Goal: Task Accomplishment & Management: Manage account settings

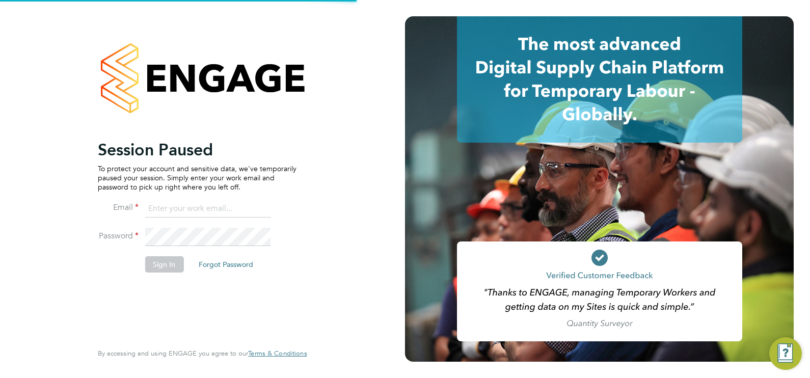
type input "[EMAIL_ADDRESS][DOMAIN_NAME]"
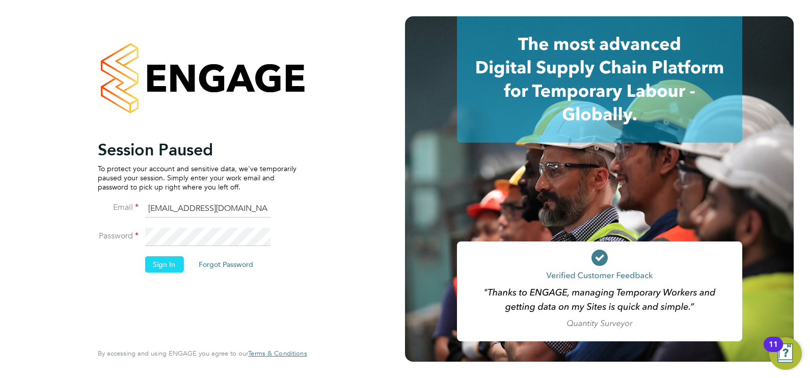
click at [163, 270] on button "Sign In" at bounding box center [164, 264] width 39 height 16
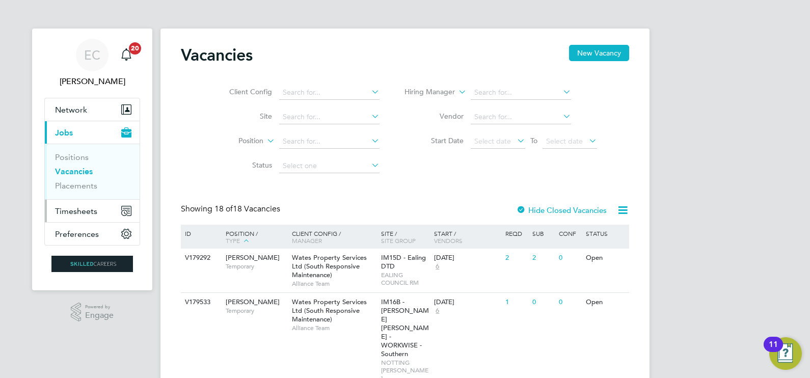
click at [84, 206] on span "Timesheets" at bounding box center [76, 211] width 42 height 10
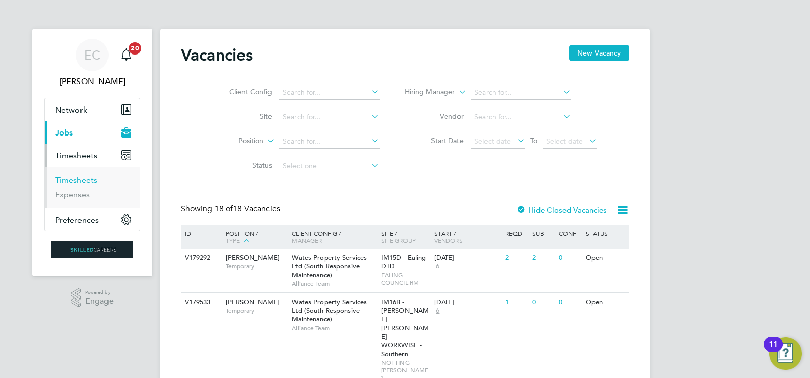
click at [87, 180] on link "Timesheets" at bounding box center [76, 180] width 42 height 10
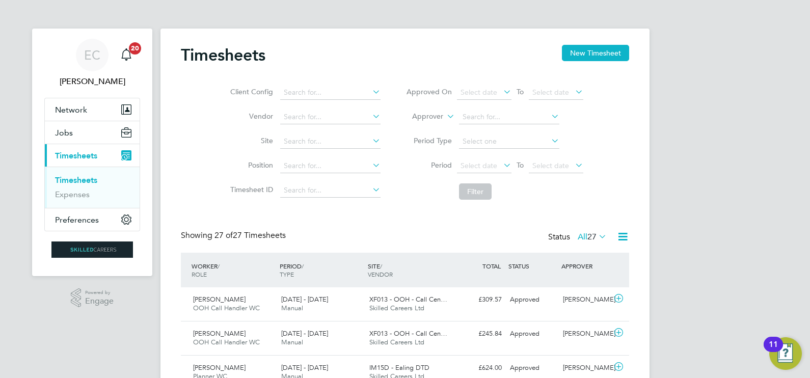
click at [595, 241] on span "27" at bounding box center [592, 237] width 9 height 10
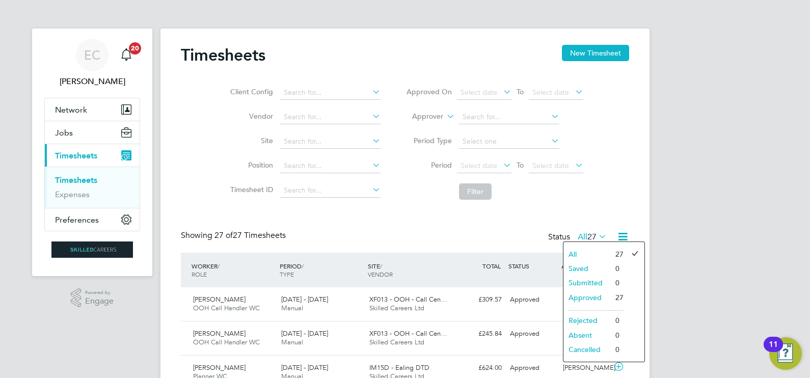
click at [596, 297] on li "Approved" at bounding box center [587, 297] width 47 height 14
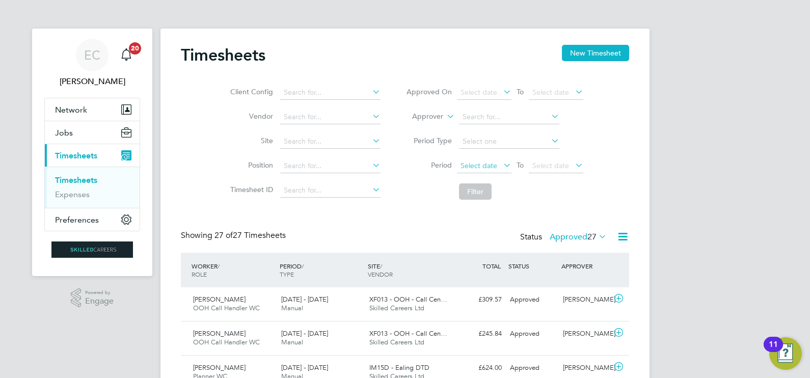
click at [492, 166] on span "Select date" at bounding box center [479, 165] width 37 height 9
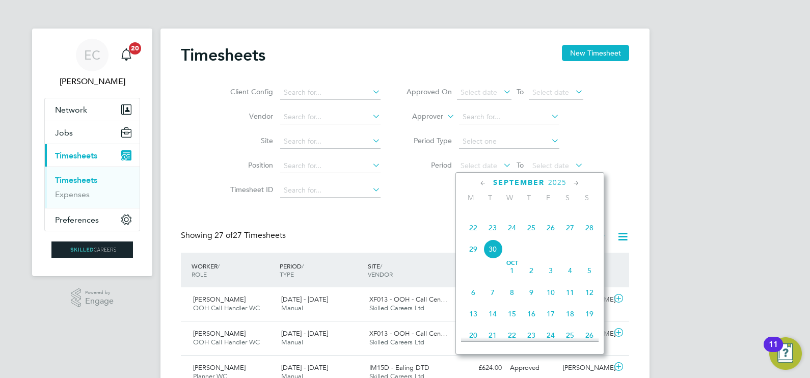
click at [572, 237] on span "27" at bounding box center [570, 227] width 19 height 19
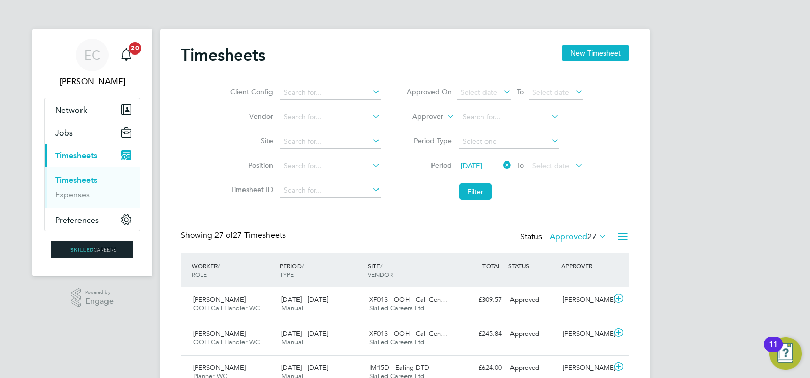
click at [501, 168] on icon at bounding box center [501, 165] width 0 height 14
click at [497, 165] on span "Select date" at bounding box center [484, 166] width 55 height 14
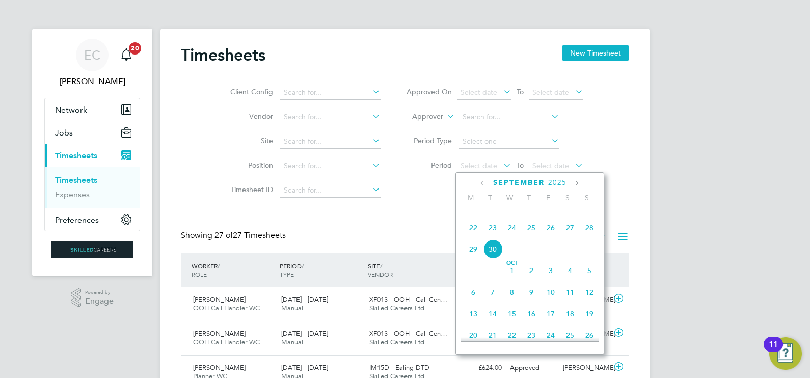
click at [568, 216] on span "20" at bounding box center [570, 206] width 19 height 19
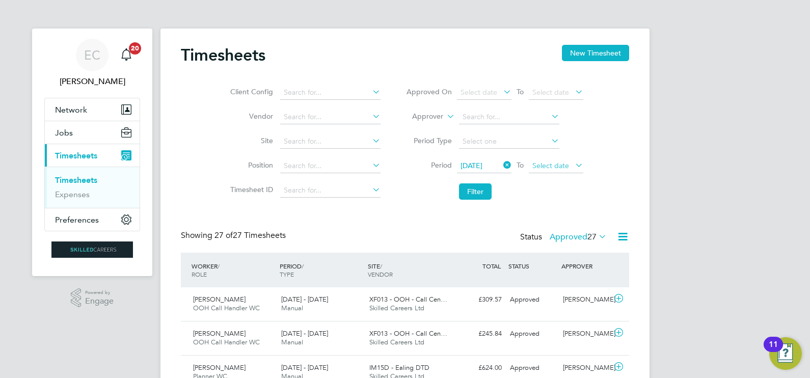
click at [564, 168] on span "Select date" at bounding box center [550, 165] width 37 height 9
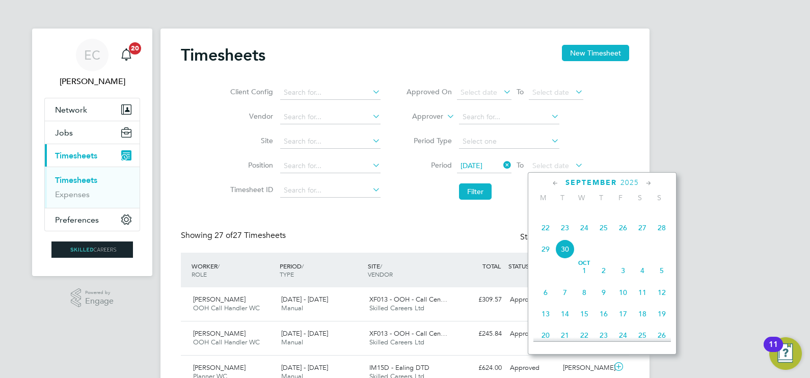
click at [622, 237] on span "26" at bounding box center [623, 227] width 19 height 19
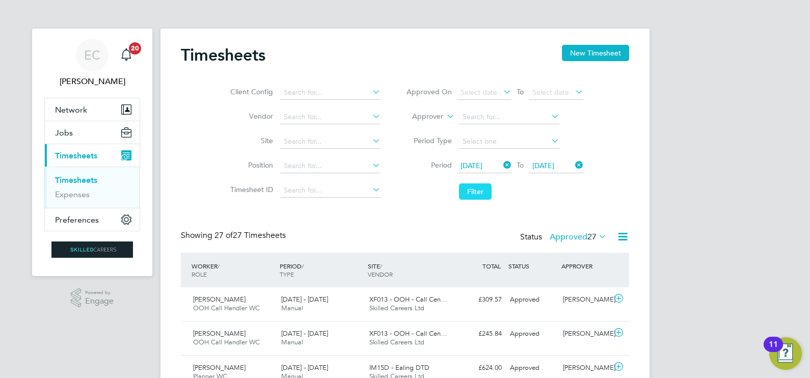
click at [480, 191] on button "Filter" at bounding box center [475, 191] width 33 height 16
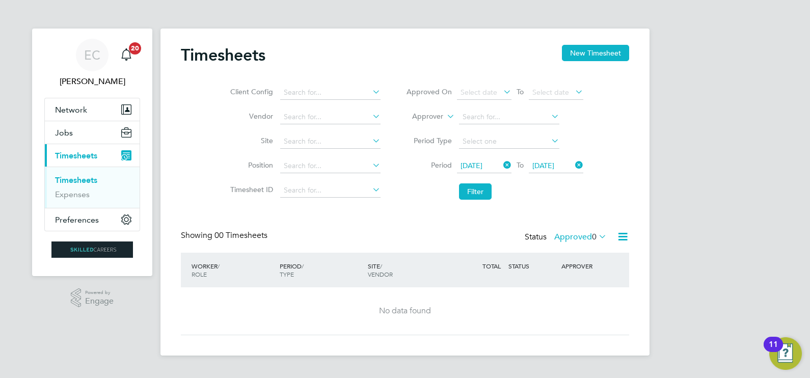
click at [477, 166] on span "20 Sep 2025" at bounding box center [472, 165] width 22 height 9
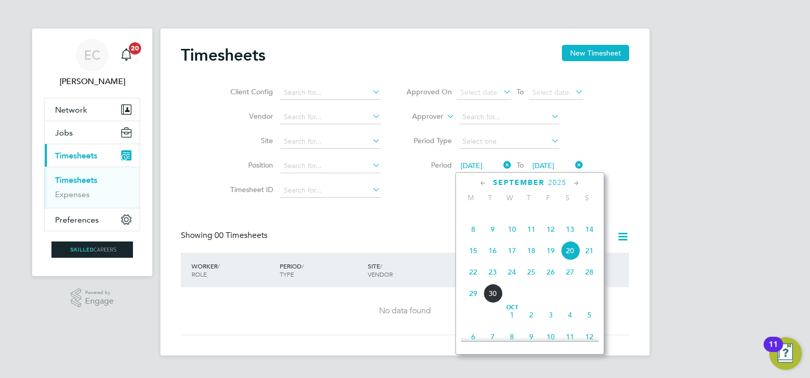
click at [609, 144] on div "Client Config Vendor Site Position Timesheet ID Approved On Select date To Sele…" at bounding box center [405, 139] width 448 height 129
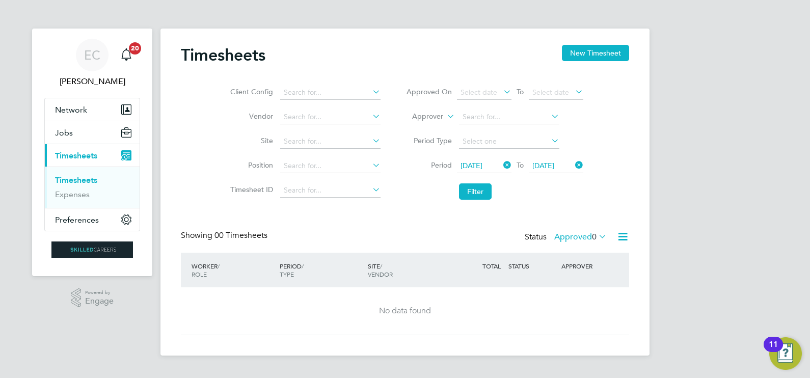
click at [589, 236] on label "Approved 0" at bounding box center [580, 237] width 52 height 10
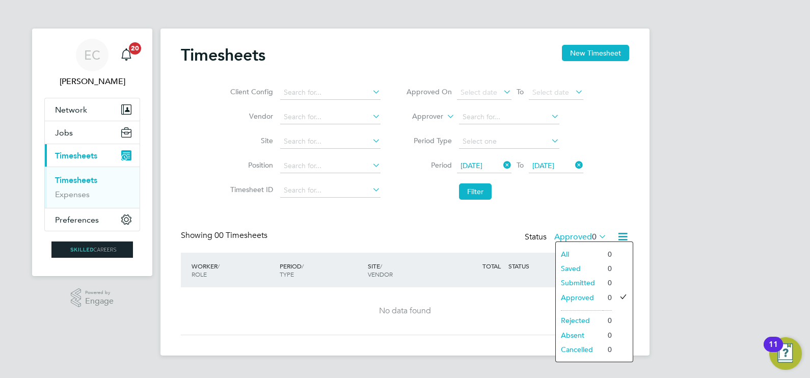
click at [596, 186] on div "Client Config Vendor Site Position Timesheet ID Approved On Select date To Sele…" at bounding box center [405, 139] width 448 height 129
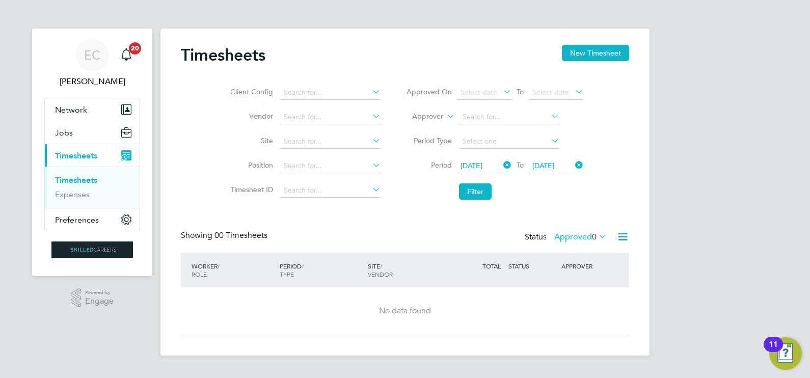
click at [501, 166] on icon at bounding box center [501, 165] width 0 height 14
click at [573, 163] on icon at bounding box center [573, 165] width 0 height 14
click at [587, 51] on button "New Timesheet" at bounding box center [595, 53] width 67 height 16
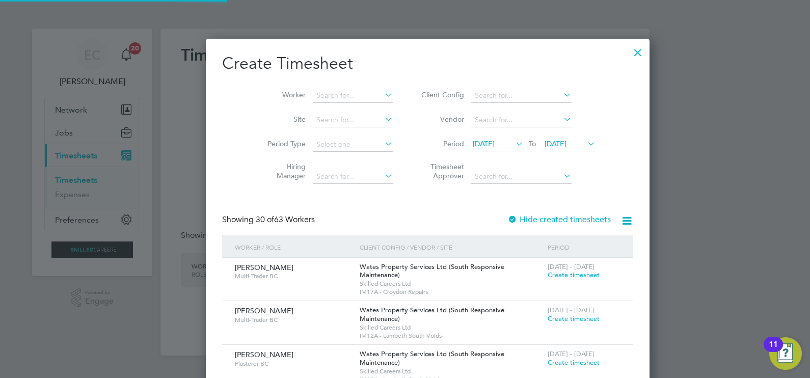
click at [479, 143] on span "16 Sep 2025" at bounding box center [484, 143] width 22 height 9
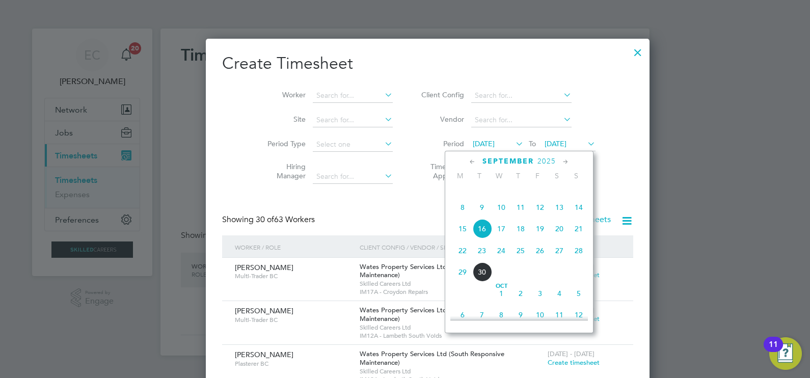
click at [564, 238] on span "20" at bounding box center [559, 228] width 19 height 19
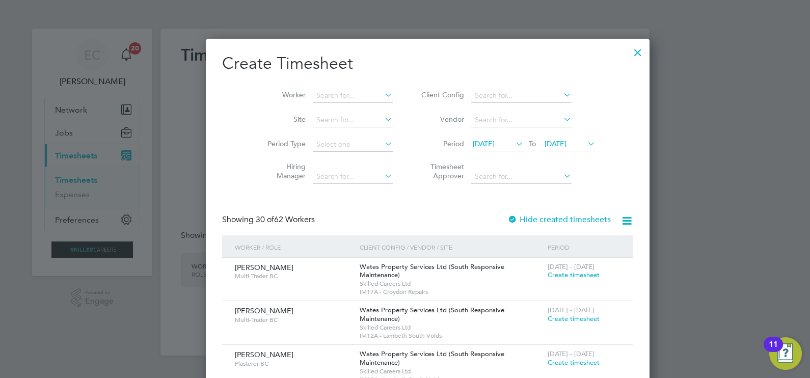
click at [548, 146] on span "23 Sep 2025" at bounding box center [556, 143] width 22 height 9
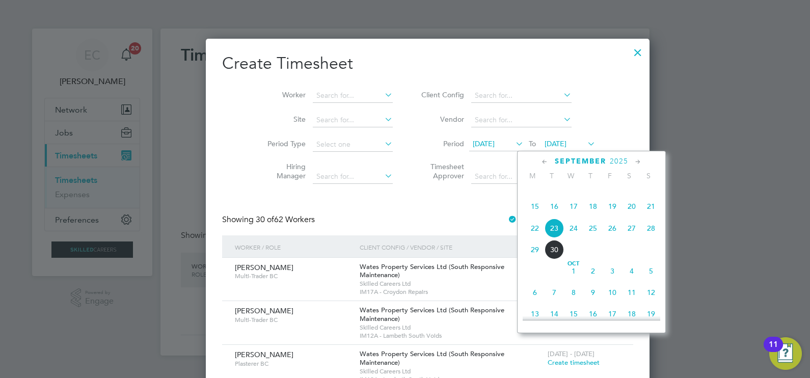
click at [614, 238] on span "26" at bounding box center [612, 228] width 19 height 19
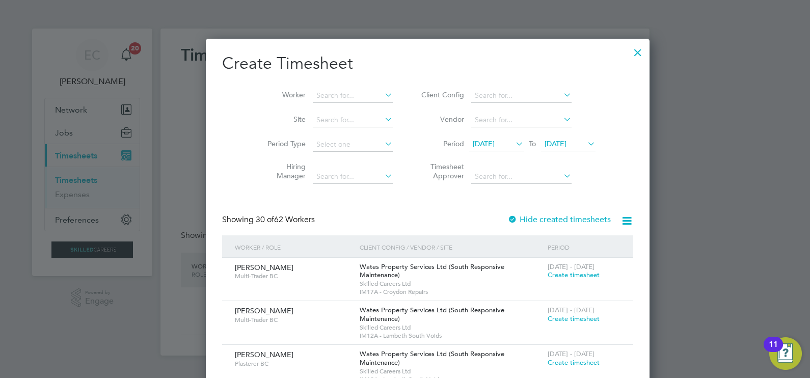
click at [543, 220] on label "Hide created timesheets" at bounding box center [559, 220] width 103 height 10
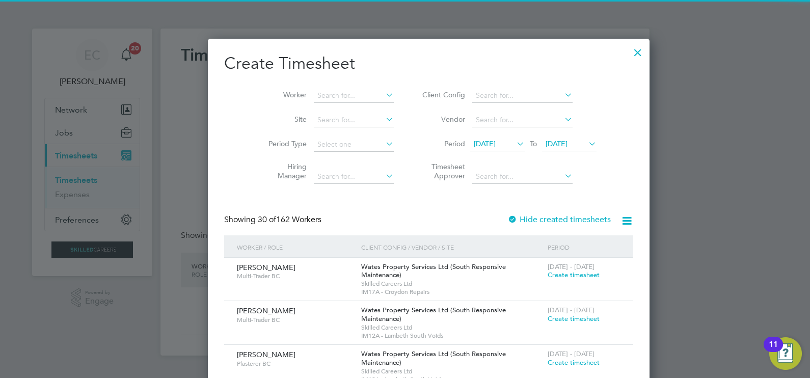
click at [621, 218] on icon at bounding box center [627, 221] width 13 height 13
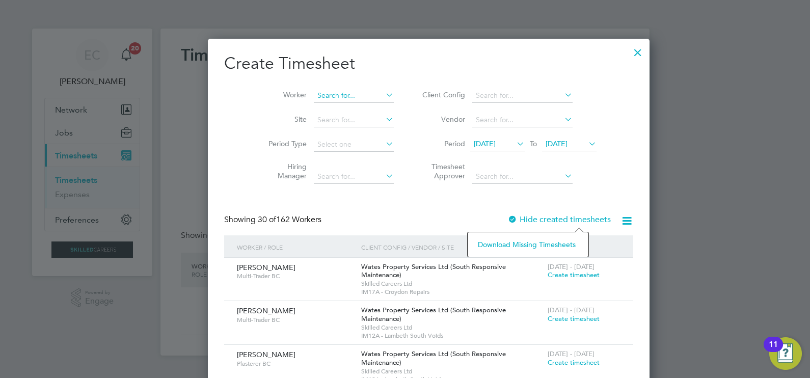
click at [339, 90] on input at bounding box center [354, 96] width 80 height 14
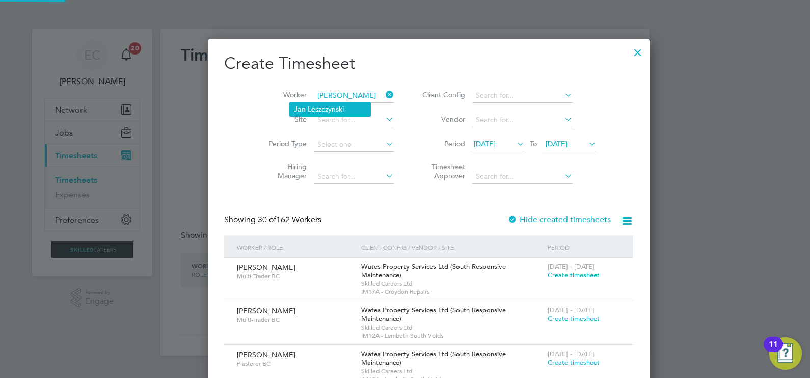
click at [315, 111] on li "Jan L eszczynski" at bounding box center [330, 109] width 81 height 14
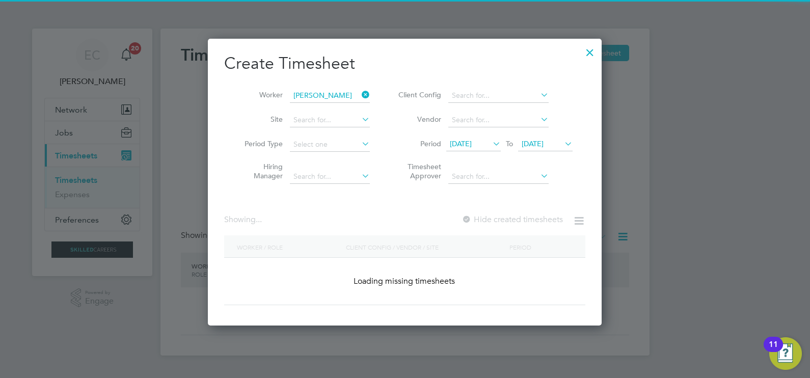
type input "Jan Leszczynski"
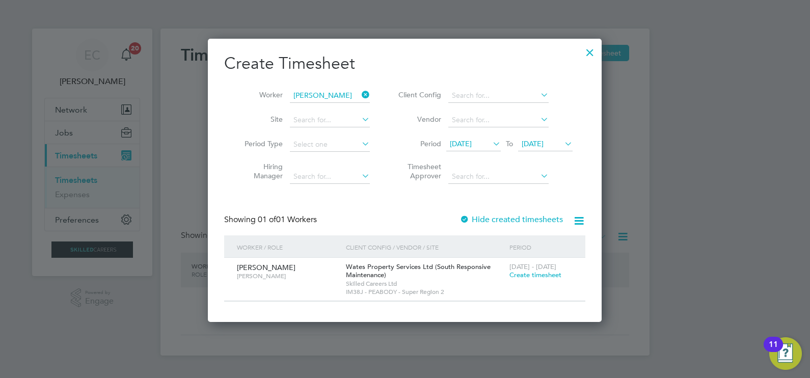
click at [478, 212] on div "Create Timesheet Worker Jan Leszczynski Site Period Type Hiring Manager Client …" at bounding box center [404, 177] width 361 height 249
click at [360, 96] on icon at bounding box center [360, 95] width 0 height 14
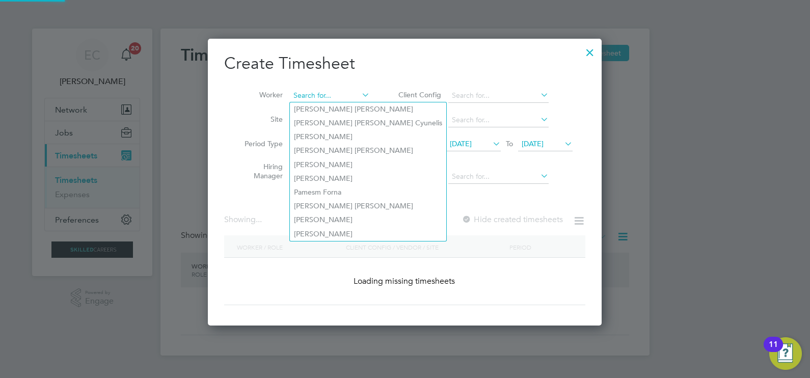
click at [337, 93] on input at bounding box center [330, 96] width 80 height 14
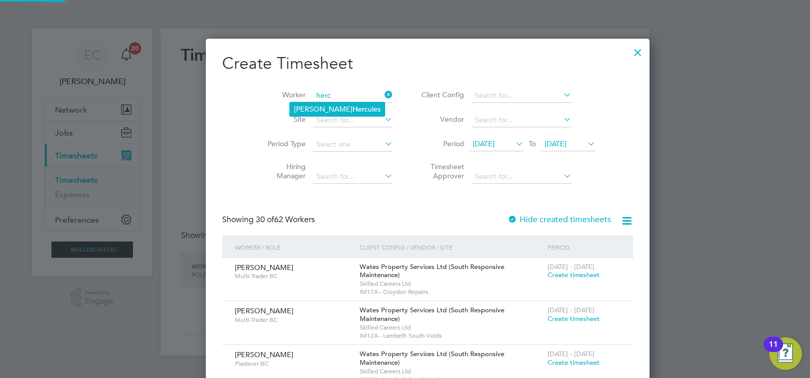
click at [321, 103] on li "Reece Herc ules" at bounding box center [337, 109] width 95 height 14
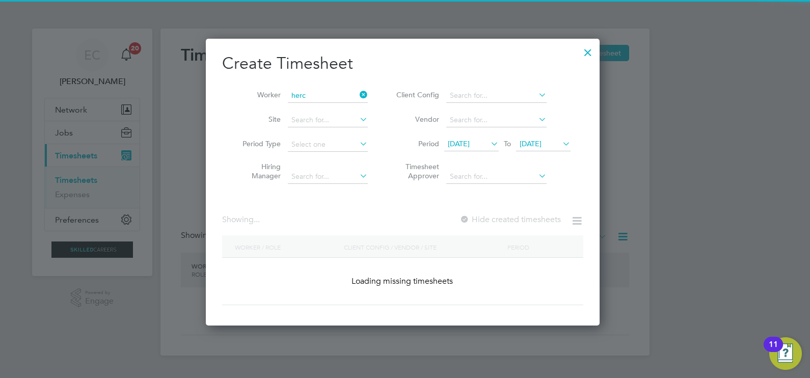
type input "Reece Hercules"
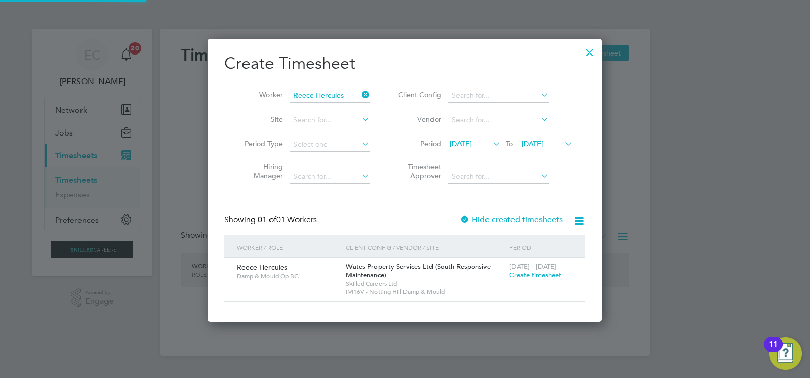
click at [360, 97] on icon at bounding box center [360, 95] width 0 height 14
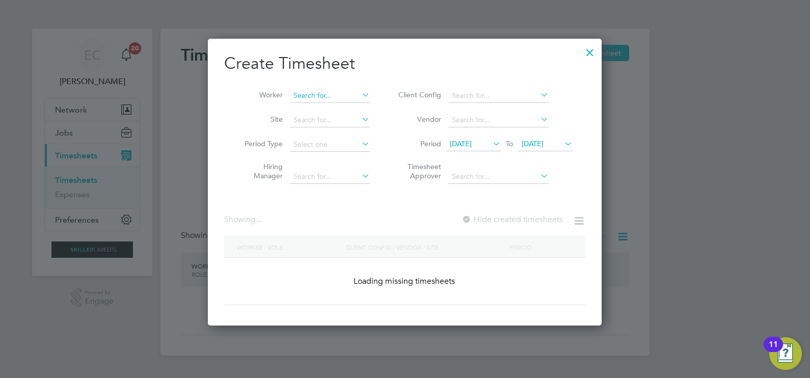
click at [349, 93] on input at bounding box center [330, 96] width 80 height 14
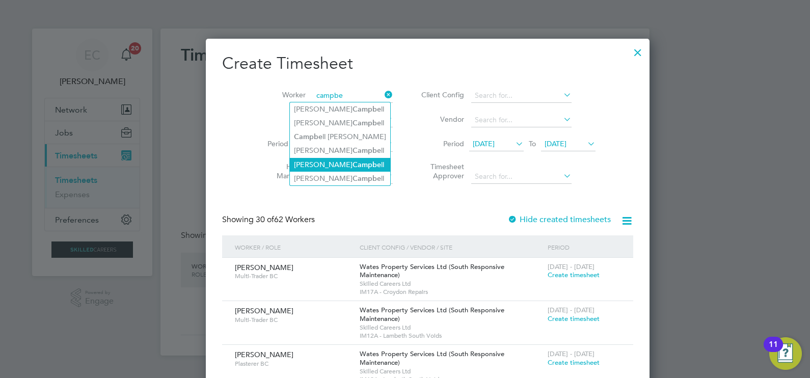
click at [353, 161] on b "Campbe" at bounding box center [367, 165] width 29 height 9
type input "Byron Campbell"
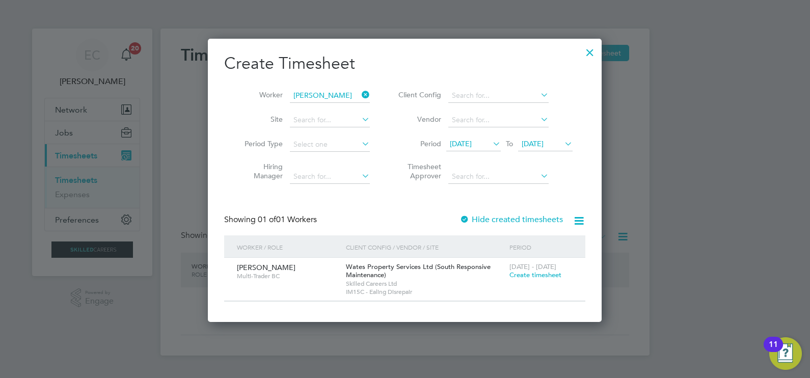
click at [360, 93] on icon at bounding box center [360, 95] width 0 height 14
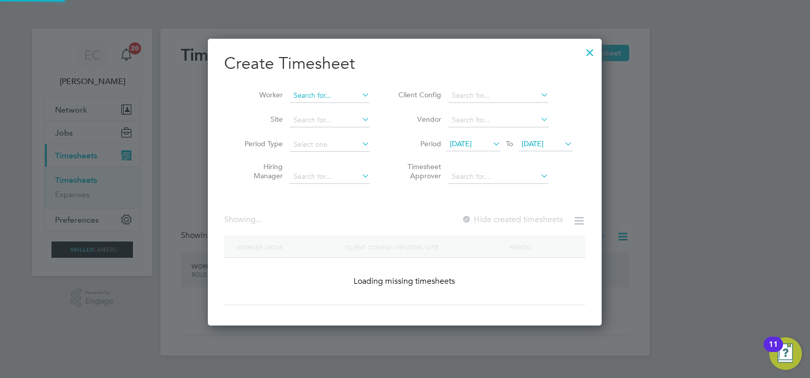
click at [326, 98] on input at bounding box center [330, 96] width 80 height 14
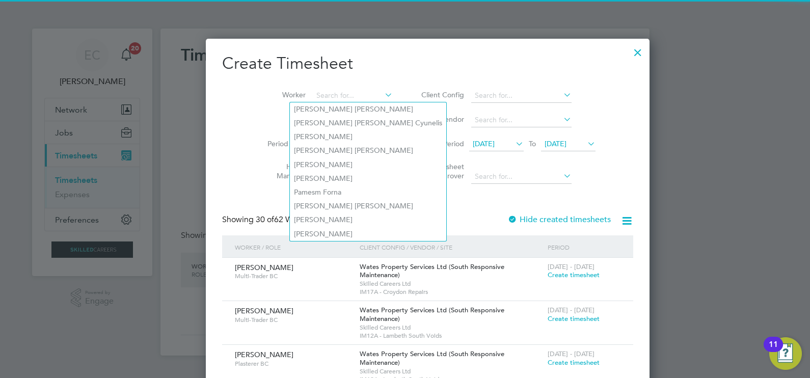
click at [389, 74] on h2 "Create Timesheet" at bounding box center [427, 63] width 411 height 21
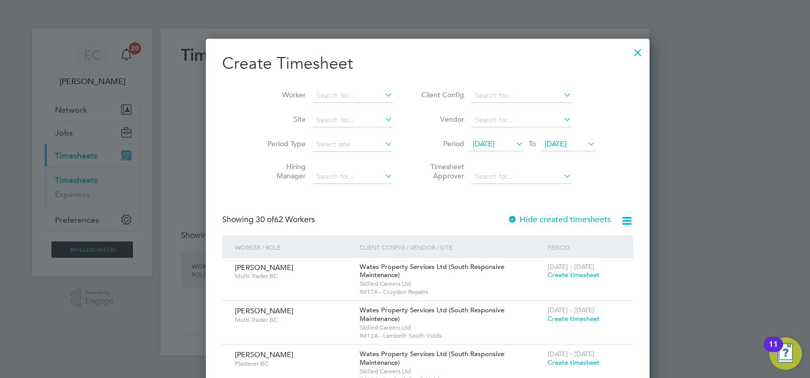
click at [621, 221] on icon at bounding box center [627, 221] width 13 height 13
click at [543, 242] on li "Download missing timesheets" at bounding box center [529, 244] width 111 height 14
click at [329, 89] on input at bounding box center [353, 96] width 80 height 14
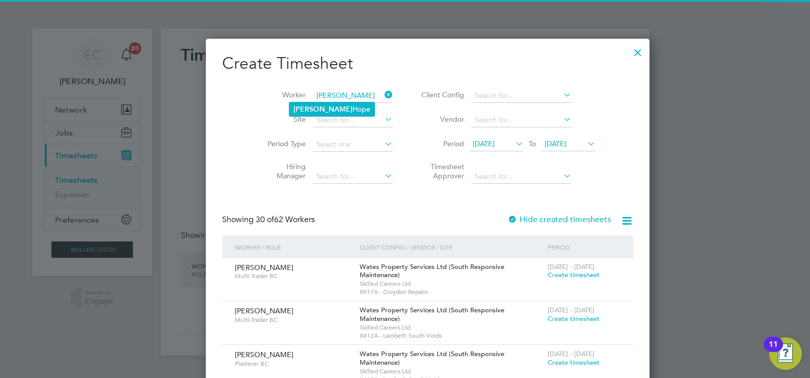
click at [326, 102] on li "Elliott Hope" at bounding box center [331, 109] width 85 height 14
type input "Elliott Hope"
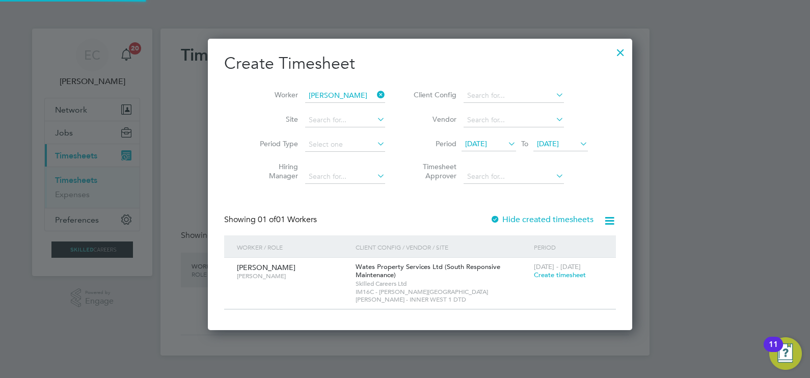
scroll to position [283, 394]
click at [490, 222] on label "Hide created timesheets" at bounding box center [541, 220] width 103 height 10
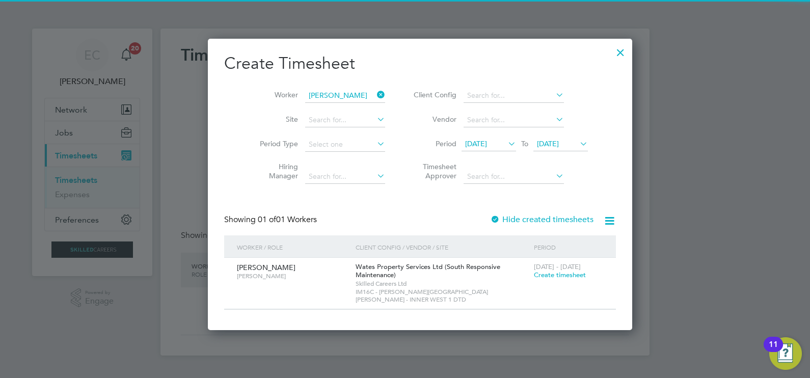
click at [482, 212] on div "Create Timesheet Worker Elliott Hope Site Period Type Hiring Manager Client Con…" at bounding box center [420, 181] width 392 height 257
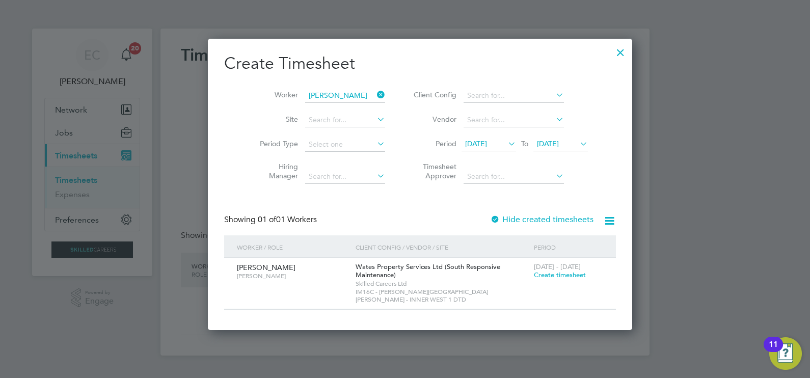
click at [490, 220] on label "Hide created timesheets" at bounding box center [541, 220] width 103 height 10
click at [375, 95] on icon at bounding box center [375, 95] width 0 height 14
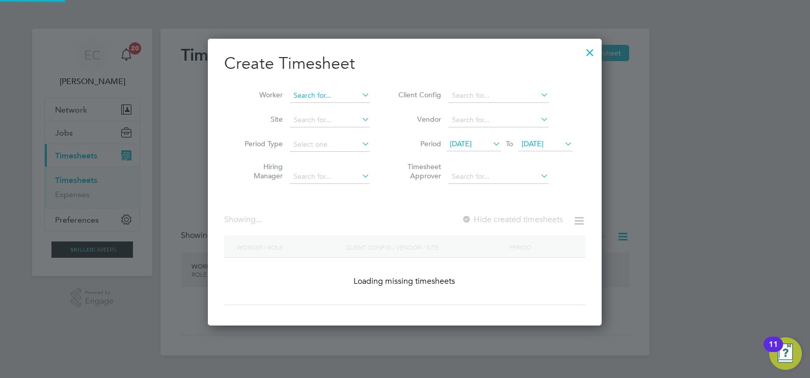
scroll to position [287, 394]
click at [348, 91] on input at bounding box center [330, 96] width 80 height 14
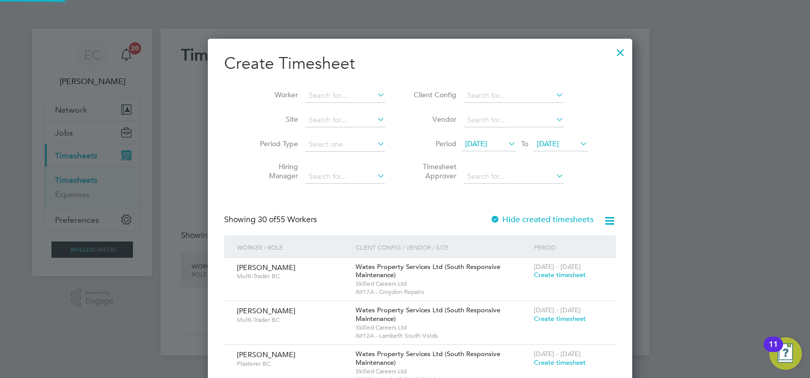
scroll to position [1590, 394]
click at [321, 95] on input at bounding box center [345, 96] width 80 height 14
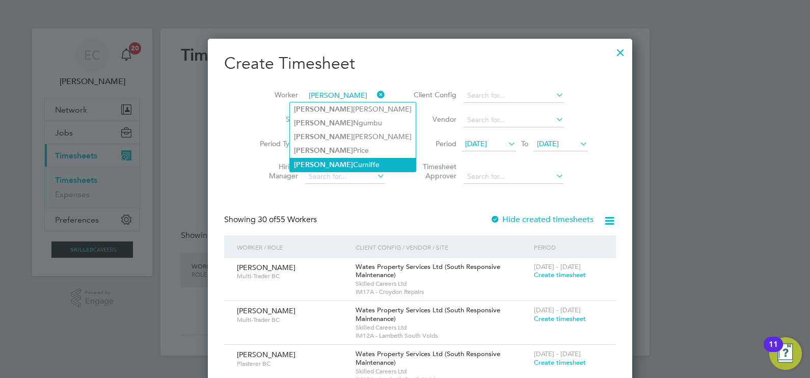
click at [342, 164] on li "Clive Curniffe" at bounding box center [353, 165] width 126 height 14
type input "Clive Curniffe"
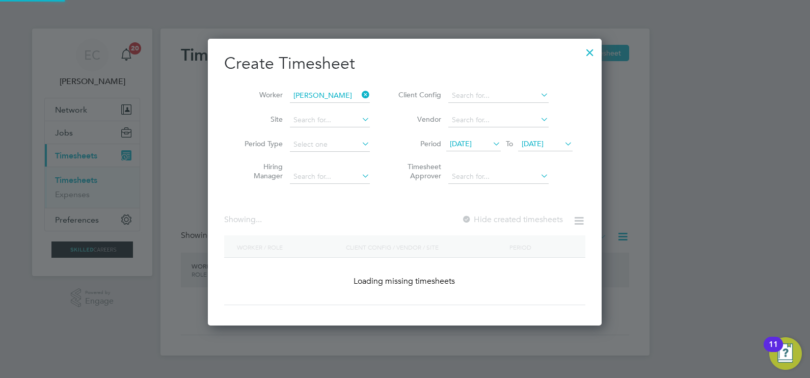
scroll to position [287, 394]
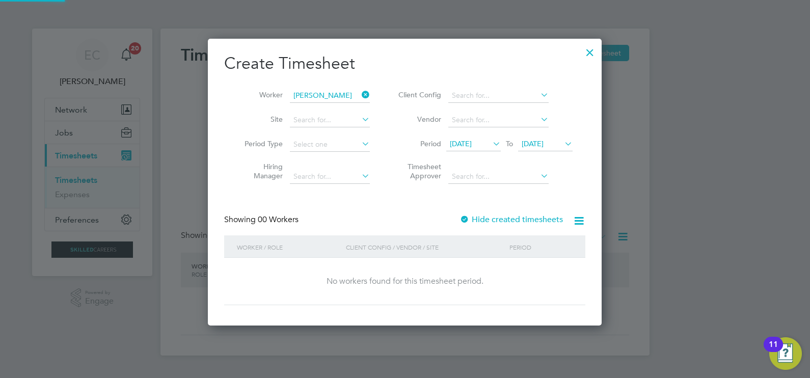
click at [484, 217] on label "Hide created timesheets" at bounding box center [511, 220] width 103 height 10
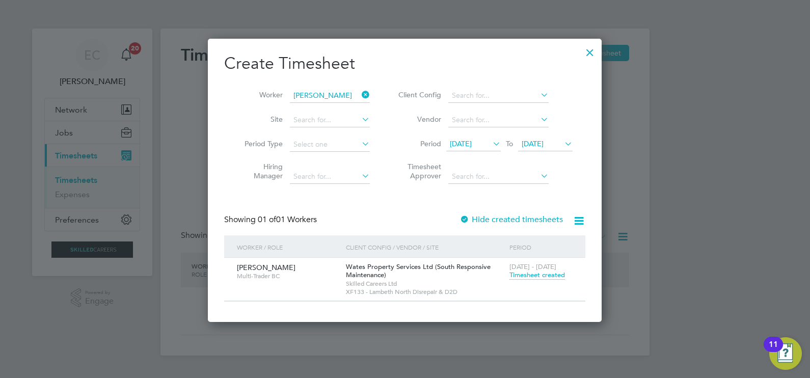
click at [545, 273] on span "Timesheet created" at bounding box center [538, 275] width 56 height 9
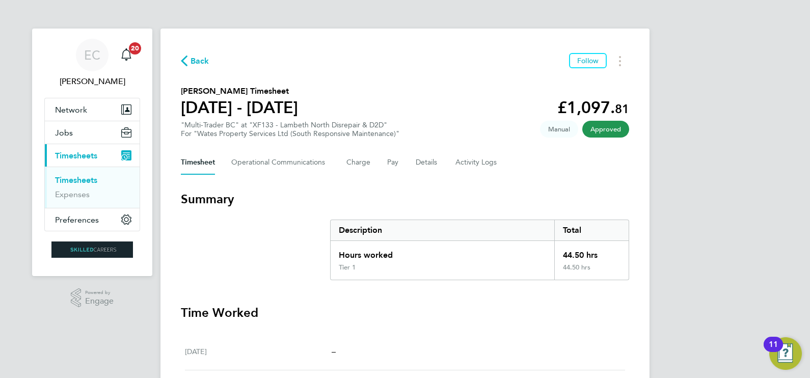
click at [196, 58] on span "Back" at bounding box center [200, 61] width 19 height 12
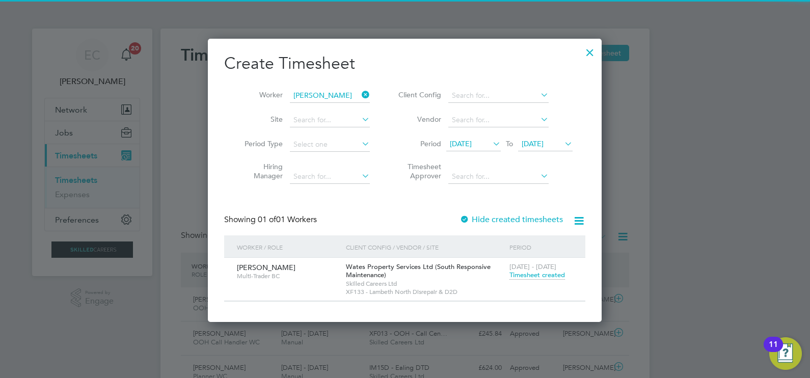
click at [360, 97] on icon at bounding box center [360, 95] width 0 height 14
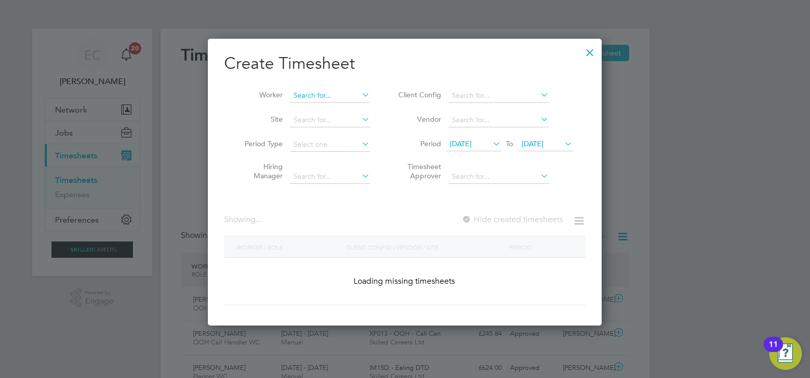
click at [339, 95] on input at bounding box center [330, 96] width 80 height 14
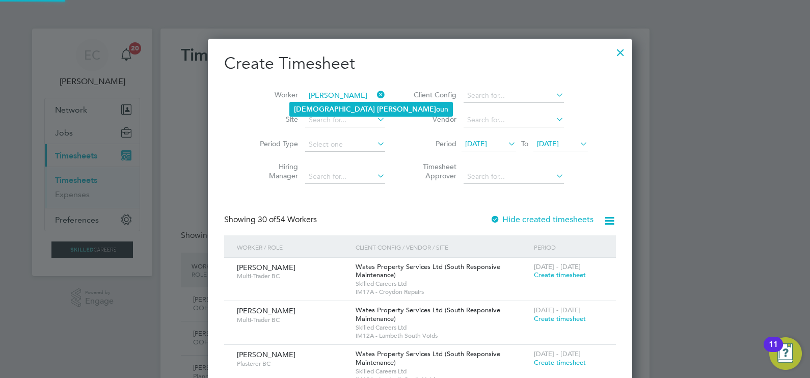
click at [336, 104] on li "Musa Hass oun" at bounding box center [371, 109] width 163 height 14
type input "Musa Hassoun"
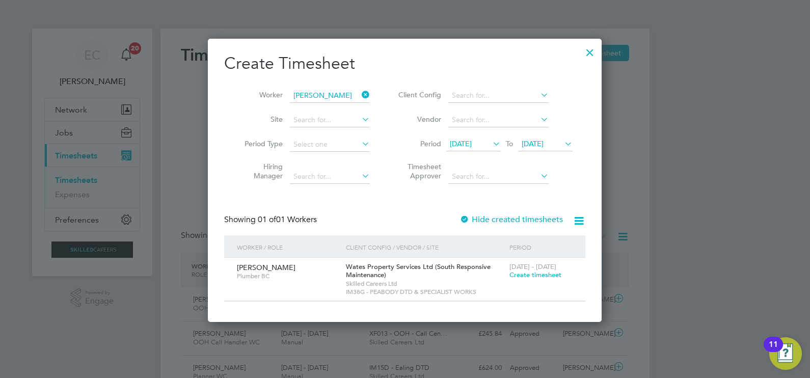
click at [360, 97] on icon at bounding box center [360, 95] width 0 height 14
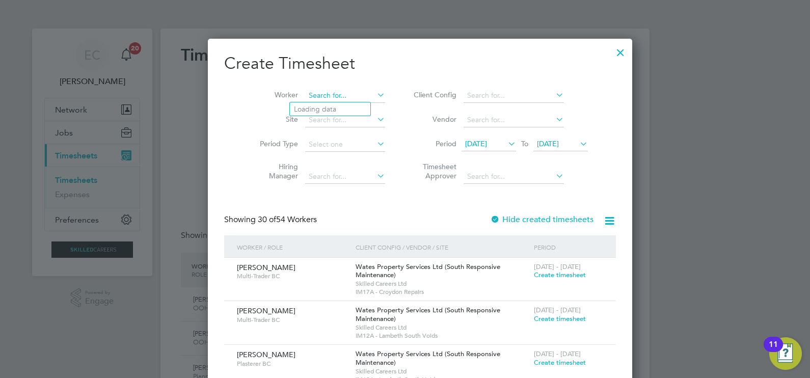
click at [334, 97] on input at bounding box center [345, 96] width 80 height 14
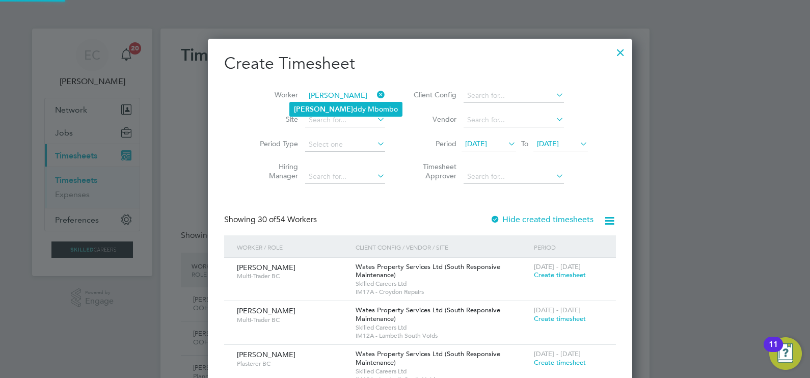
click at [333, 103] on li "Carl-E ddy Mbombo" at bounding box center [346, 109] width 112 height 14
type input "Carl-Eddy Mbombo"
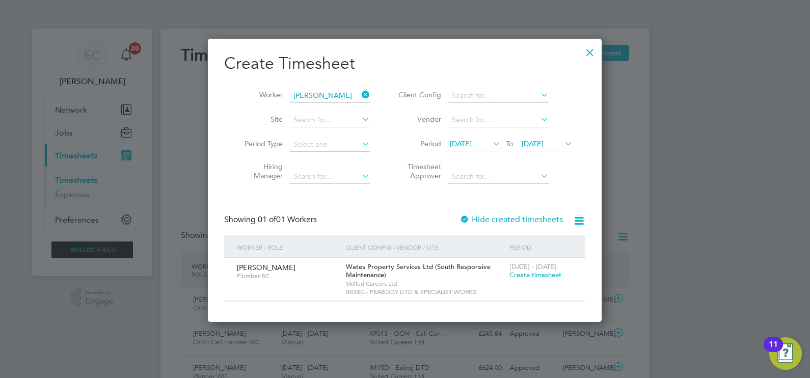
click at [360, 96] on icon at bounding box center [360, 95] width 0 height 14
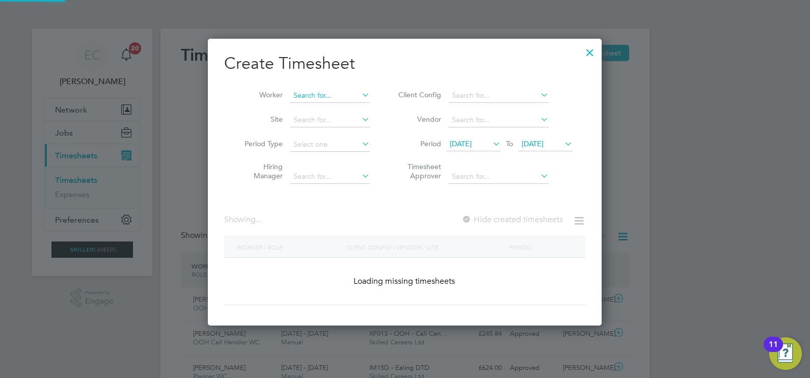
click at [339, 93] on input at bounding box center [330, 96] width 80 height 14
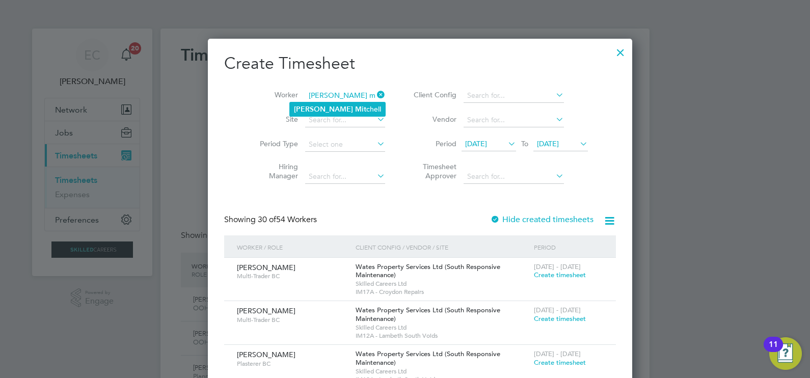
click at [333, 109] on li "Michael Mit chell" at bounding box center [337, 109] width 95 height 14
type input "Michael Mitchell"
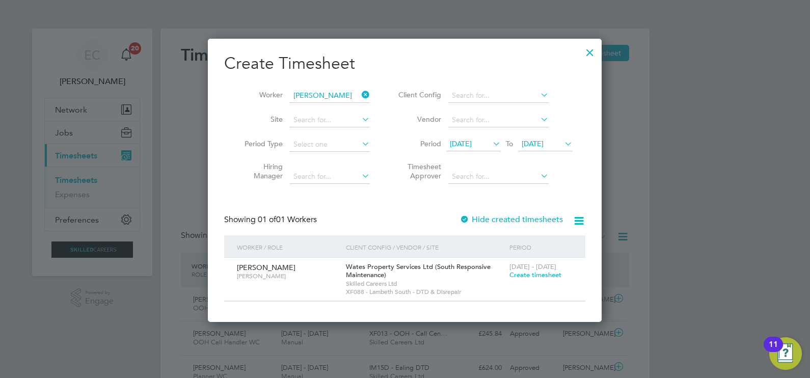
click at [489, 218] on label "Hide created timesheets" at bounding box center [511, 220] width 103 height 10
click at [472, 144] on span "20 Sep 2025" at bounding box center [461, 143] width 22 height 9
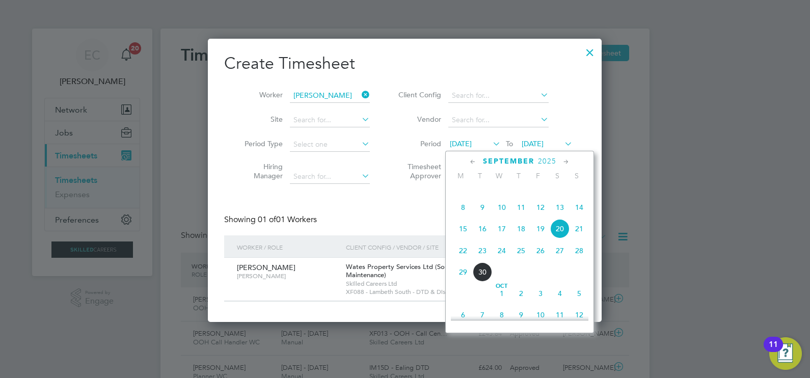
click at [559, 217] on span "13" at bounding box center [559, 207] width 19 height 19
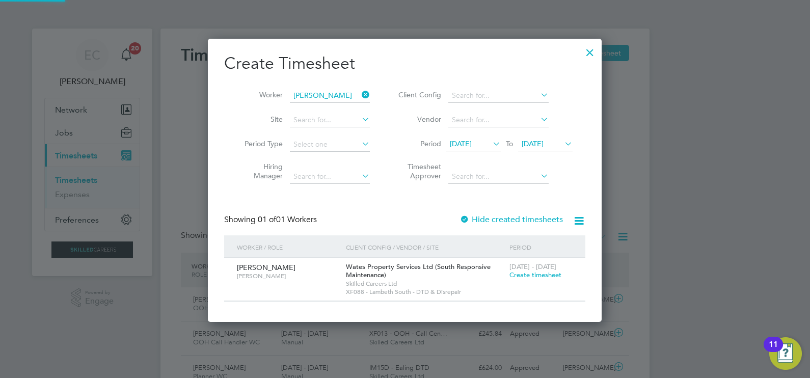
click at [520, 222] on label "Hide created timesheets" at bounding box center [511, 220] width 103 height 10
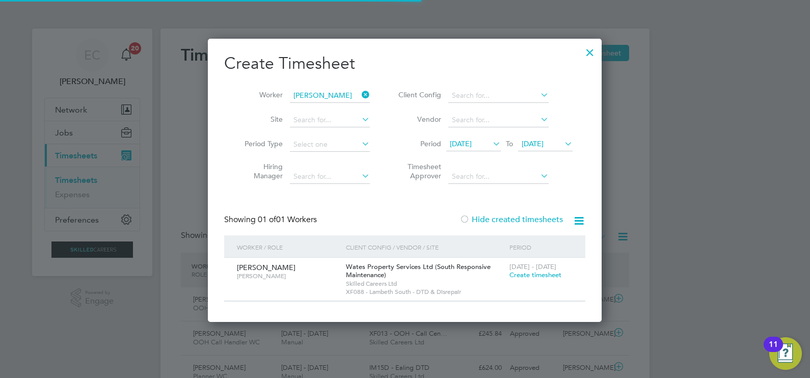
click at [520, 222] on label "Hide created timesheets" at bounding box center [511, 220] width 103 height 10
click at [512, 219] on label "Hide created timesheets" at bounding box center [511, 220] width 103 height 10
click at [360, 91] on icon at bounding box center [360, 95] width 0 height 14
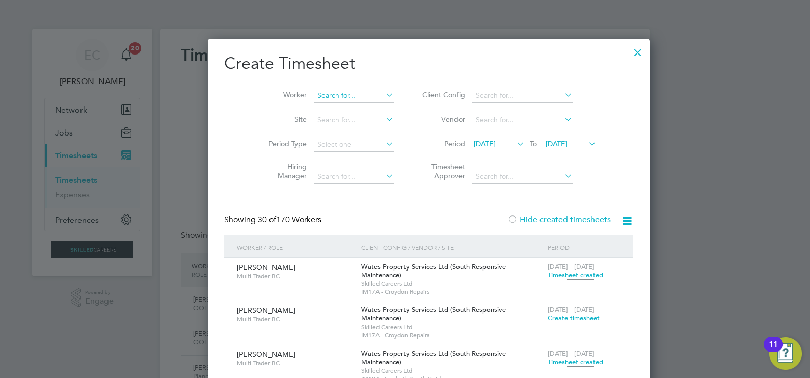
click at [347, 94] on input at bounding box center [354, 96] width 80 height 14
click at [325, 107] on li "Derrick Rose" at bounding box center [331, 109] width 83 height 14
type input "Derrick Rose"
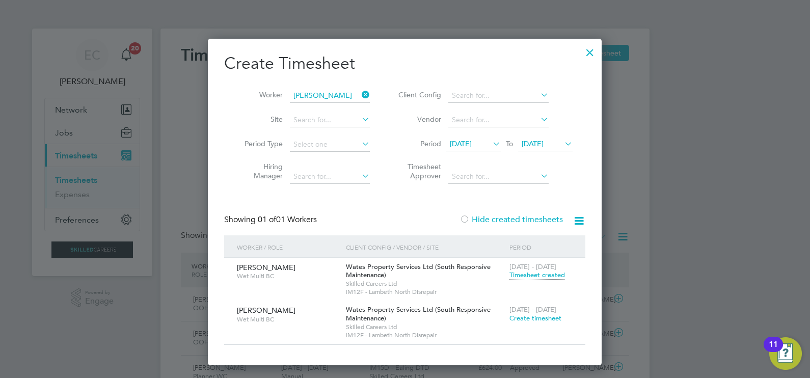
click at [530, 216] on label "Hide created timesheets" at bounding box center [511, 220] width 103 height 10
click at [360, 94] on icon at bounding box center [360, 95] width 0 height 14
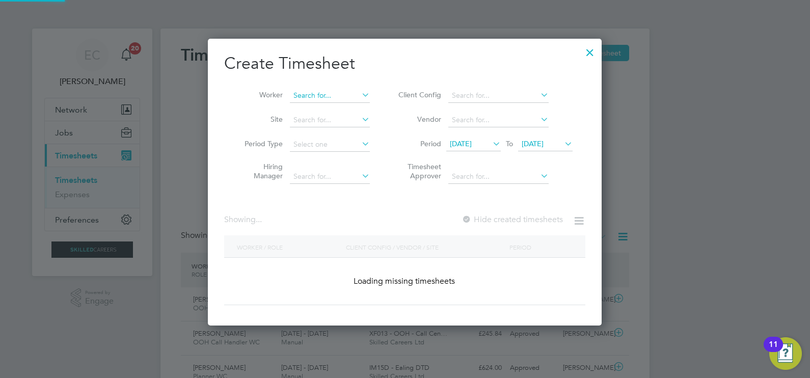
click at [334, 97] on input at bounding box center [330, 96] width 80 height 14
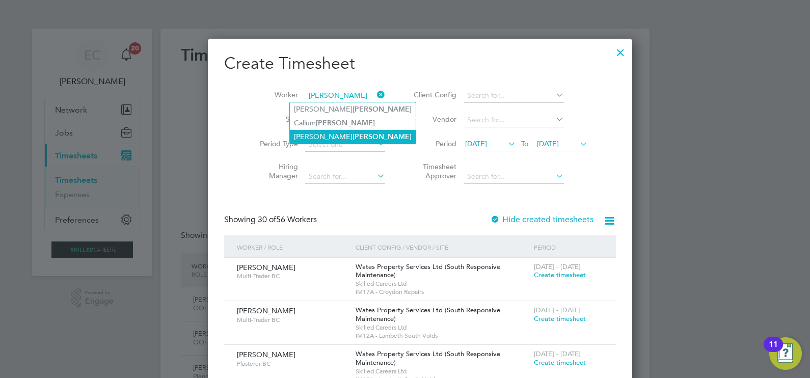
click at [353, 132] on b "Palmer" at bounding box center [382, 136] width 59 height 9
type input "Adrian Palmer"
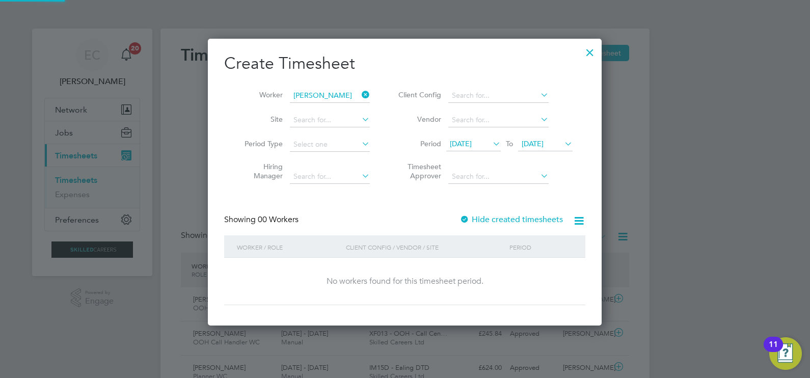
click at [494, 222] on label "Hide created timesheets" at bounding box center [511, 220] width 103 height 10
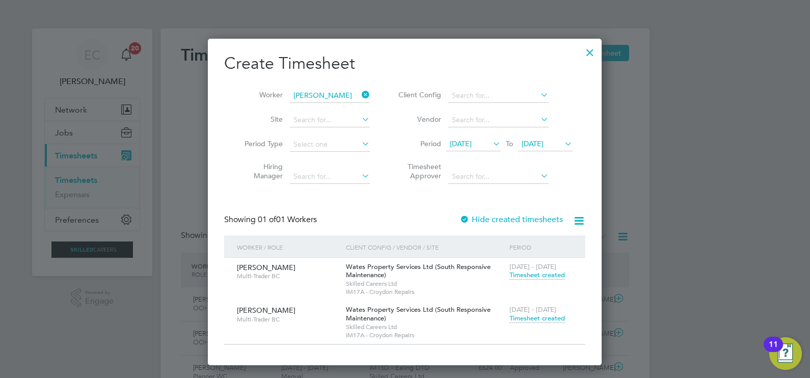
click at [536, 319] on span "Timesheet created" at bounding box center [538, 318] width 56 height 9
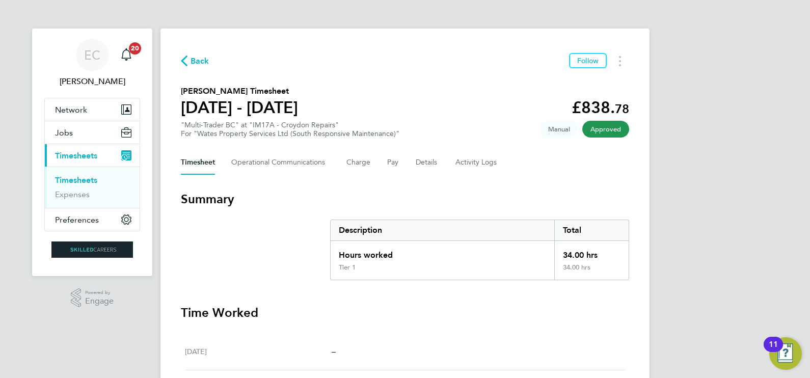
click at [194, 56] on span "Back" at bounding box center [200, 61] width 19 height 12
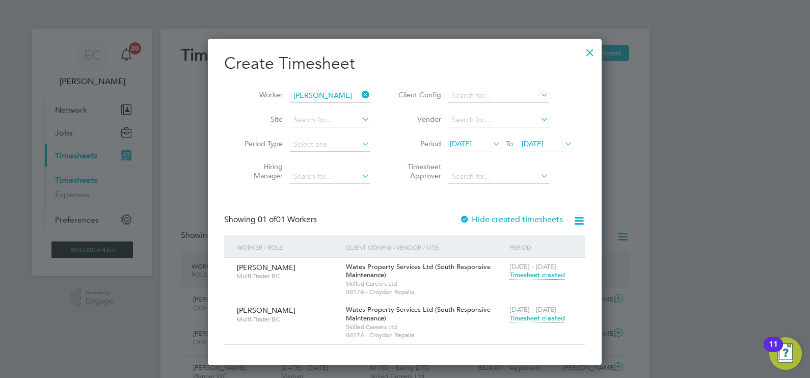
click at [360, 91] on icon at bounding box center [360, 95] width 0 height 14
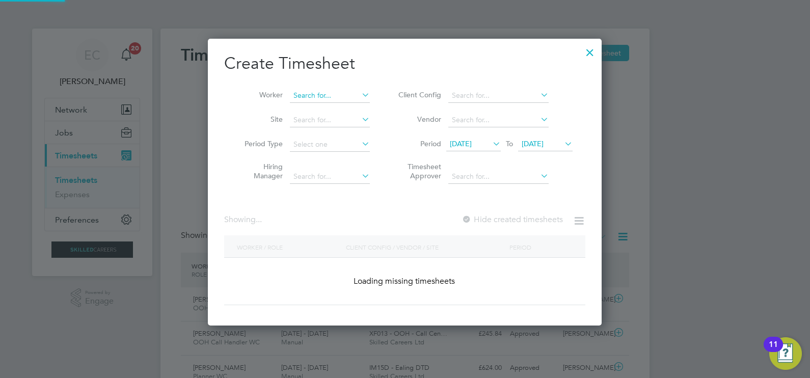
click at [334, 97] on input at bounding box center [330, 96] width 80 height 14
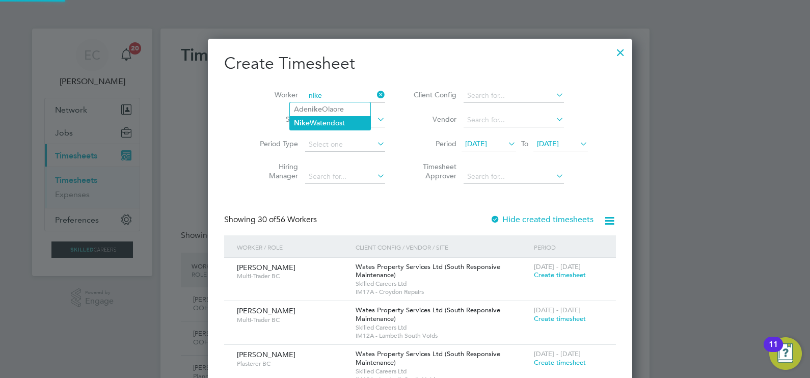
click at [336, 118] on li "Nike Watendost" at bounding box center [330, 123] width 81 height 14
type input "Nike Watendost"
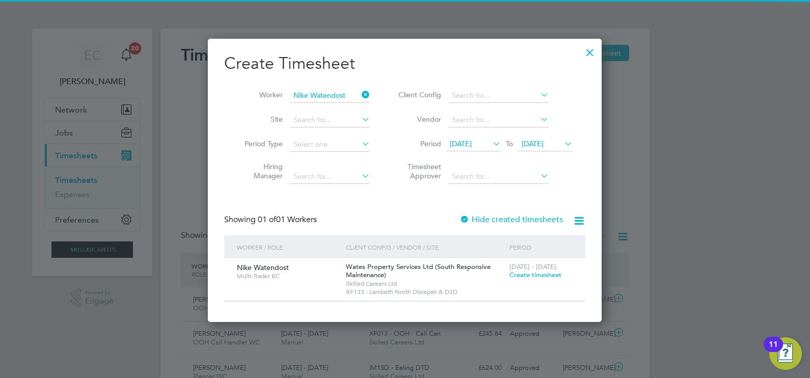
click at [512, 219] on label "Hide created timesheets" at bounding box center [511, 220] width 103 height 10
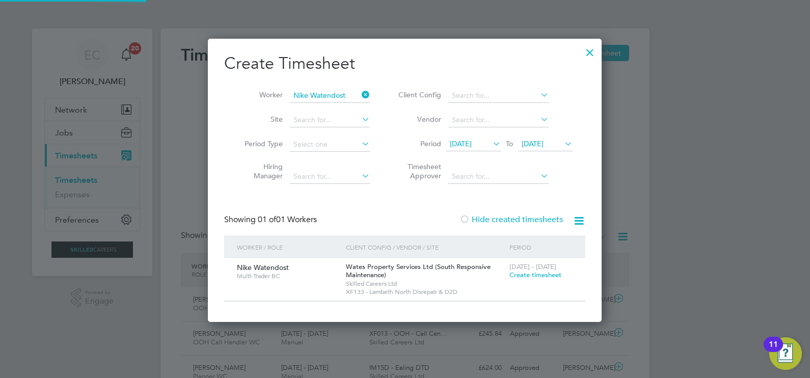
click at [512, 219] on label "Hide created timesheets" at bounding box center [511, 220] width 103 height 10
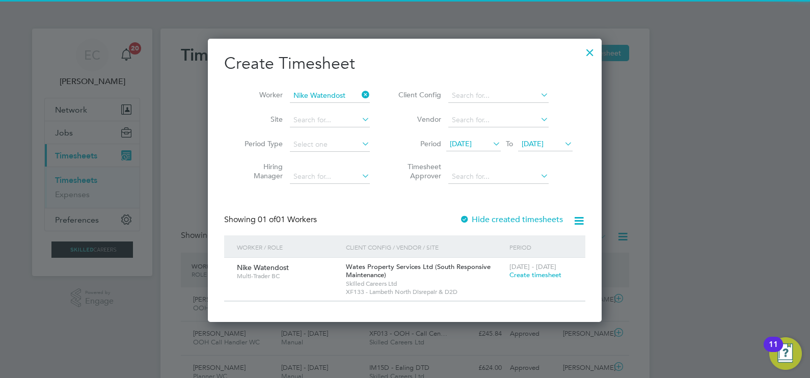
click at [360, 94] on icon at bounding box center [360, 95] width 0 height 14
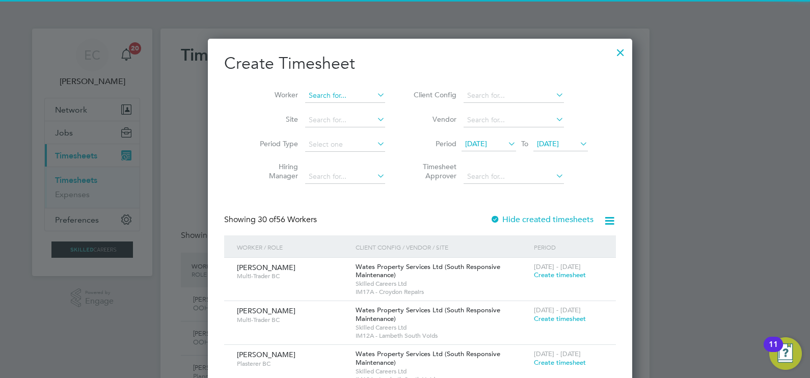
click at [330, 97] on input at bounding box center [345, 96] width 80 height 14
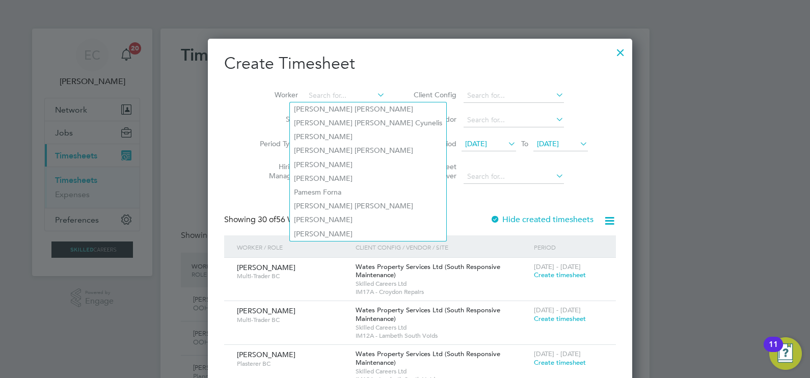
click at [611, 55] on div at bounding box center [620, 50] width 18 height 18
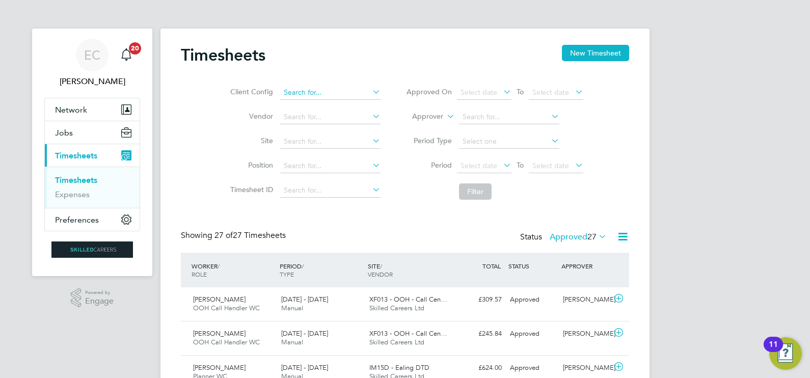
drag, startPoint x: 576, startPoint y: 51, endPoint x: 362, endPoint y: 98, distance: 219.0
click at [576, 51] on button "New Timesheet" at bounding box center [595, 53] width 67 height 16
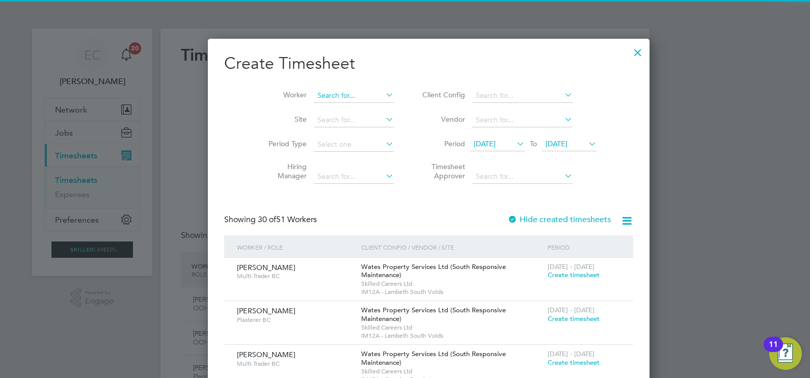
scroll to position [1703, 394]
click at [341, 99] on input at bounding box center [354, 96] width 80 height 14
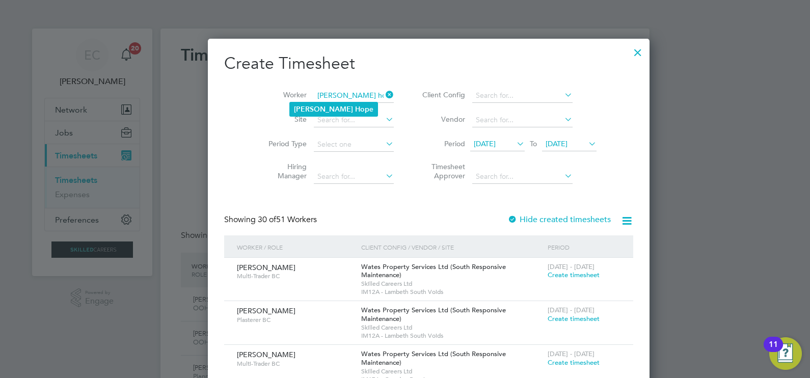
click at [334, 104] on li "Elliott Hop e" at bounding box center [334, 109] width 88 height 14
type input "Elliott Hope"
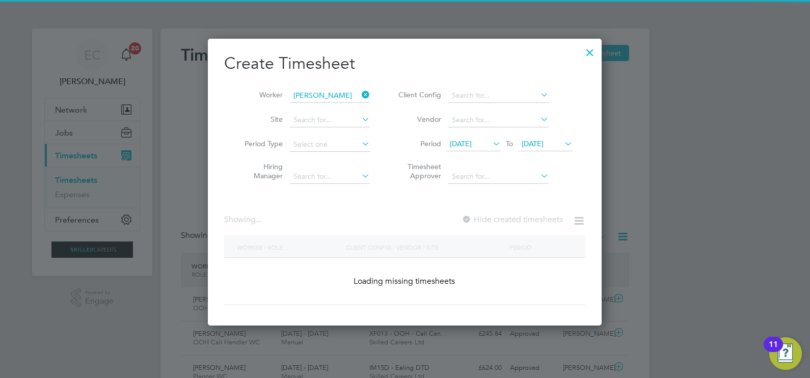
scroll to position [283, 394]
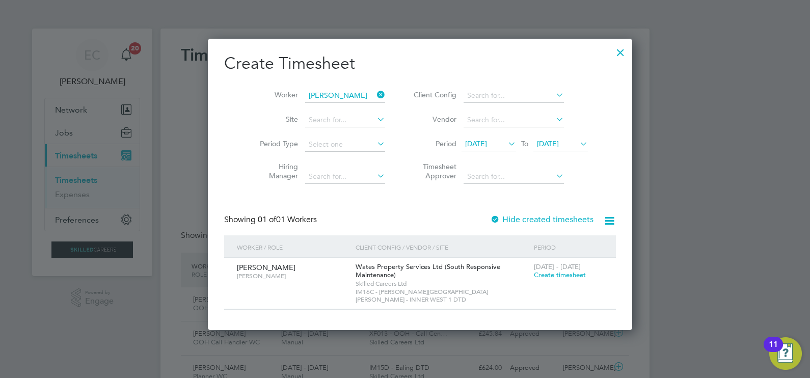
click at [474, 213] on div "Create Timesheet Worker Elliott Hope Site Period Type Hiring Manager Client Con…" at bounding box center [420, 181] width 392 height 257
click at [490, 215] on label "Hide created timesheets" at bounding box center [541, 220] width 103 height 10
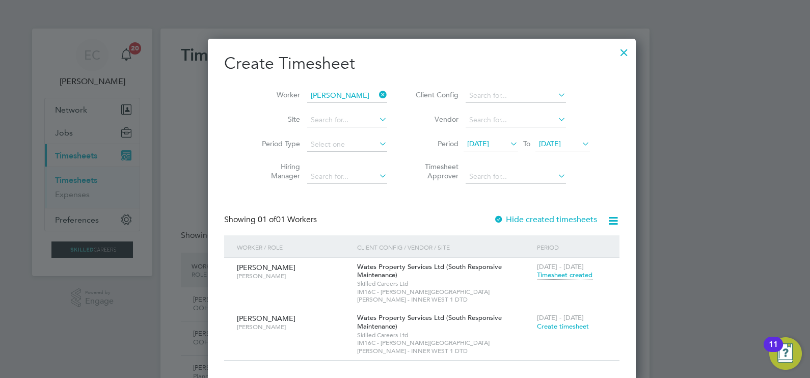
scroll to position [25, 88]
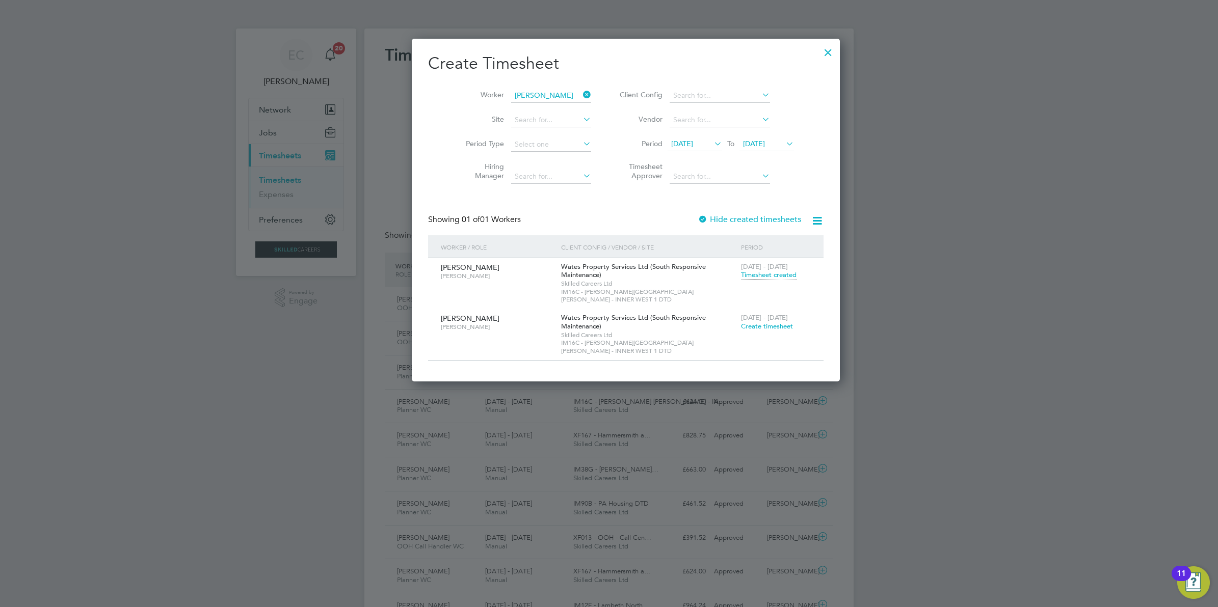
click at [581, 93] on icon at bounding box center [581, 95] width 0 height 14
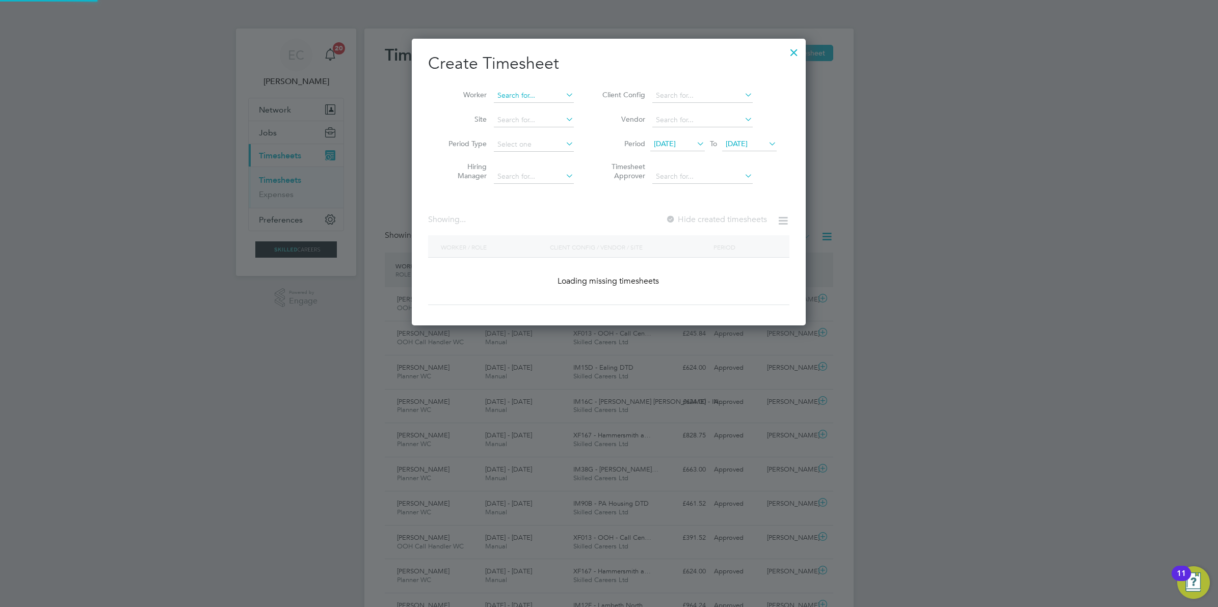
click at [529, 94] on input at bounding box center [534, 96] width 80 height 14
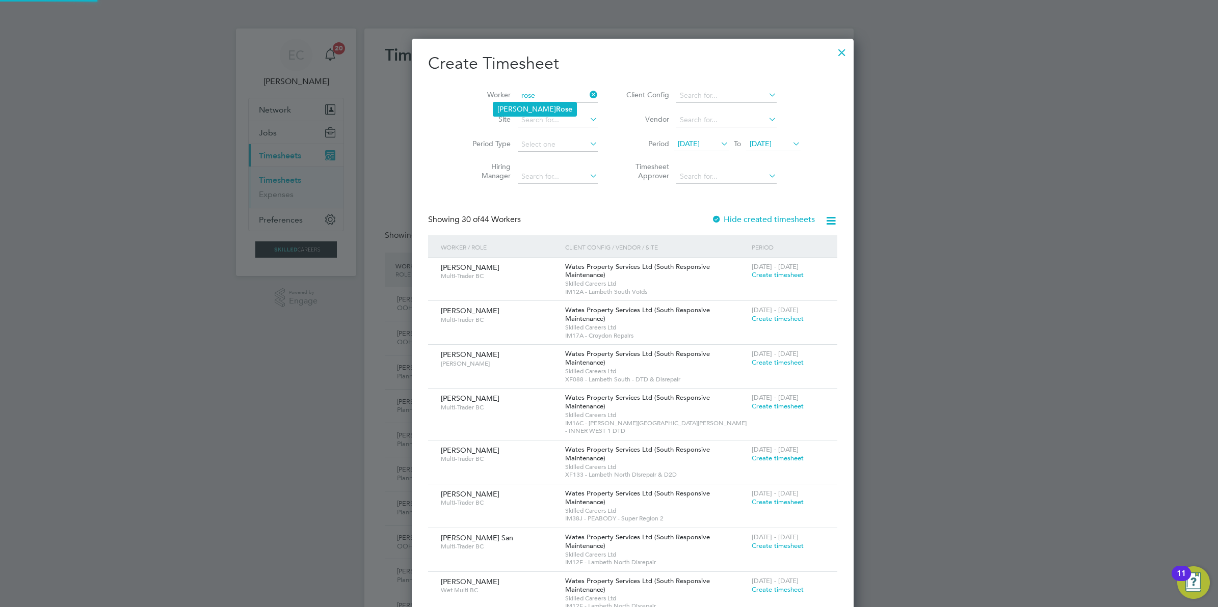
click at [548, 107] on li "Derrick Rose" at bounding box center [534, 109] width 83 height 14
type input "Derrick Rose"
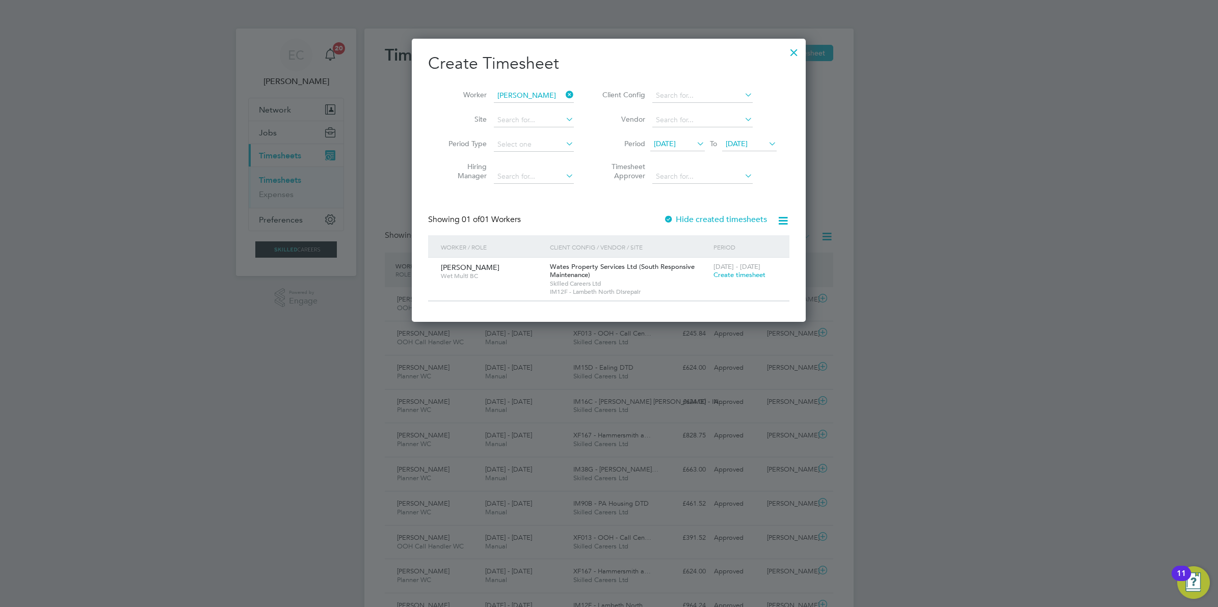
drag, startPoint x: 567, startPoint y: 92, endPoint x: 542, endPoint y: 92, distance: 25.5
click at [562, 92] on li "Worker Derrick Rose" at bounding box center [507, 96] width 158 height 24
click at [538, 92] on input at bounding box center [534, 96] width 80 height 14
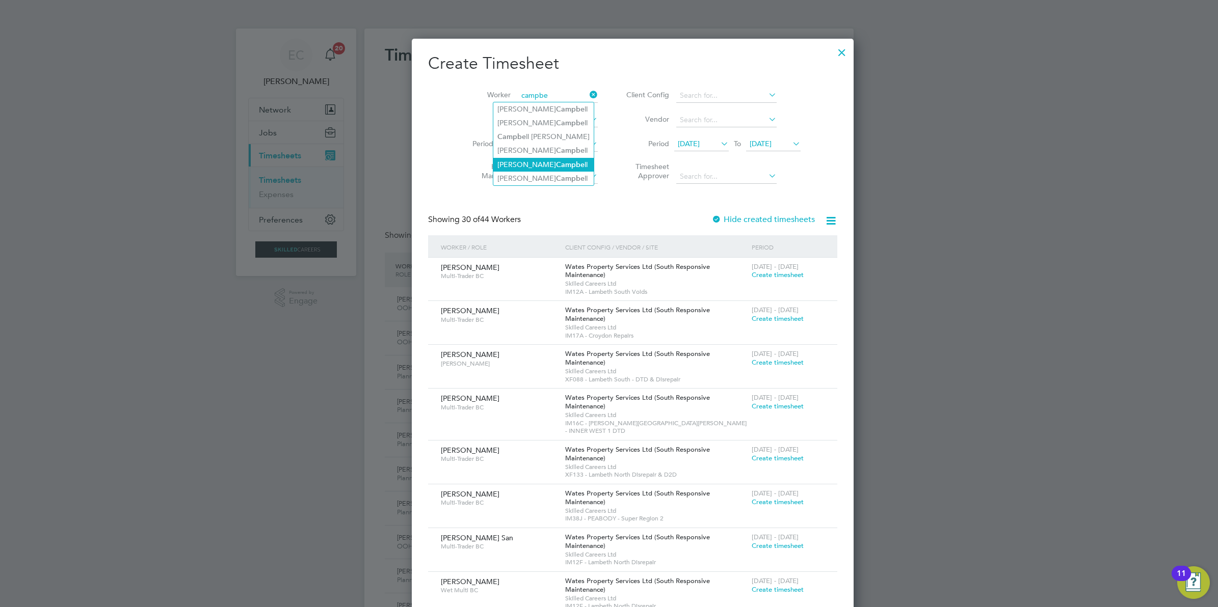
click at [556, 164] on b "Campbe" at bounding box center [570, 165] width 29 height 9
type input "Byron Campbell"
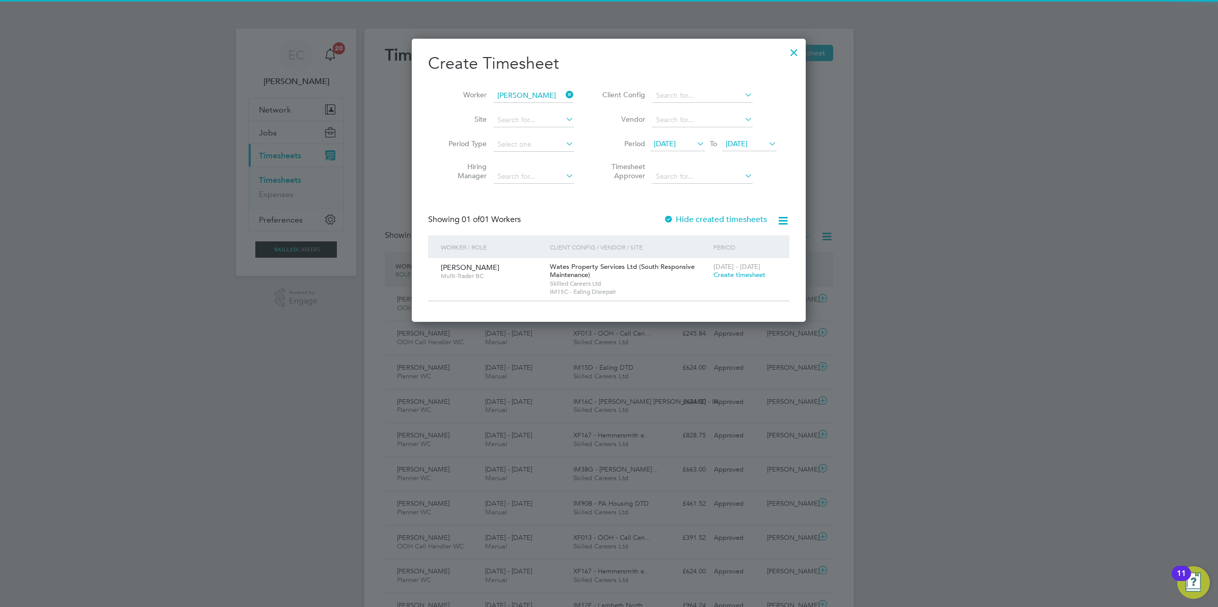
drag, startPoint x: 570, startPoint y: 92, endPoint x: 557, endPoint y: 93, distance: 12.8
click at [564, 91] on icon at bounding box center [564, 95] width 0 height 14
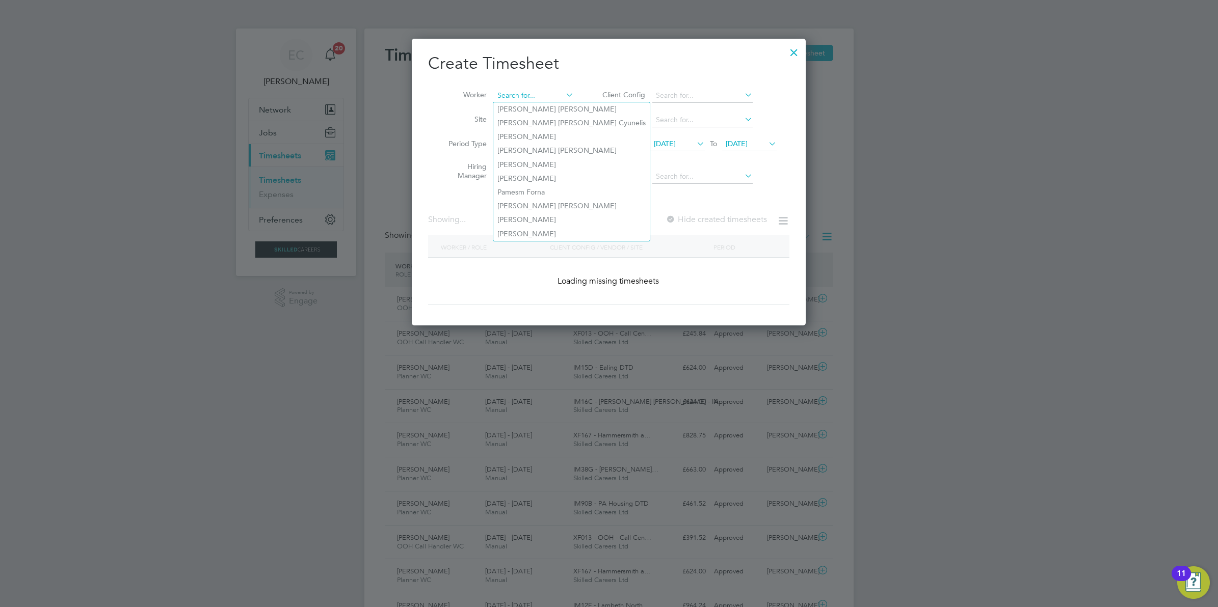
click at [541, 92] on input at bounding box center [534, 96] width 80 height 14
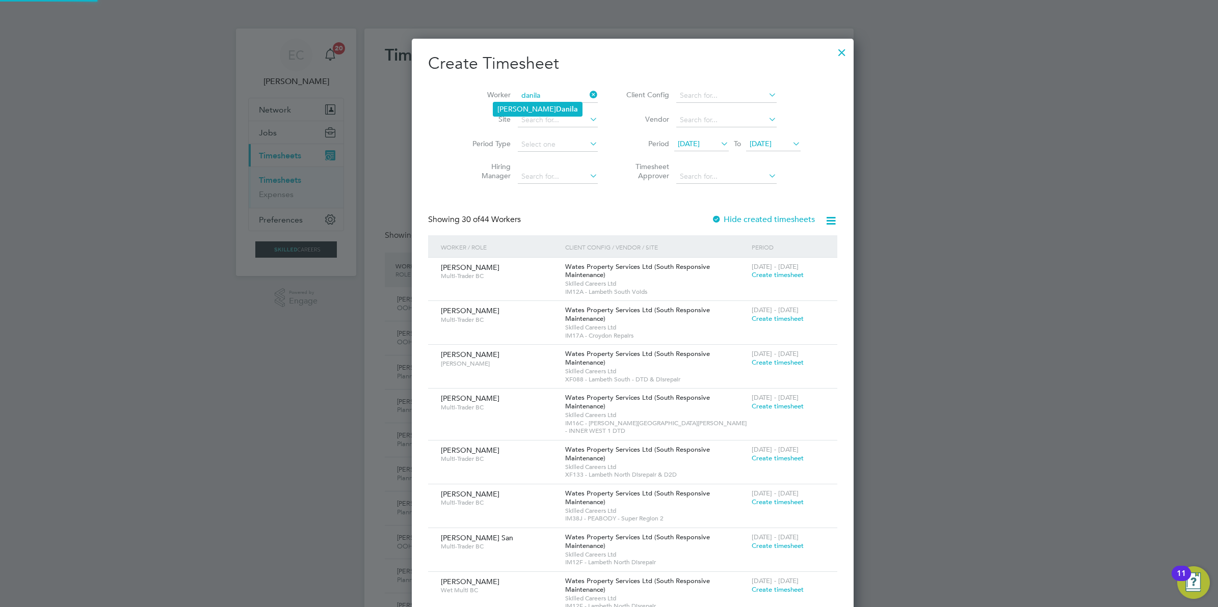
click at [515, 111] on li "Cornel Danila" at bounding box center [537, 109] width 89 height 14
type input "Cornel Danila"
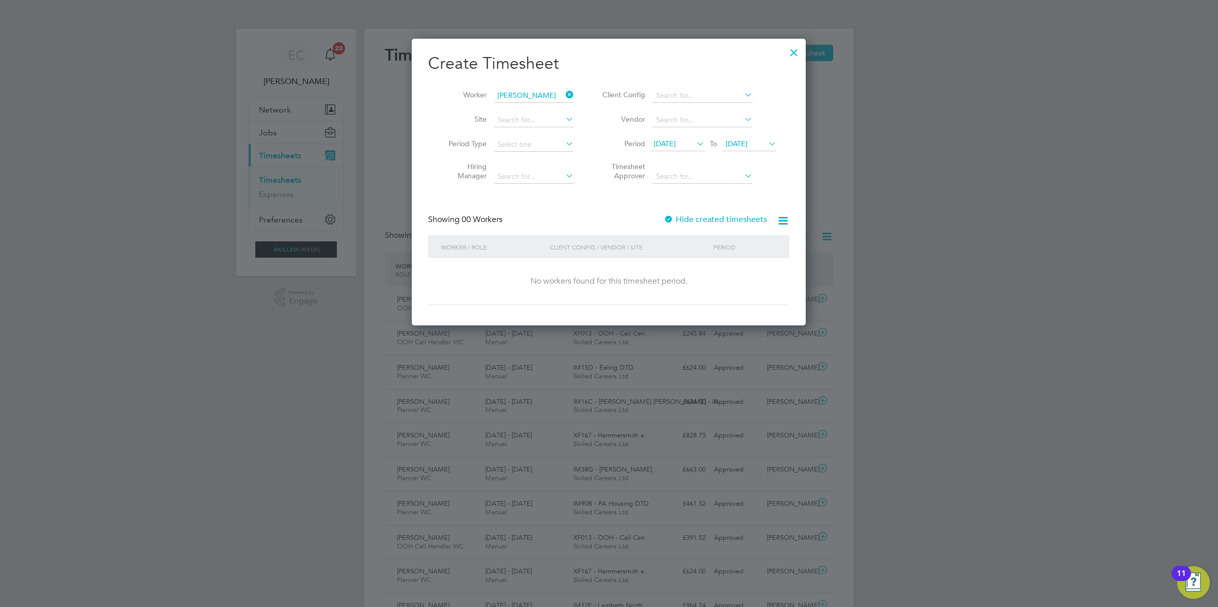
click at [714, 215] on label "Hide created timesheets" at bounding box center [714, 220] width 103 height 10
click at [715, 215] on label "Hide created timesheets" at bounding box center [714, 220] width 103 height 10
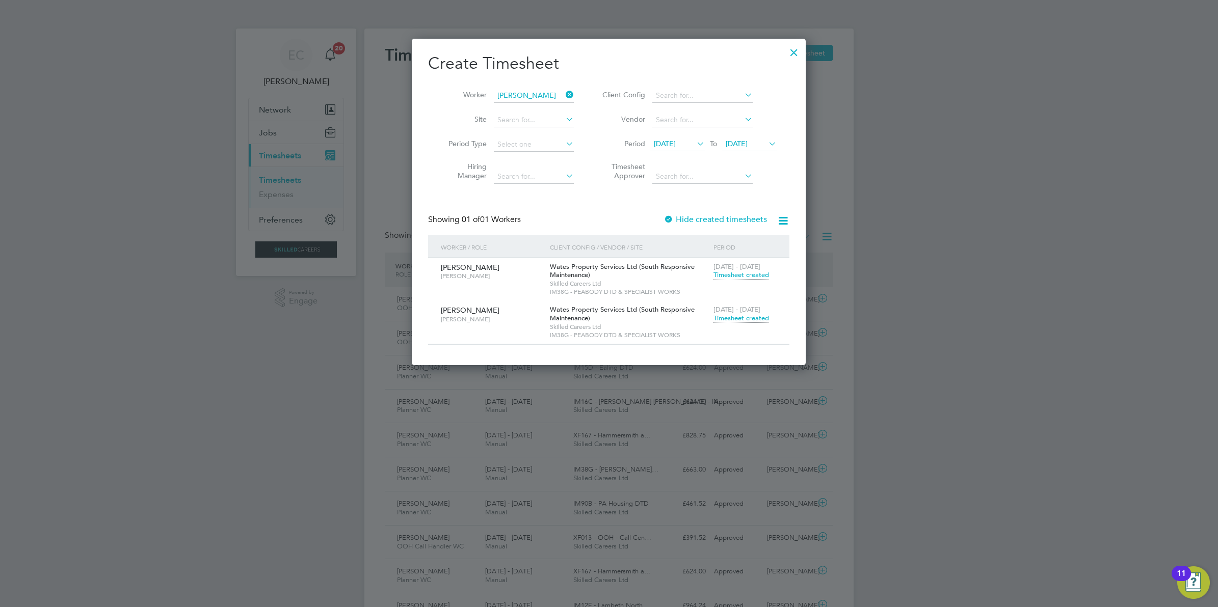
click at [732, 314] on span "Timesheet created" at bounding box center [741, 318] width 56 height 9
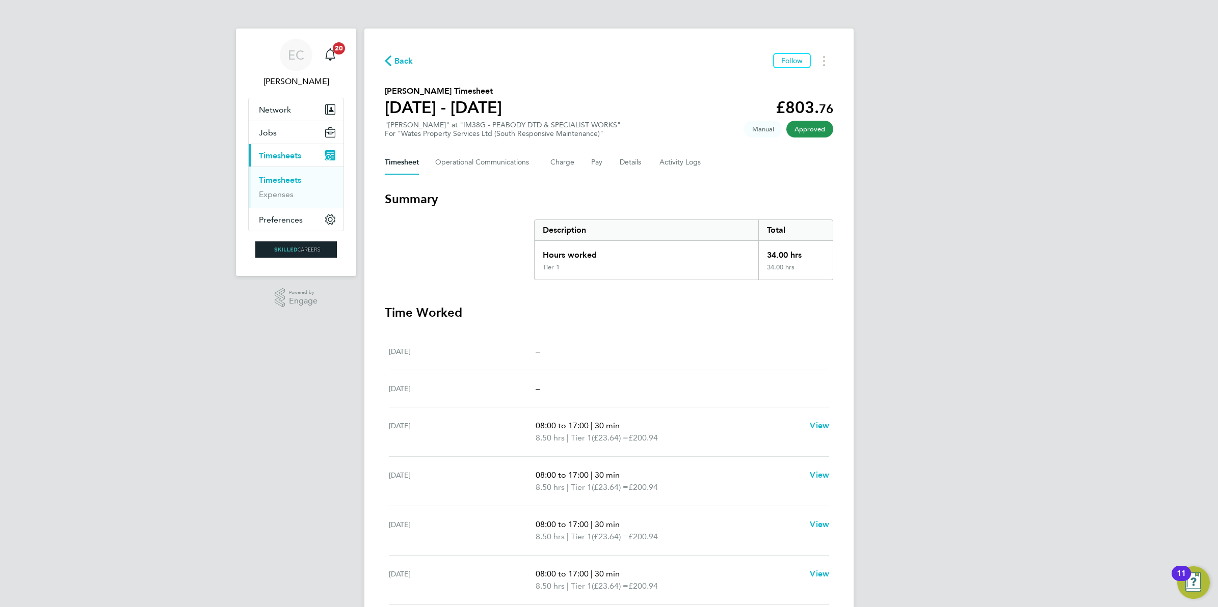
click at [400, 60] on span "Back" at bounding box center [403, 61] width 19 height 12
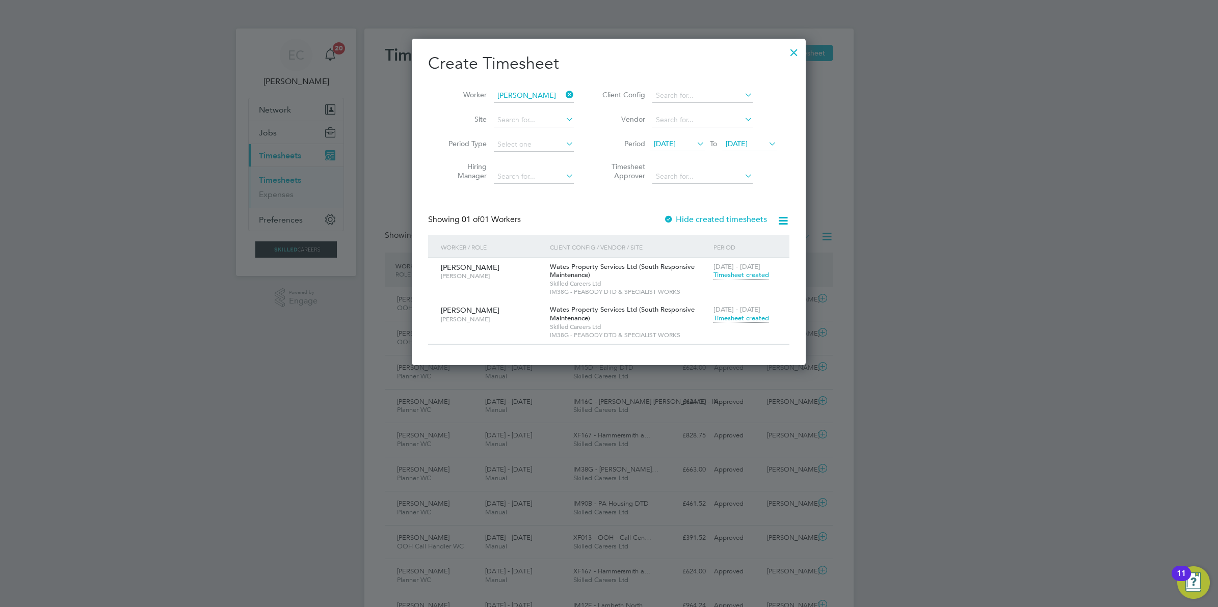
click at [574, 92] on li "Worker Cornel Danila" at bounding box center [507, 96] width 158 height 24
click at [564, 95] on icon at bounding box center [564, 95] width 0 height 14
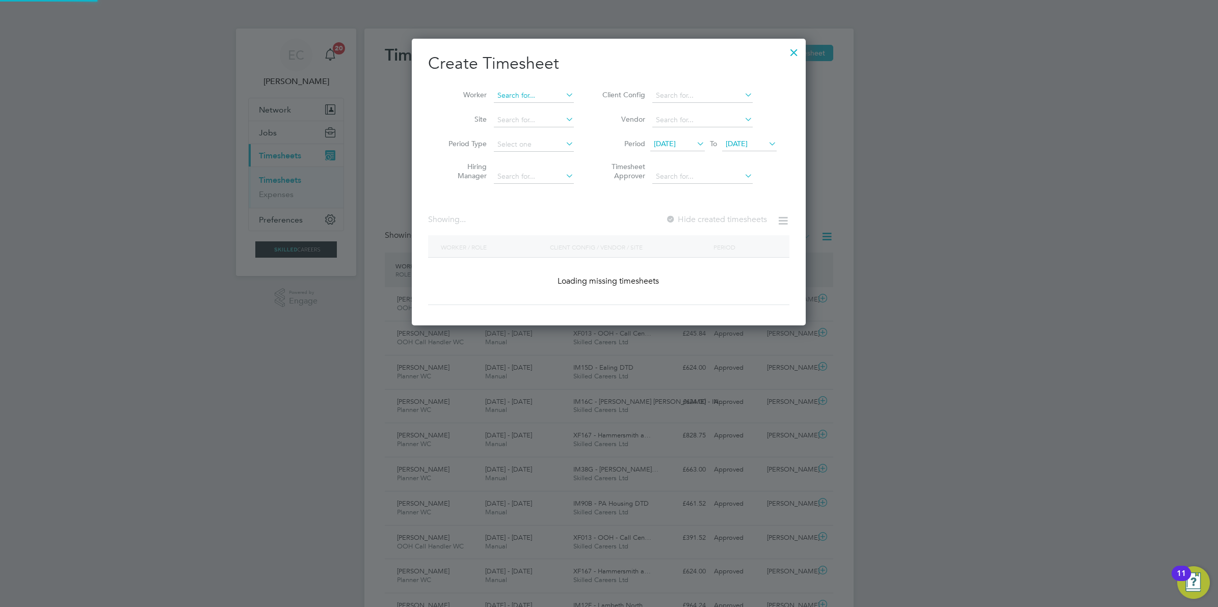
click at [543, 98] on input at bounding box center [534, 96] width 80 height 14
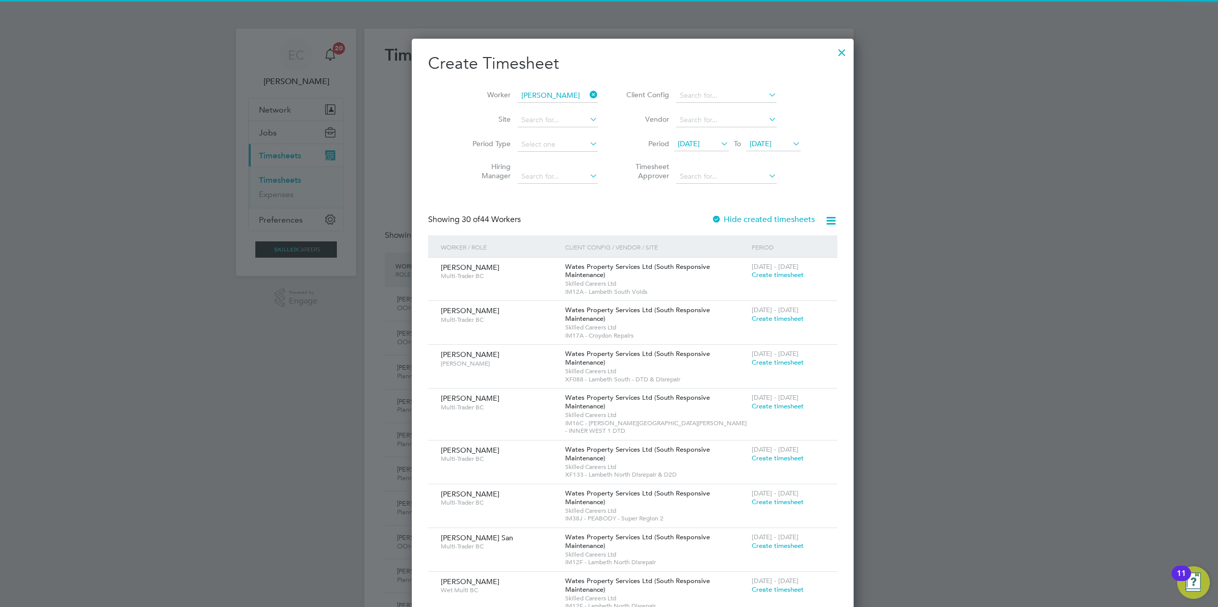
click at [551, 107] on li "Jan L eszczynski" at bounding box center [533, 109] width 81 height 14
type input "Jan Leszczynski"
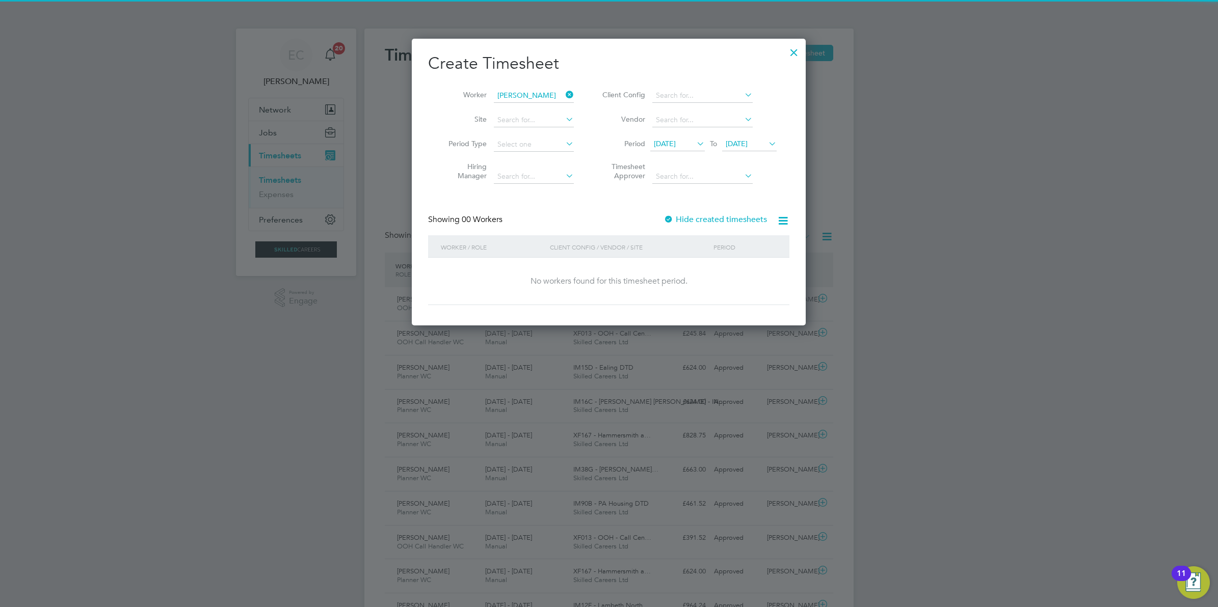
click at [701, 215] on label "Hide created timesheets" at bounding box center [714, 220] width 103 height 10
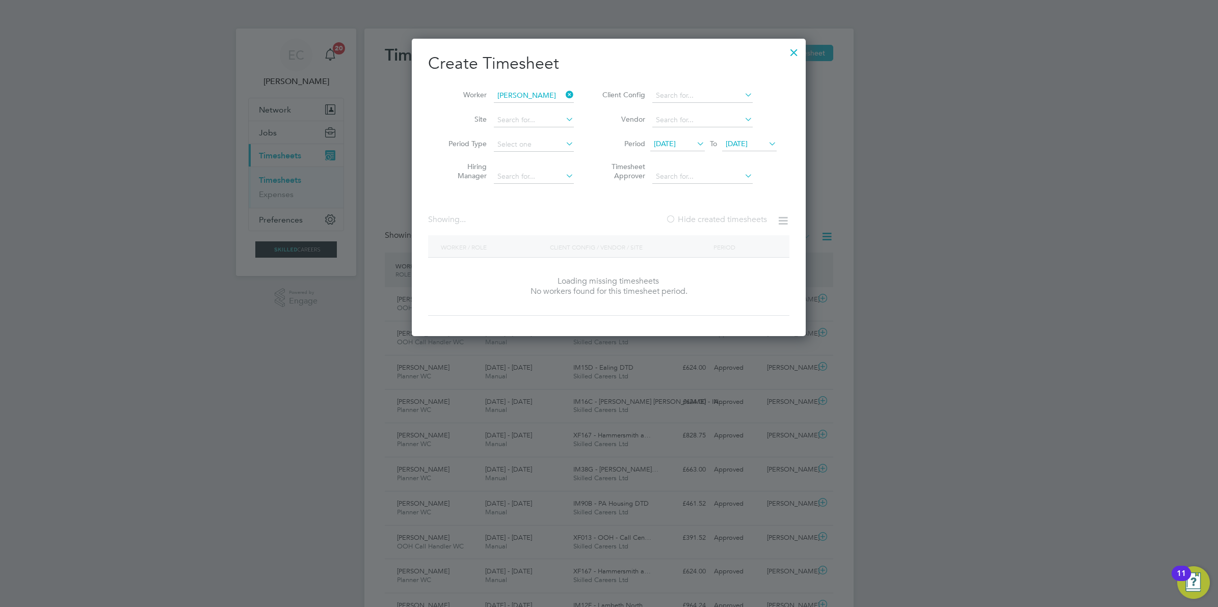
scroll to position [286, 394]
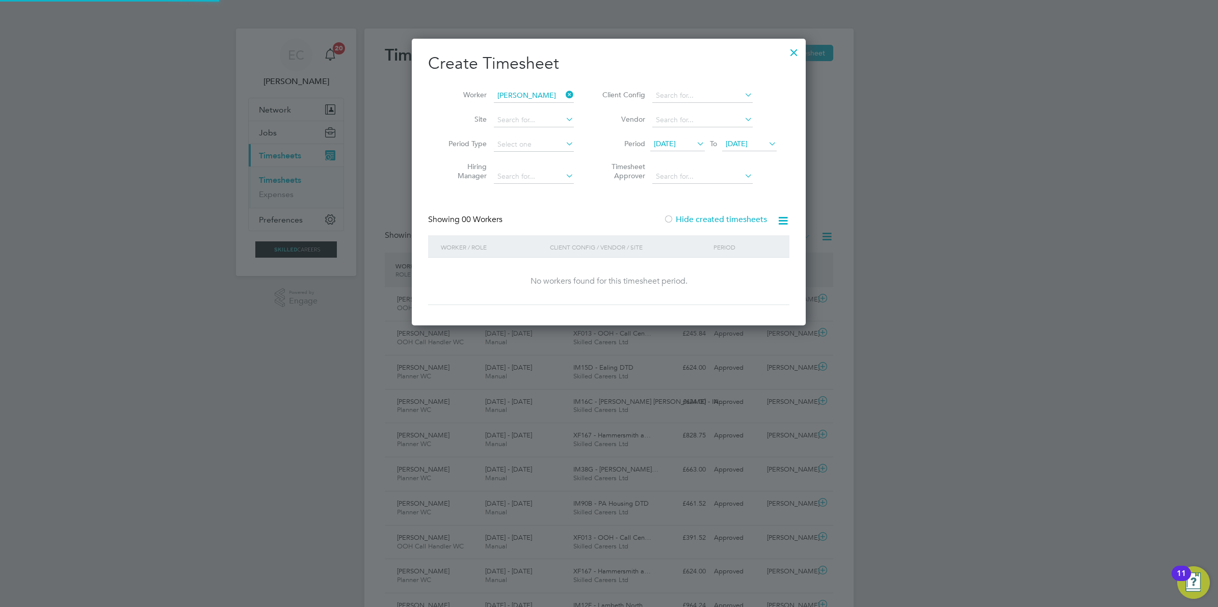
click at [701, 215] on label "Hide created timesheets" at bounding box center [714, 220] width 103 height 10
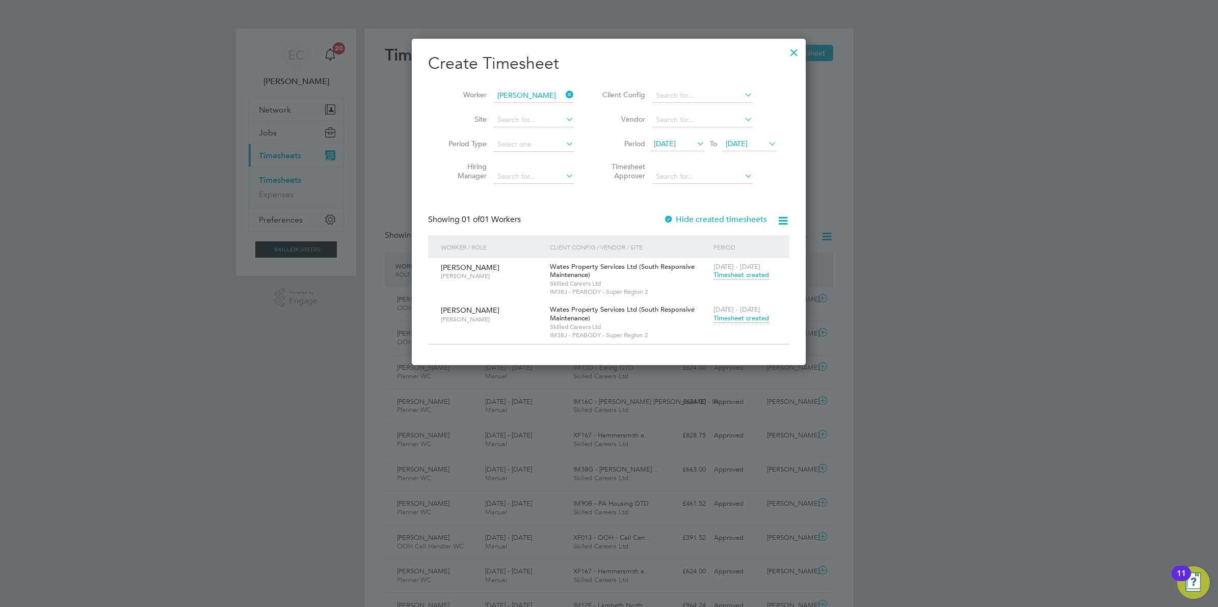
click at [564, 93] on icon at bounding box center [564, 95] width 0 height 14
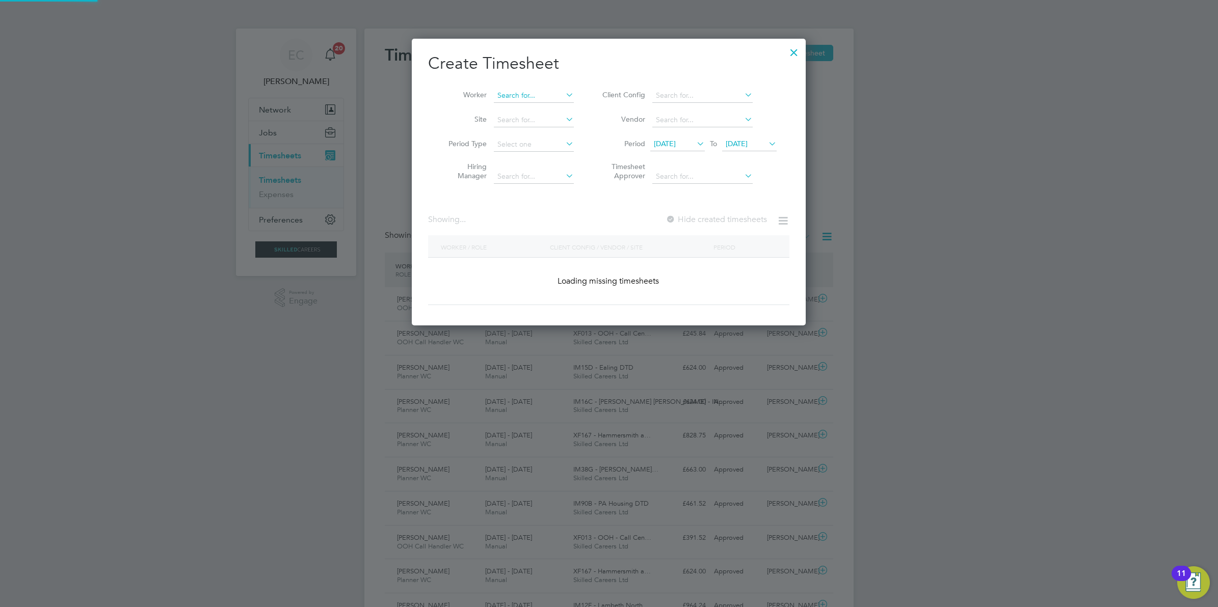
scroll to position [286, 394]
click at [561, 99] on input at bounding box center [534, 96] width 80 height 14
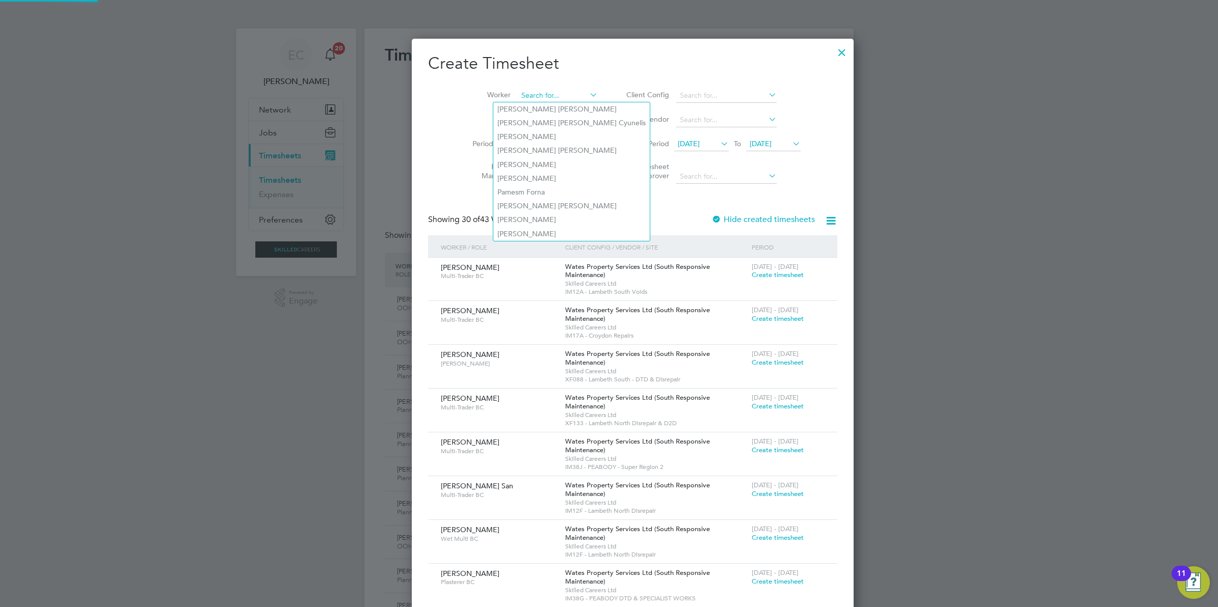
scroll to position [1718, 394]
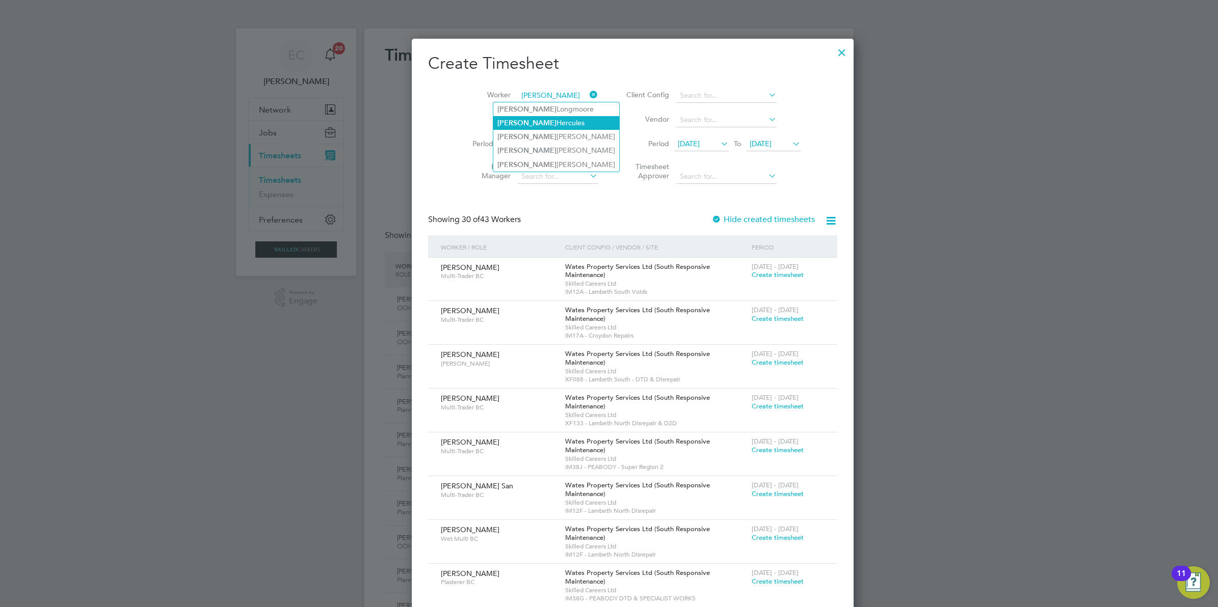
click at [537, 125] on li "Reece Hercules" at bounding box center [556, 123] width 126 height 14
type input "Reece Hercules"
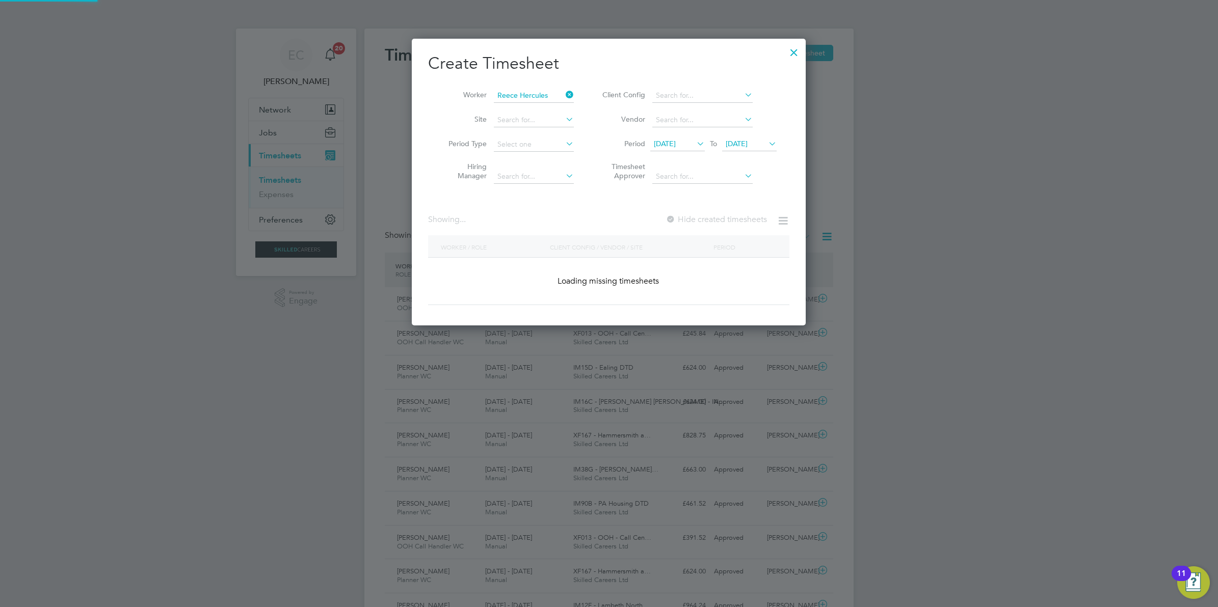
scroll to position [284, 394]
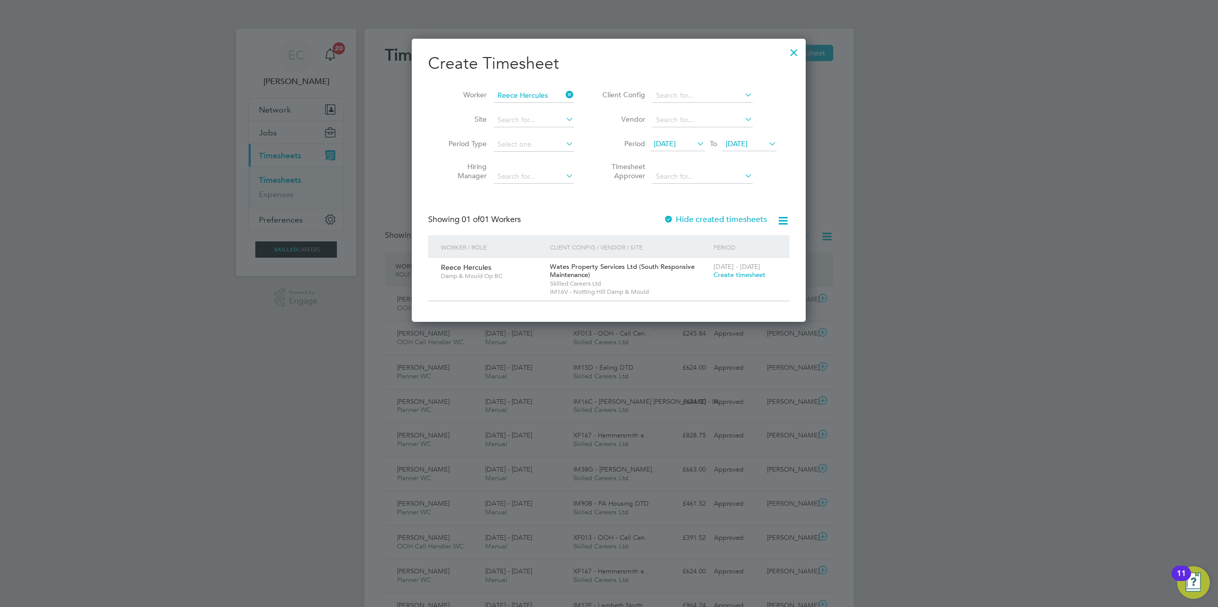
click at [564, 95] on icon at bounding box center [564, 95] width 0 height 14
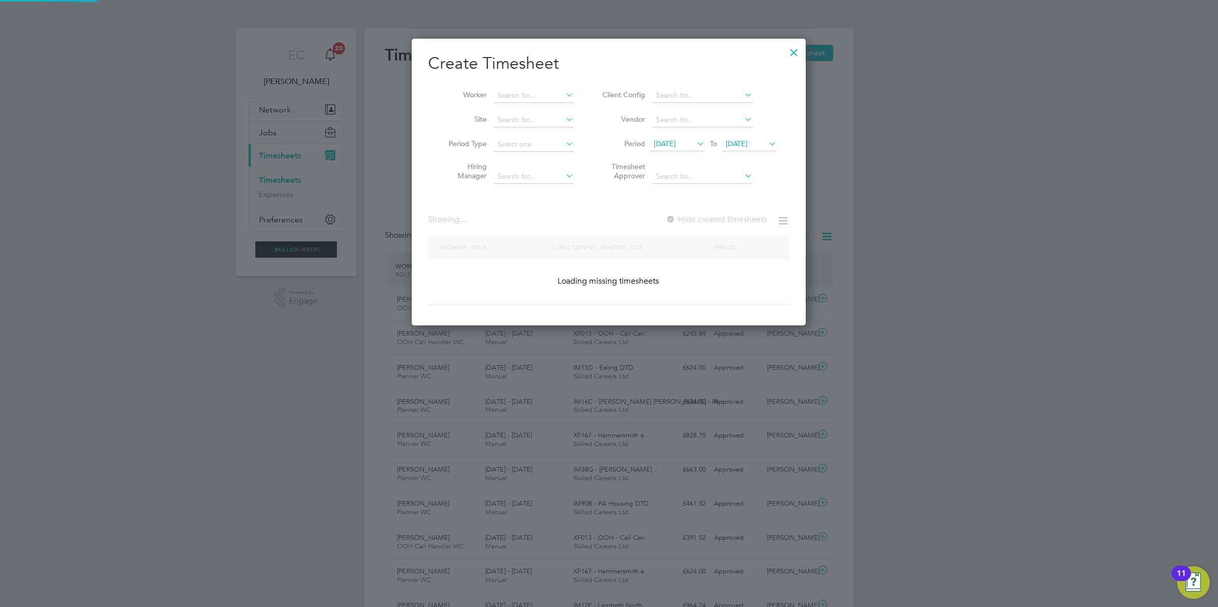
scroll to position [286, 394]
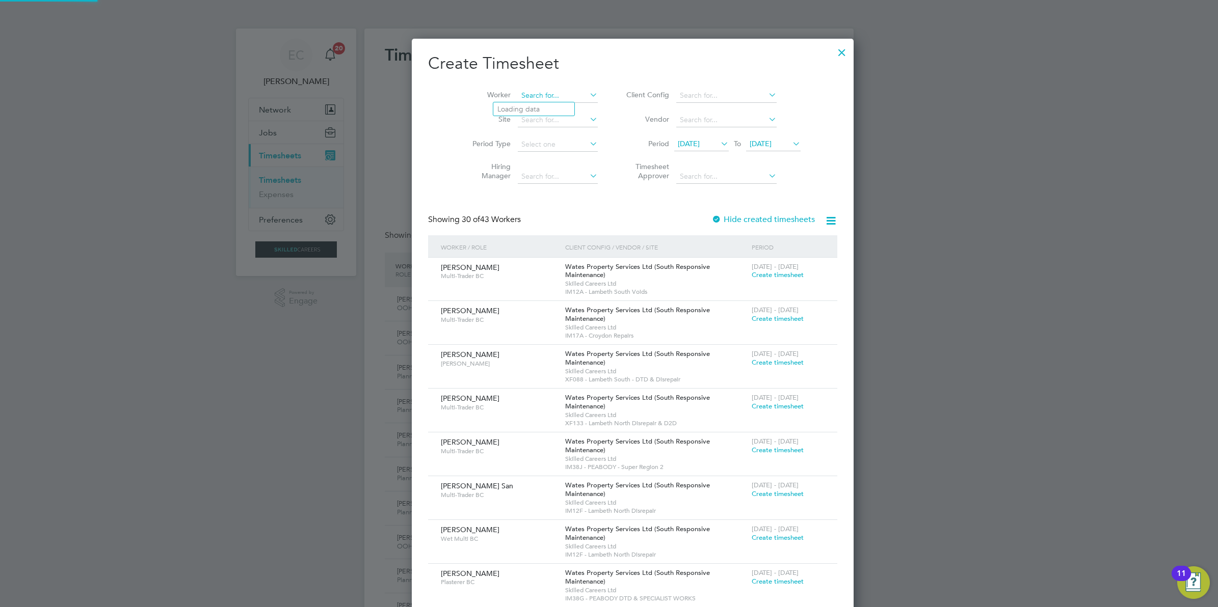
click at [537, 93] on input at bounding box center [558, 96] width 80 height 14
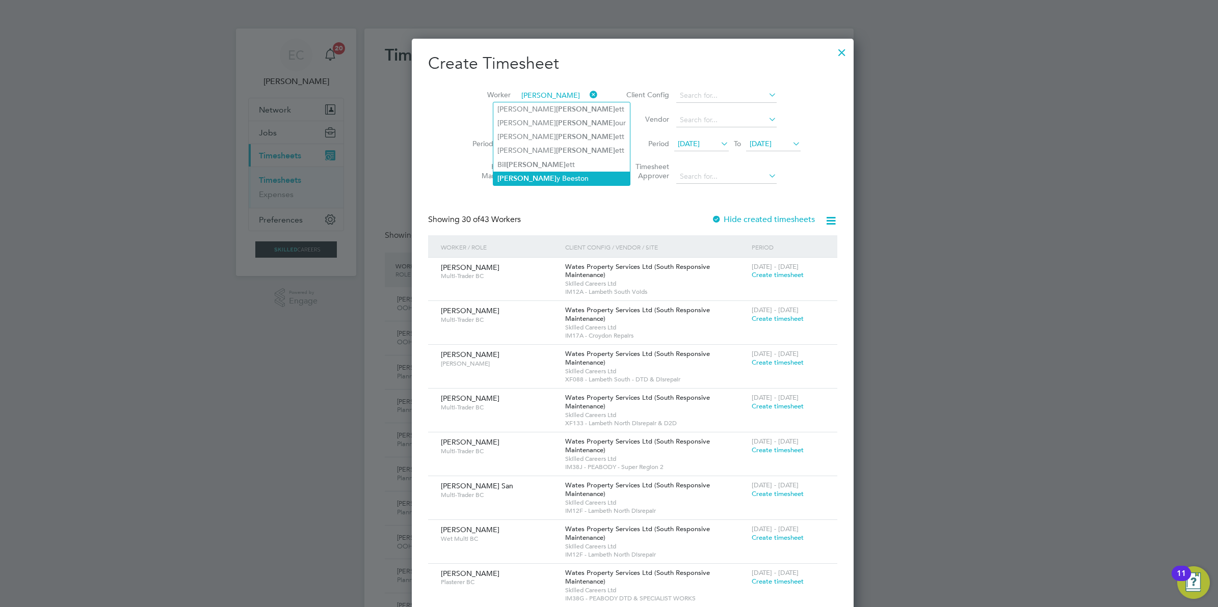
click at [544, 174] on li "Benn y Beeston" at bounding box center [561, 179] width 137 height 14
type input "Benny Beeston"
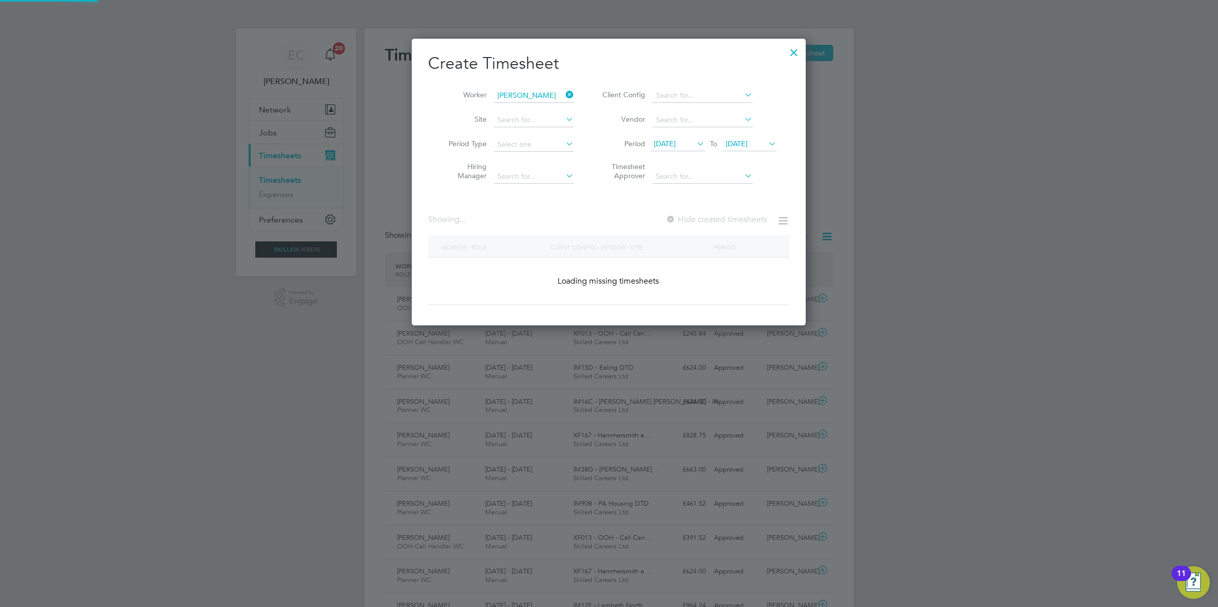
scroll to position [286, 394]
click at [703, 216] on label "Hide created timesheets" at bounding box center [714, 220] width 103 height 10
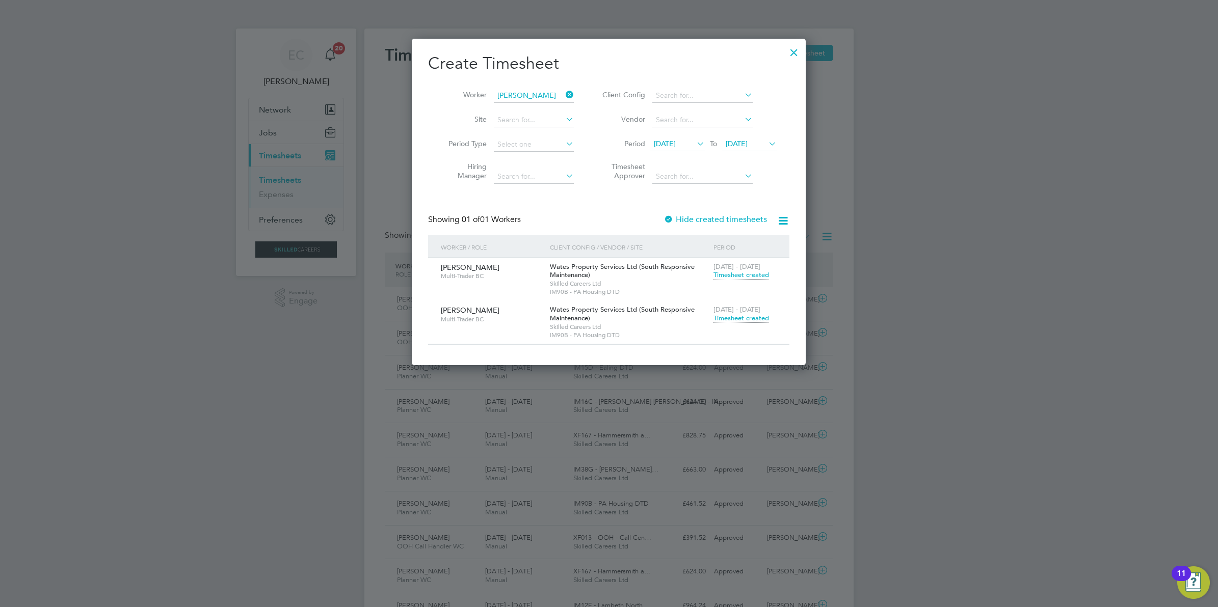
click at [564, 92] on icon at bounding box center [564, 95] width 0 height 14
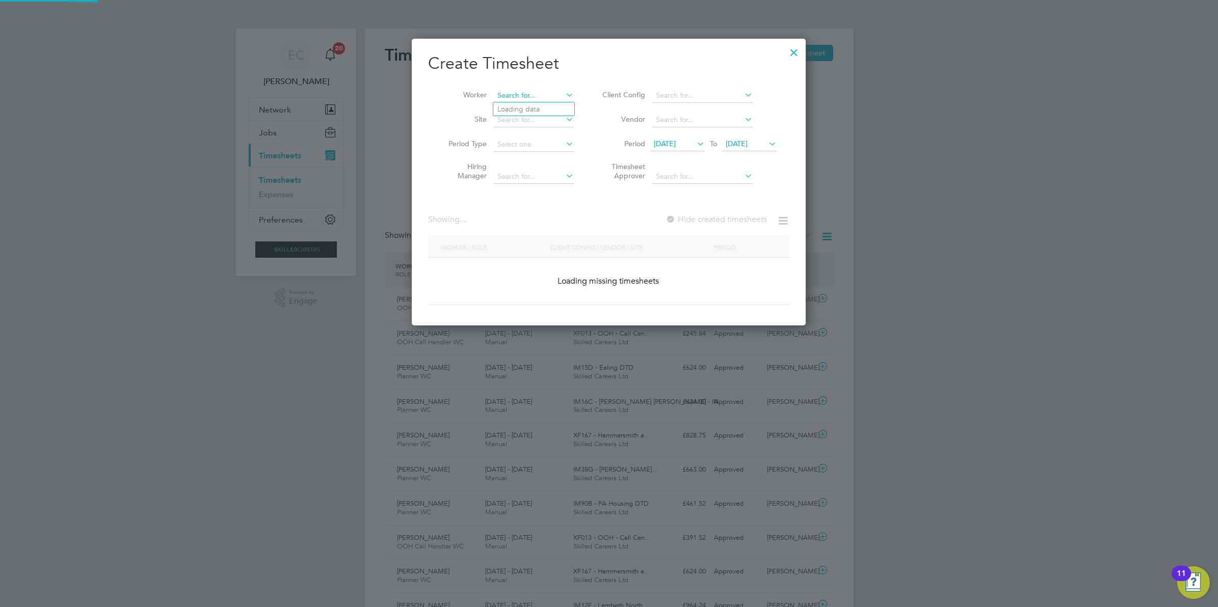
click at [532, 96] on input at bounding box center [534, 96] width 80 height 14
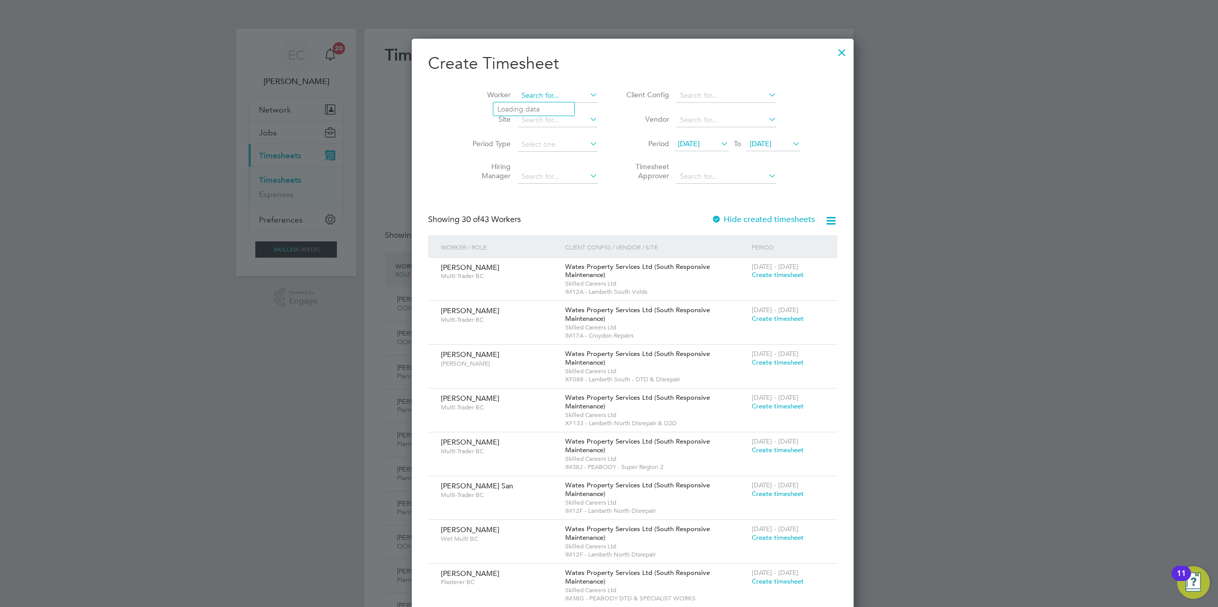
click at [520, 93] on input at bounding box center [558, 96] width 80 height 14
click at [538, 103] on li "Clive Curnif fe" at bounding box center [540, 109] width 94 height 14
type input "Clive Curniffe"
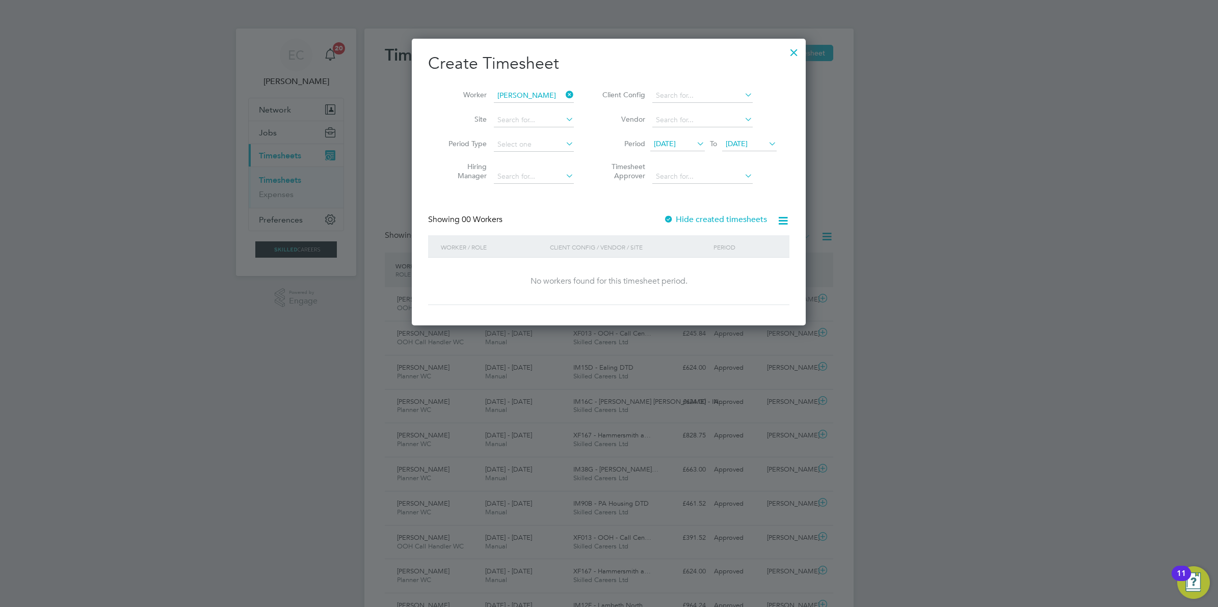
click at [706, 217] on label "Hide created timesheets" at bounding box center [714, 220] width 103 height 10
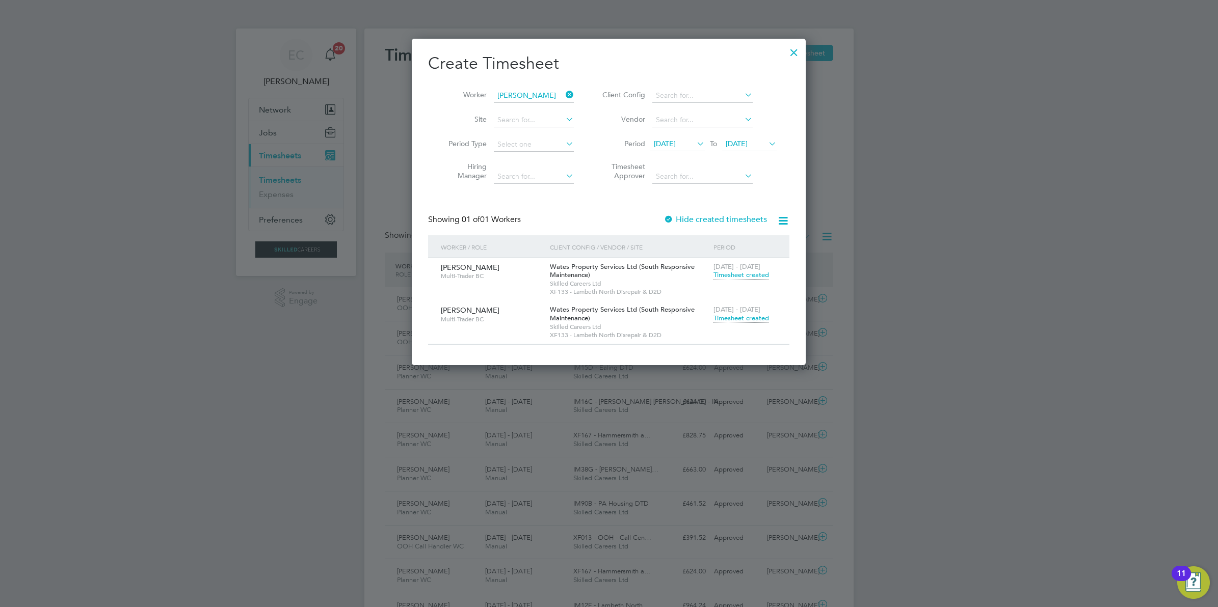
click at [735, 314] on span "Timesheet created" at bounding box center [741, 318] width 56 height 9
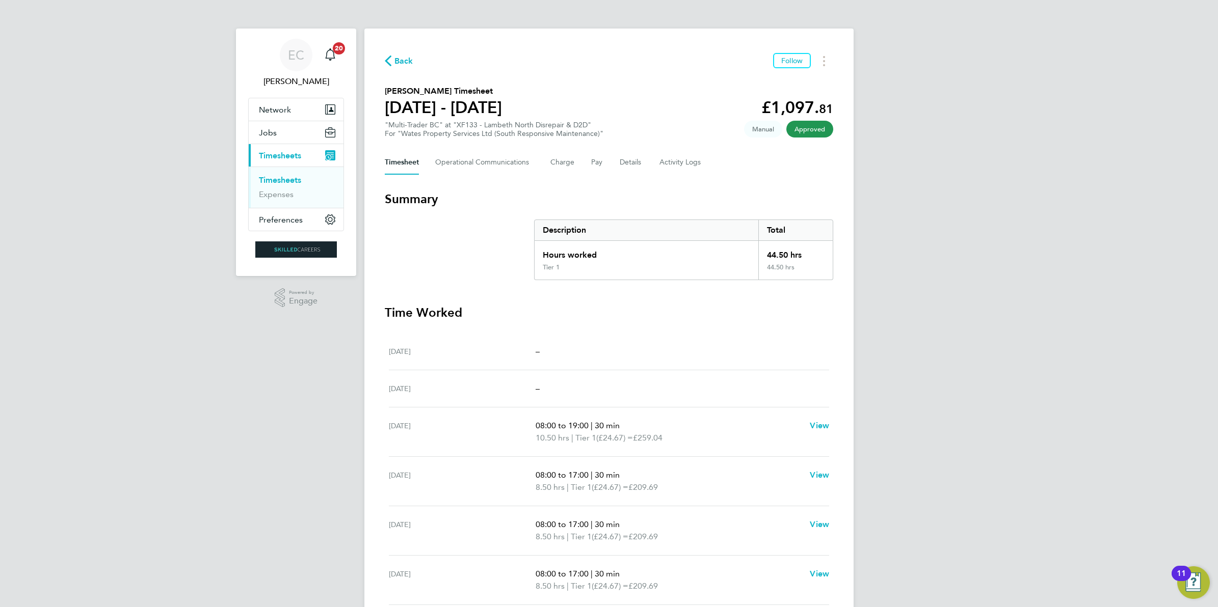
click at [398, 62] on span "Back" at bounding box center [403, 61] width 19 height 12
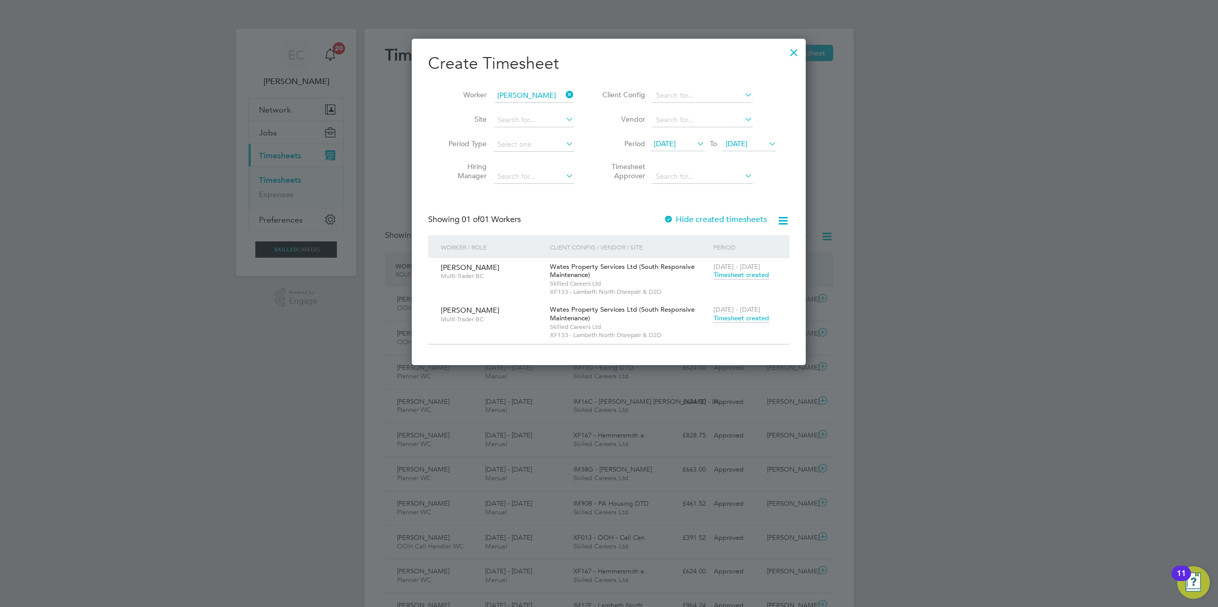
click at [564, 90] on icon at bounding box center [564, 95] width 0 height 14
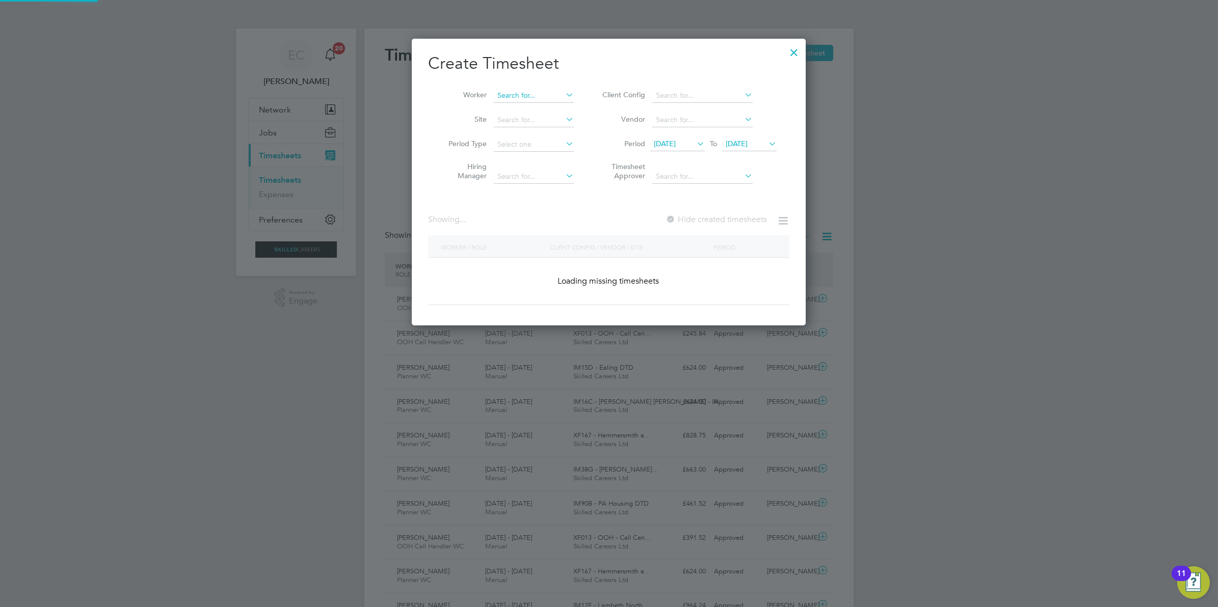
click at [533, 93] on input at bounding box center [534, 96] width 80 height 14
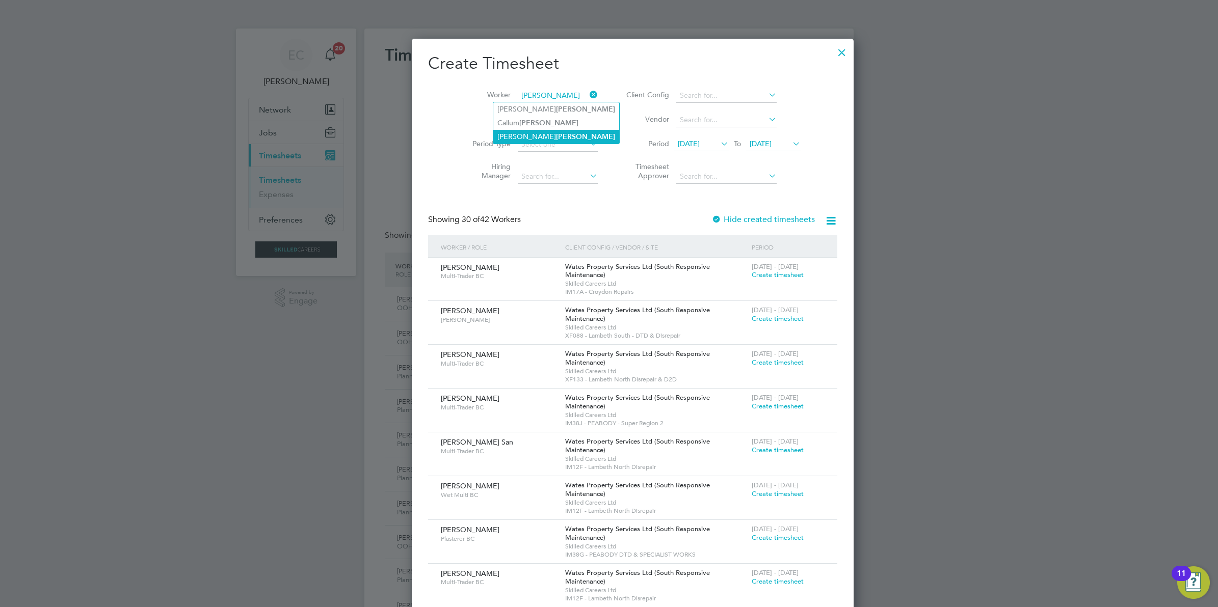
click at [556, 136] on b "Palmer" at bounding box center [585, 136] width 59 height 9
type input "Adrian Palmer"
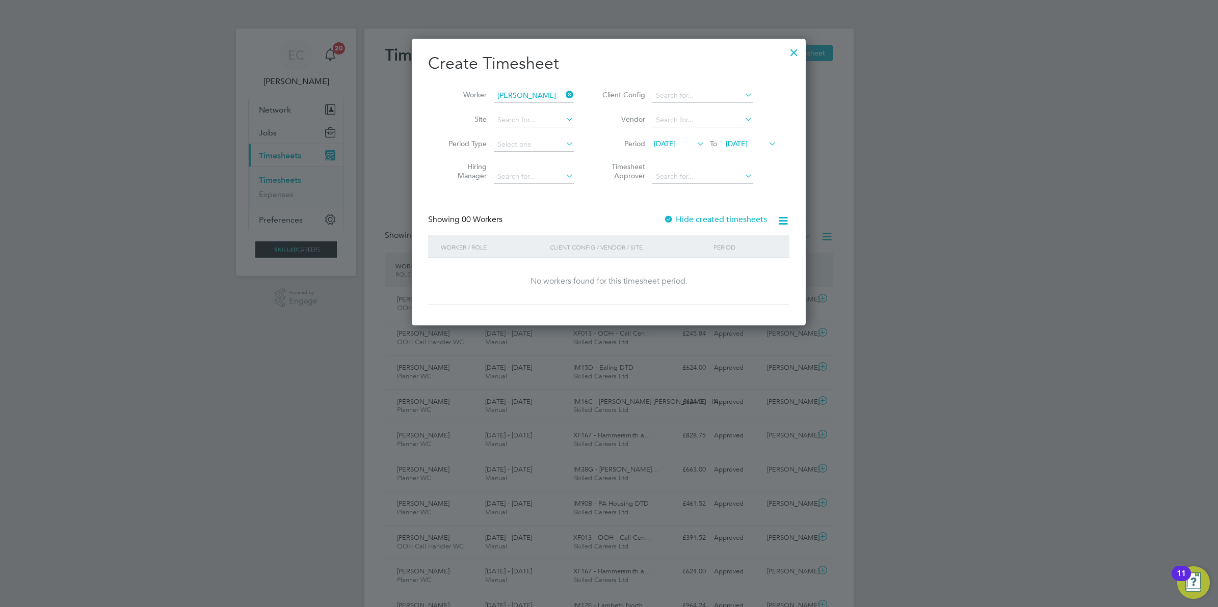
click at [712, 215] on label "Hide created timesheets" at bounding box center [714, 220] width 103 height 10
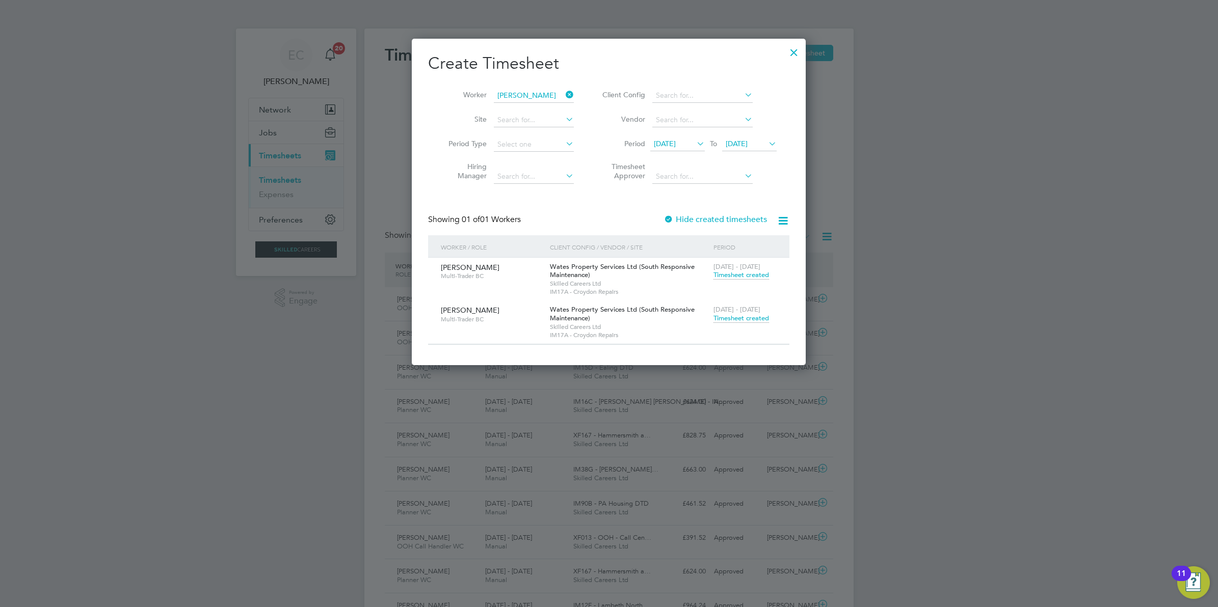
click at [564, 95] on icon at bounding box center [564, 95] width 0 height 14
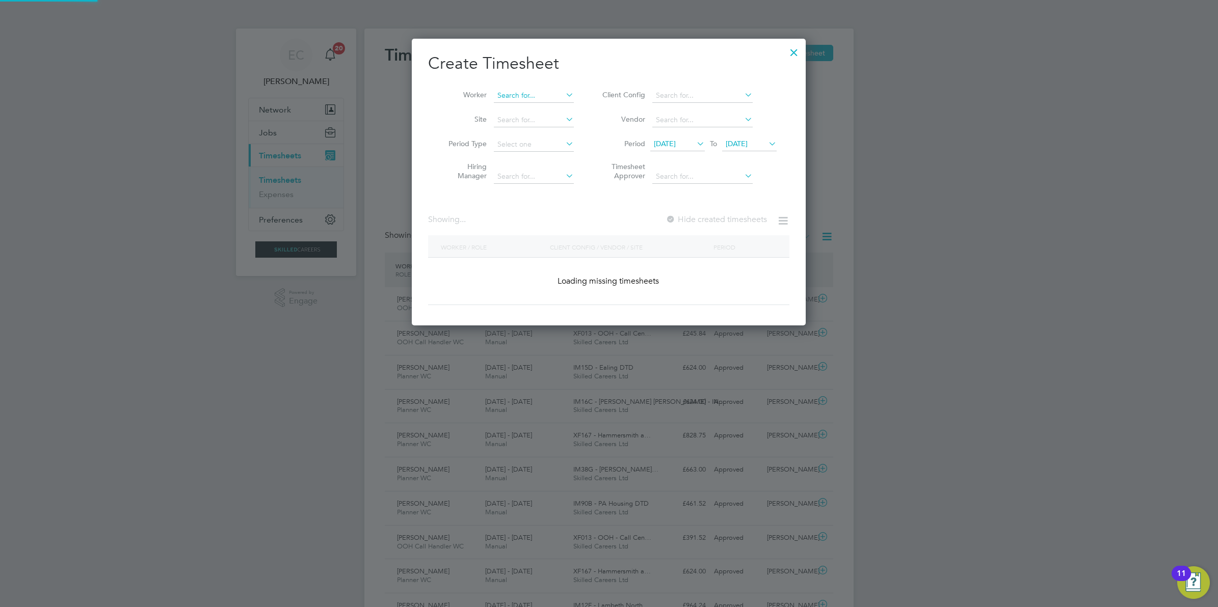
click at [551, 92] on input at bounding box center [534, 96] width 80 height 14
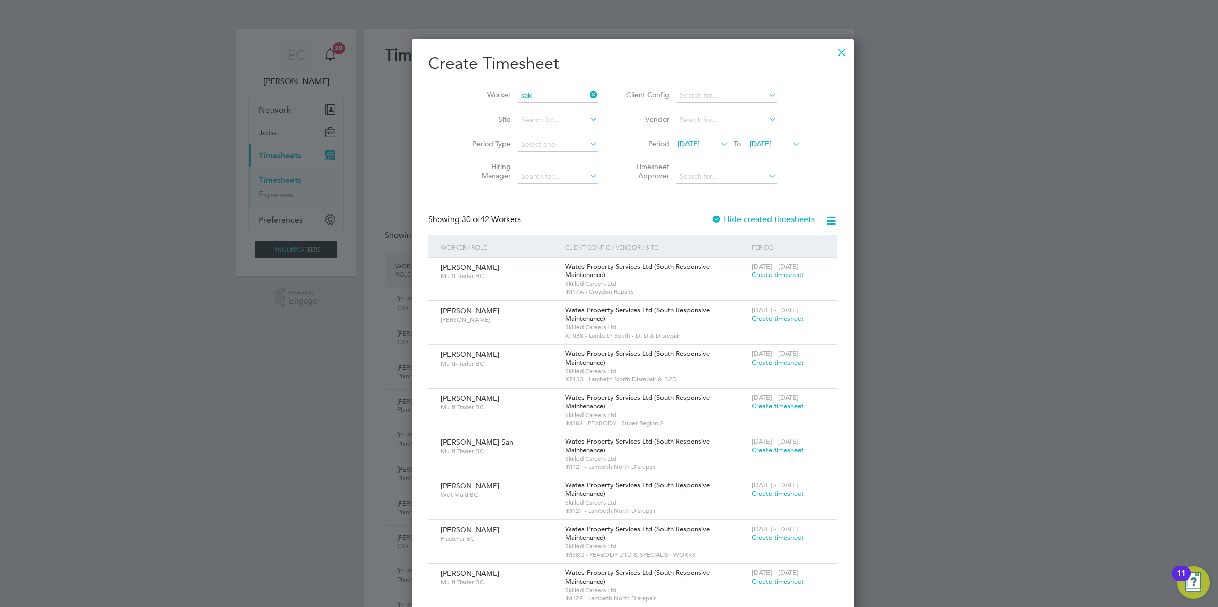
click at [540, 103] on li "Krzysztof Sak owwicz" at bounding box center [544, 109] width 102 height 14
type input "Krzysztof Sakowwicz"
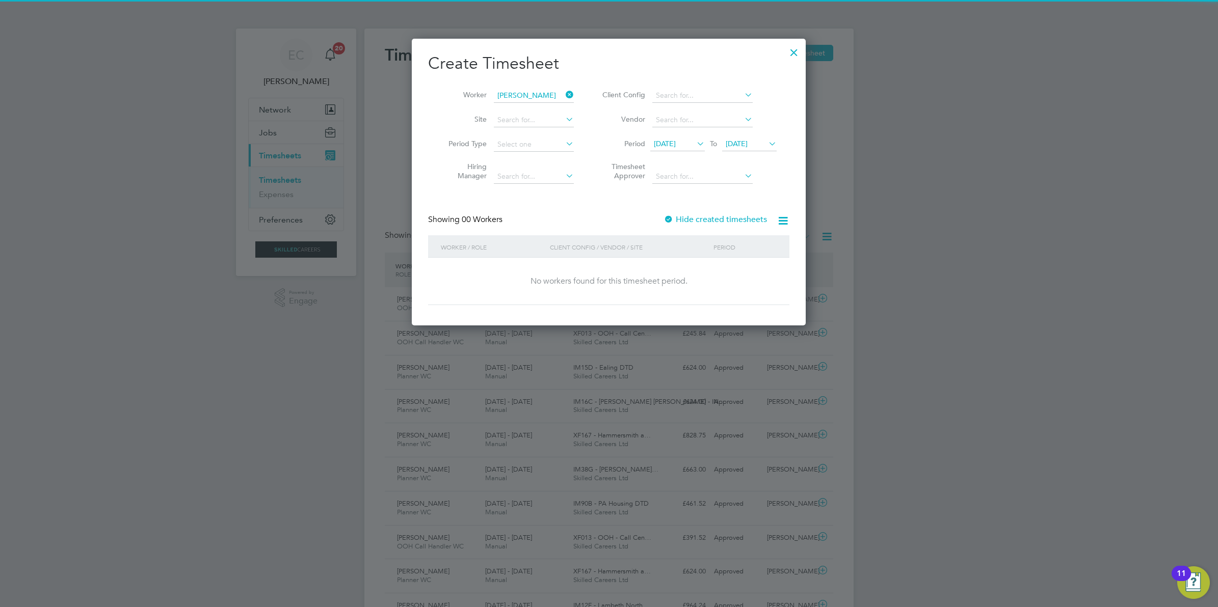
click at [692, 218] on label "Hide created timesheets" at bounding box center [714, 220] width 103 height 10
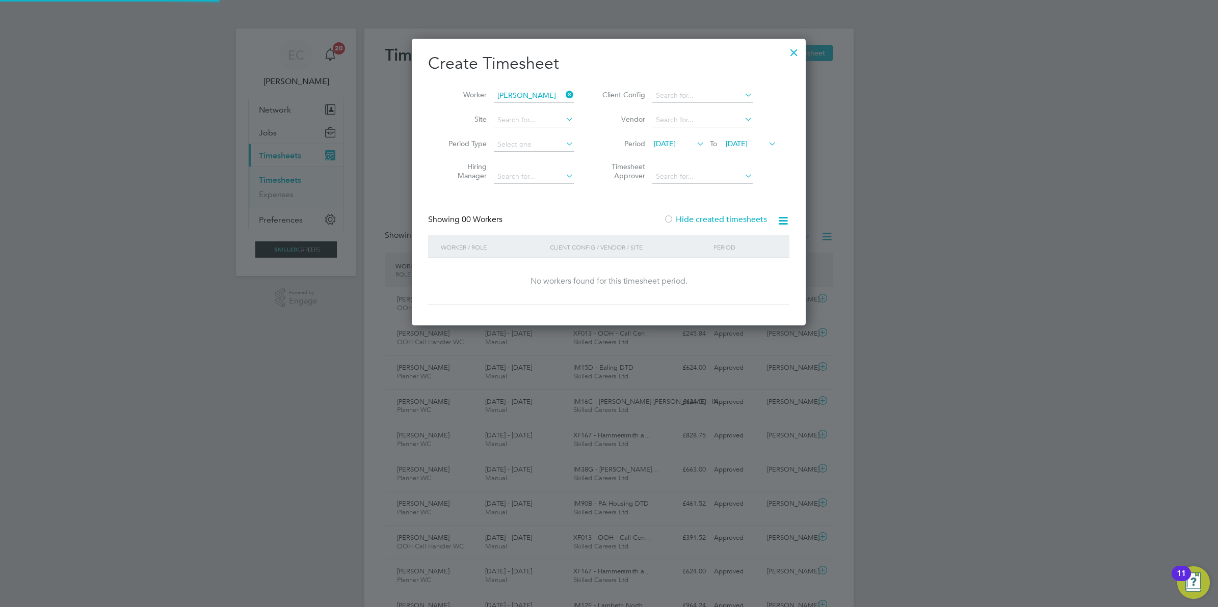
click at [692, 218] on label "Hide created timesheets" at bounding box center [714, 220] width 103 height 10
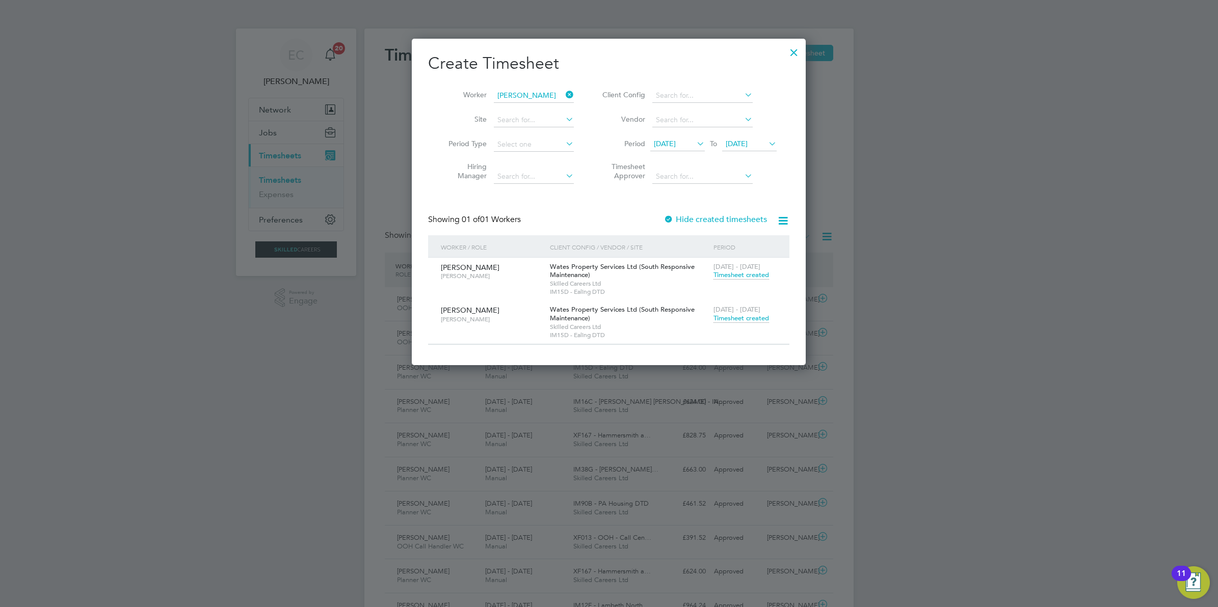
click at [740, 317] on span "Timesheet created" at bounding box center [741, 318] width 56 height 9
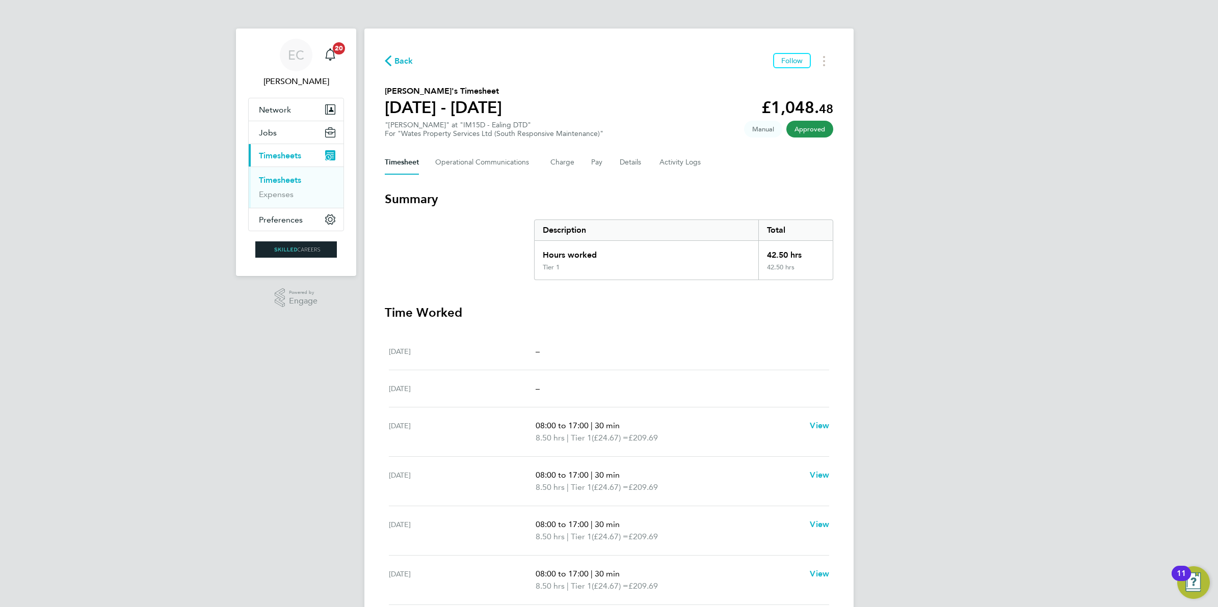
click at [403, 62] on span "Back" at bounding box center [403, 61] width 19 height 12
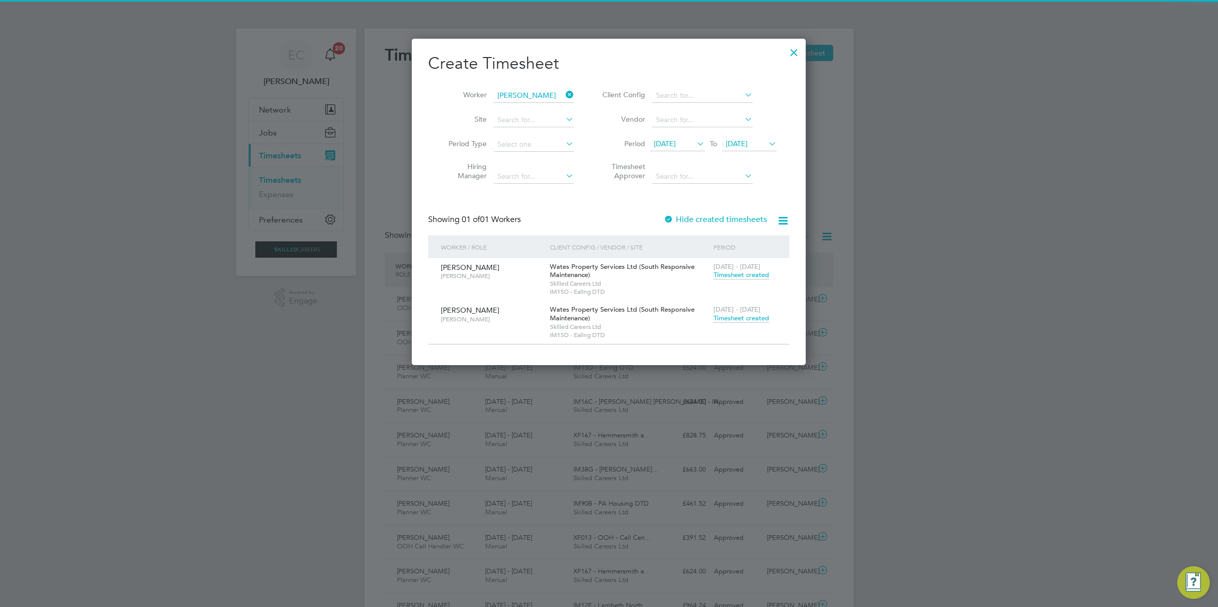
click at [564, 93] on icon at bounding box center [564, 95] width 0 height 14
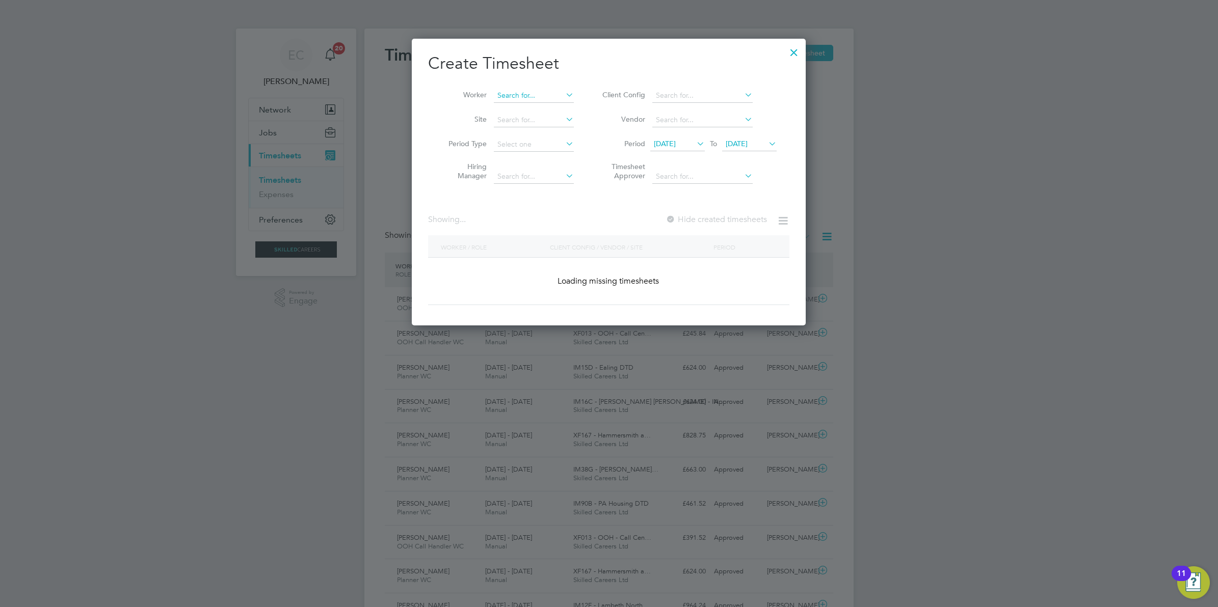
click at [546, 93] on input at bounding box center [534, 96] width 80 height 14
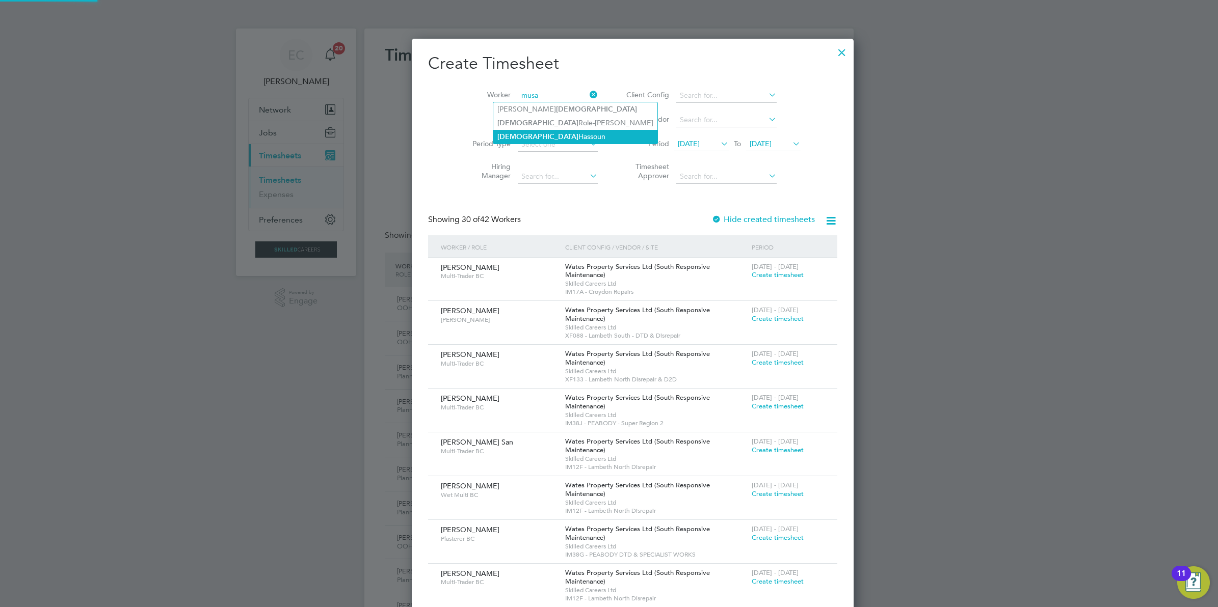
click at [537, 135] on li "Musa Hassoun" at bounding box center [575, 137] width 164 height 14
type input "Musa Hassoun"
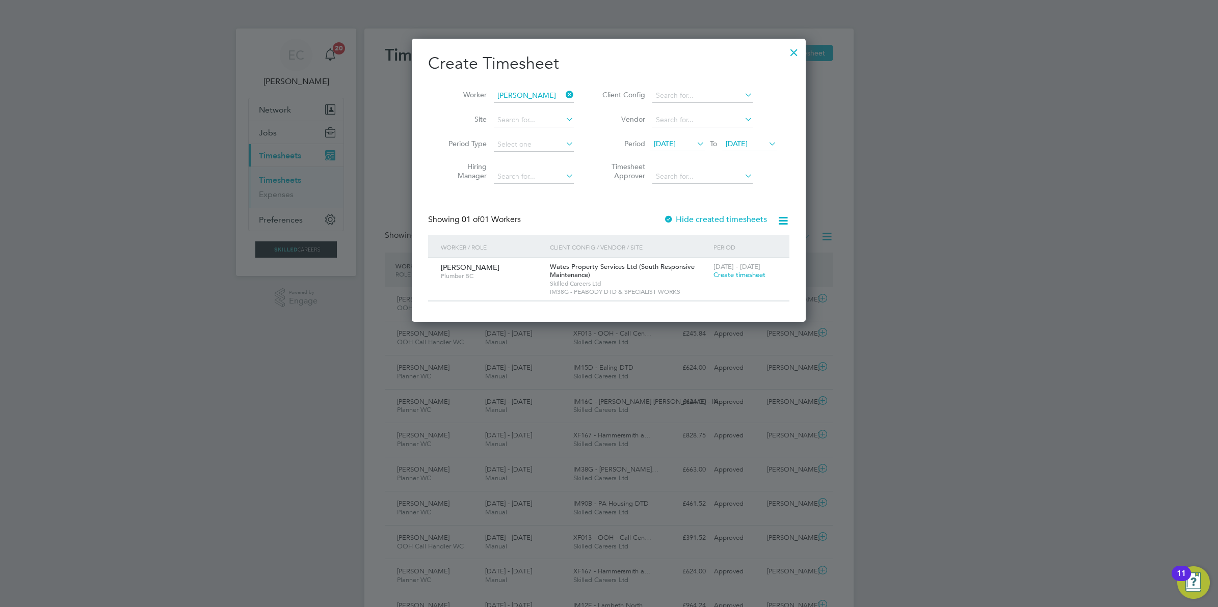
click at [564, 95] on icon at bounding box center [564, 95] width 0 height 14
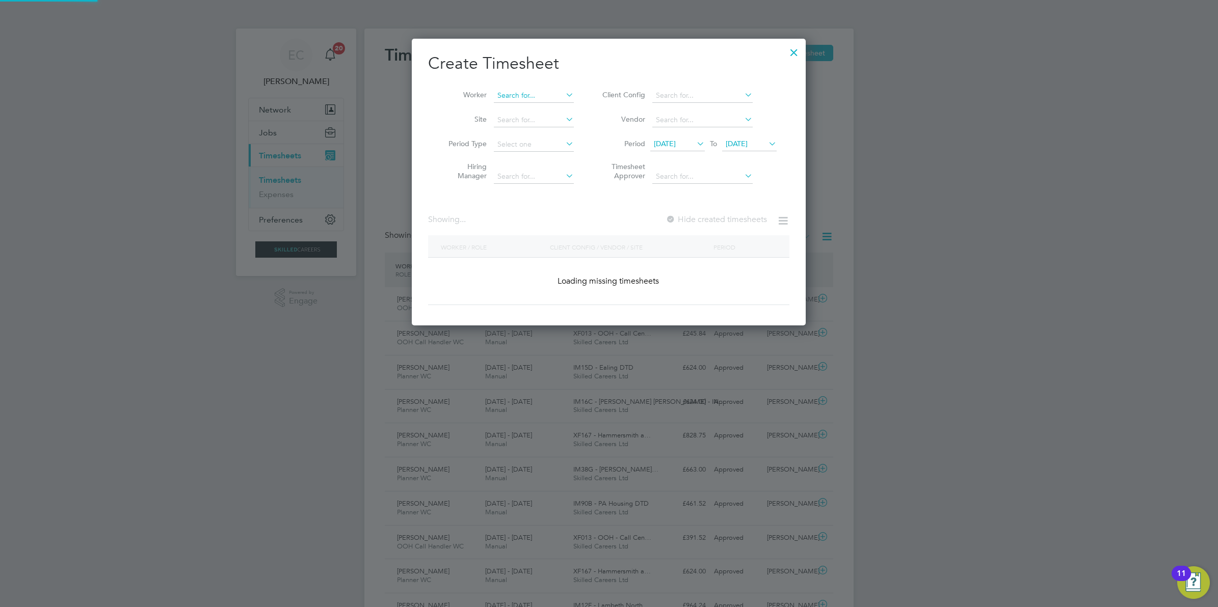
click at [530, 94] on input at bounding box center [534, 96] width 80 height 14
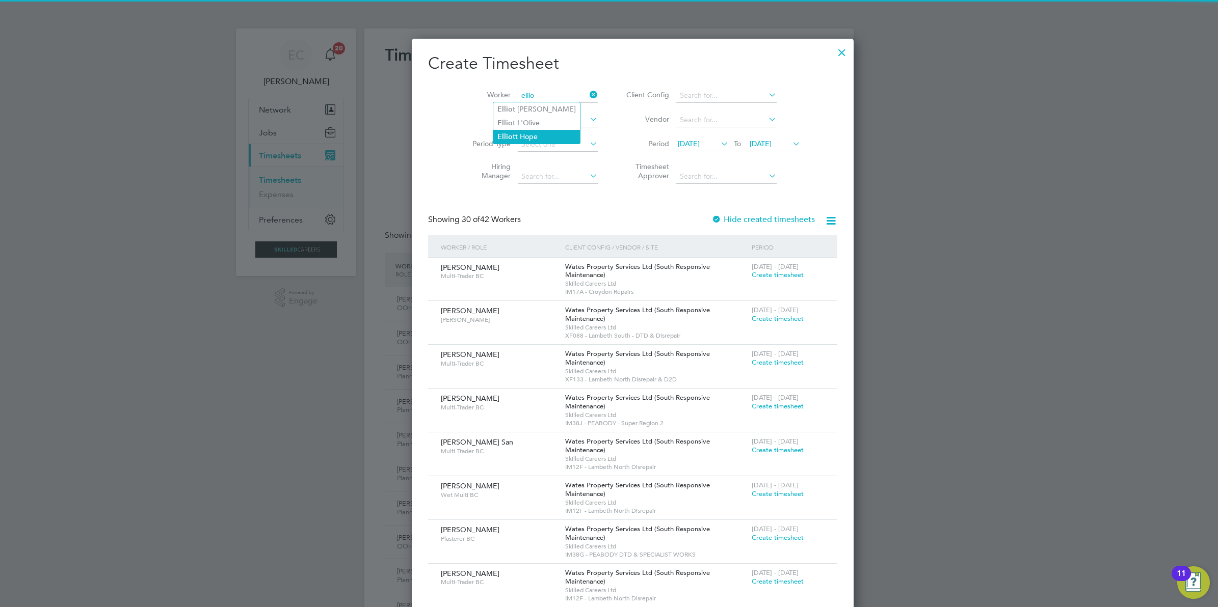
click at [536, 135] on li "Ellio tt Hope" at bounding box center [536, 137] width 87 height 14
type input "Elliott Hope"
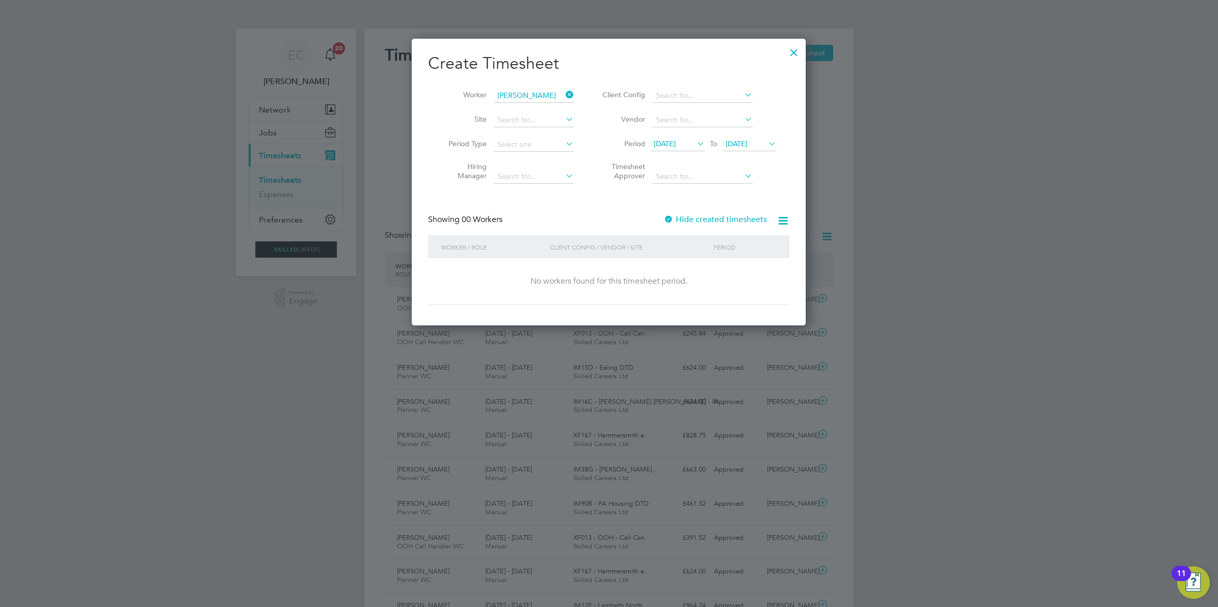
click at [701, 220] on label "Hide created timesheets" at bounding box center [714, 220] width 103 height 10
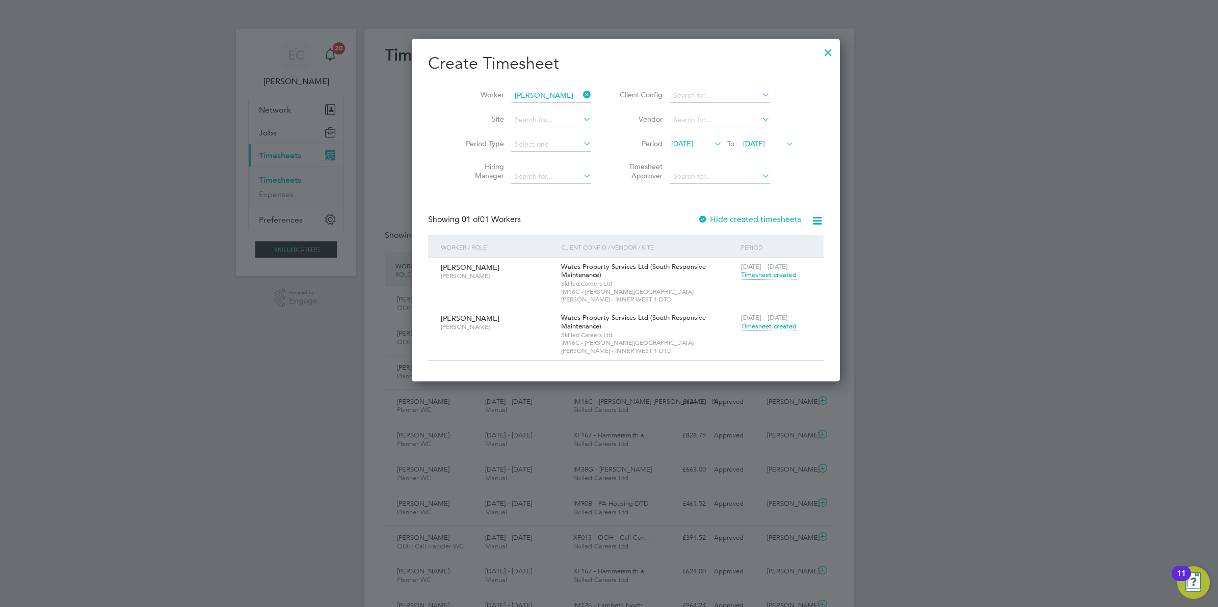
click at [741, 322] on span "Timesheet created" at bounding box center [769, 326] width 56 height 9
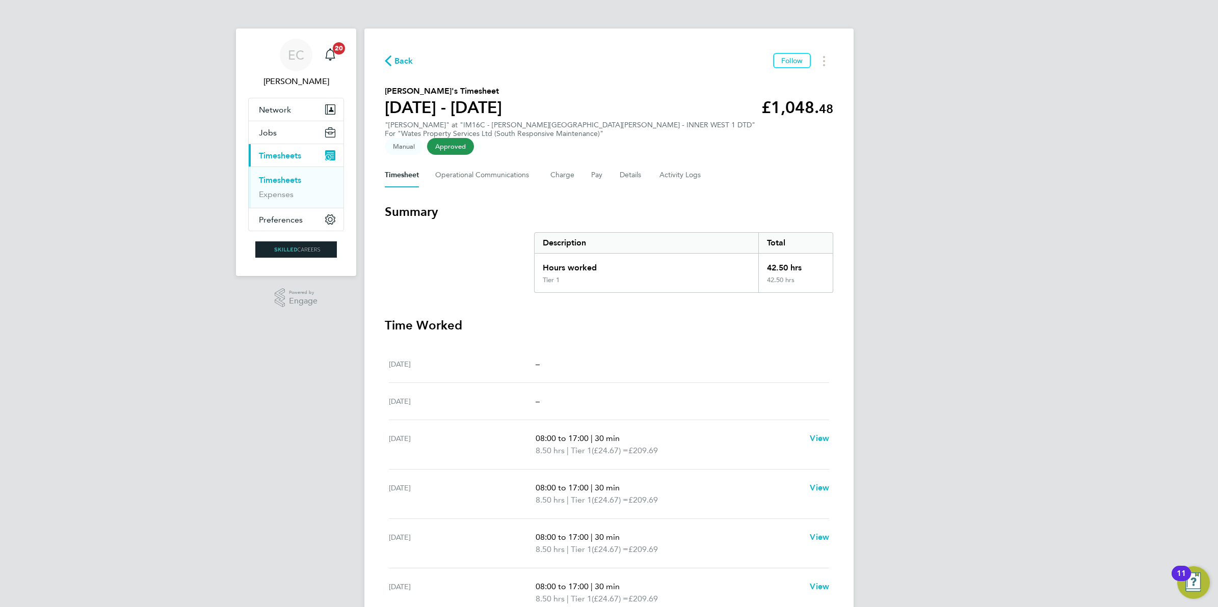
click at [393, 67] on button "Back" at bounding box center [399, 61] width 29 height 13
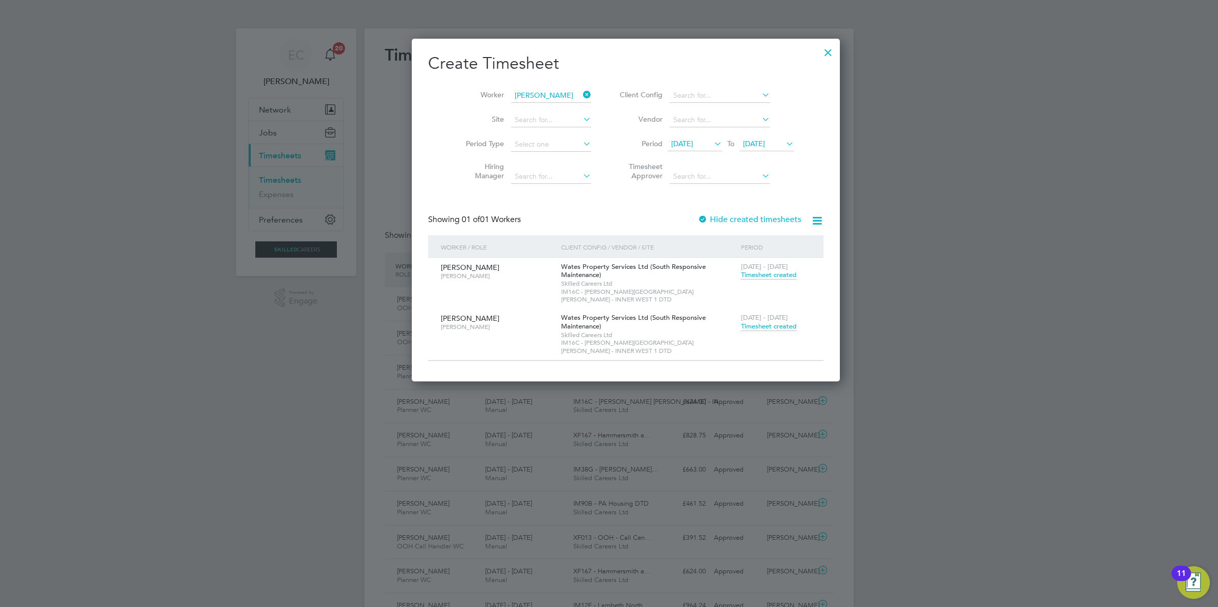
click at [581, 93] on icon at bounding box center [581, 95] width 0 height 14
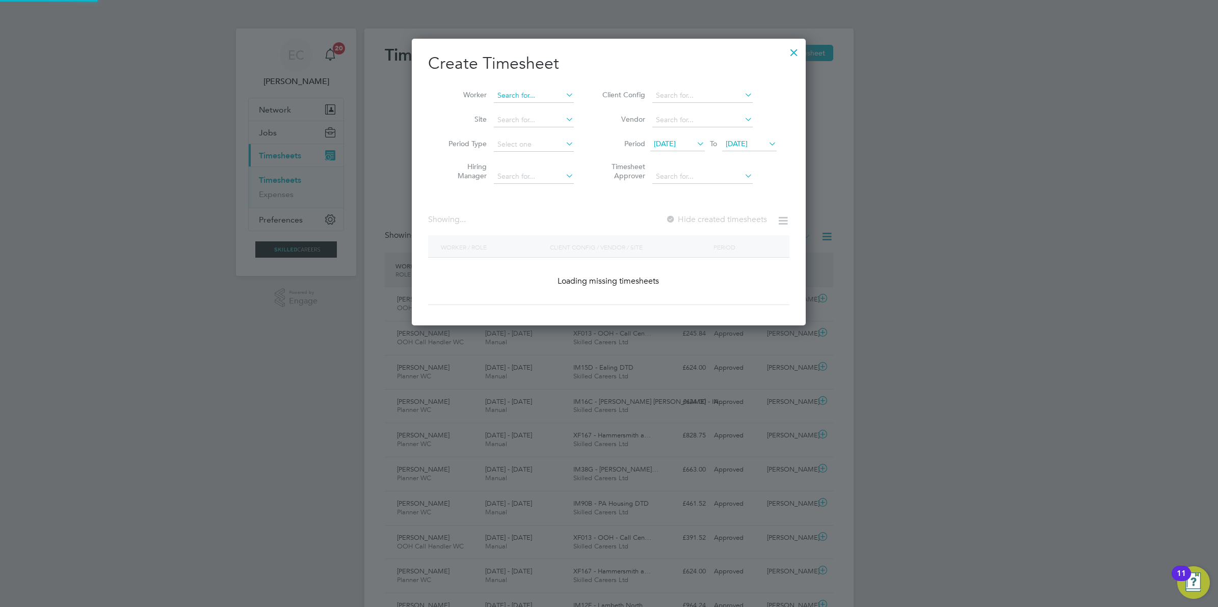
click at [531, 93] on input at bounding box center [534, 96] width 80 height 14
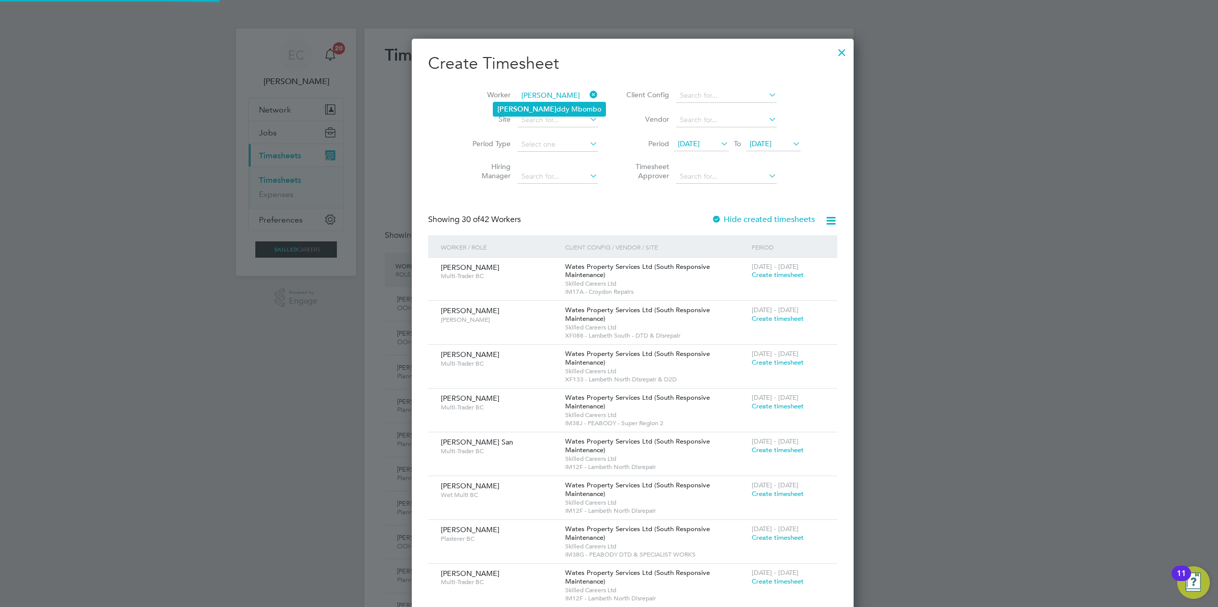
click at [519, 111] on li "Carl-E ddy Mbombo" at bounding box center [549, 109] width 112 height 14
type input "Carl-Eddy Mbombo"
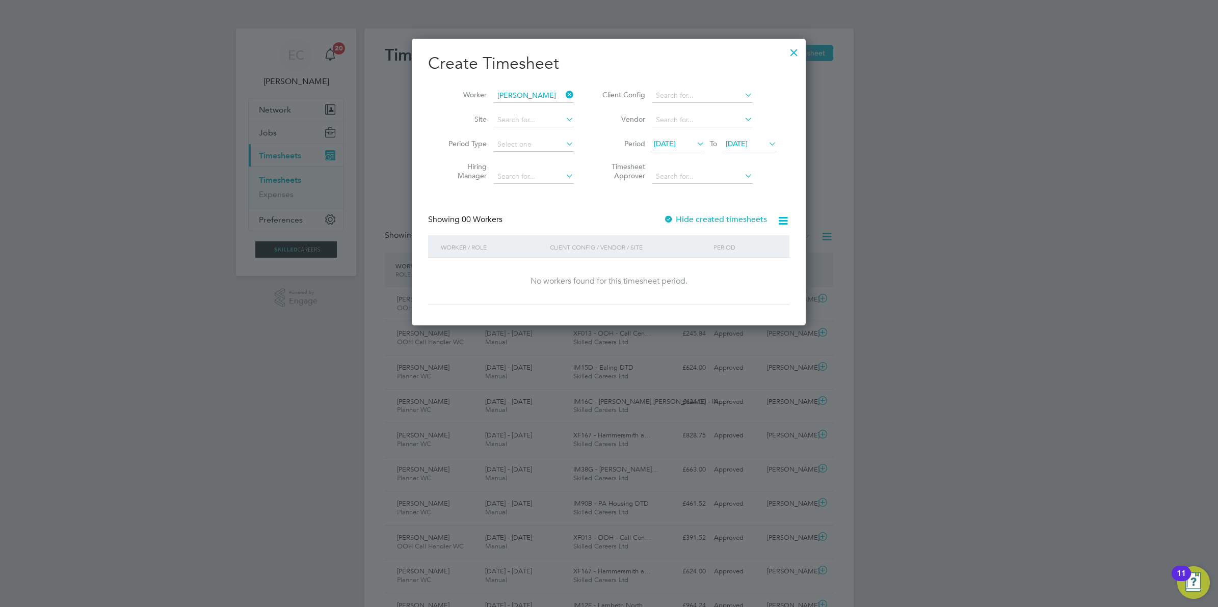
click at [701, 218] on label "Hide created timesheets" at bounding box center [714, 220] width 103 height 10
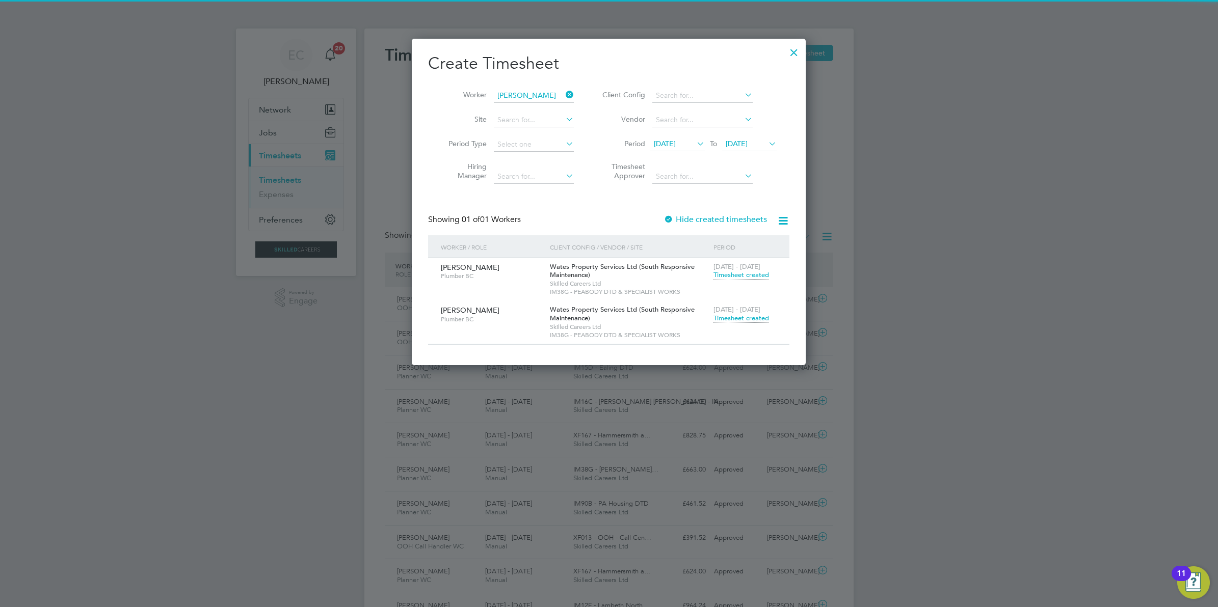
click at [748, 316] on span "Timesheet created" at bounding box center [741, 318] width 56 height 9
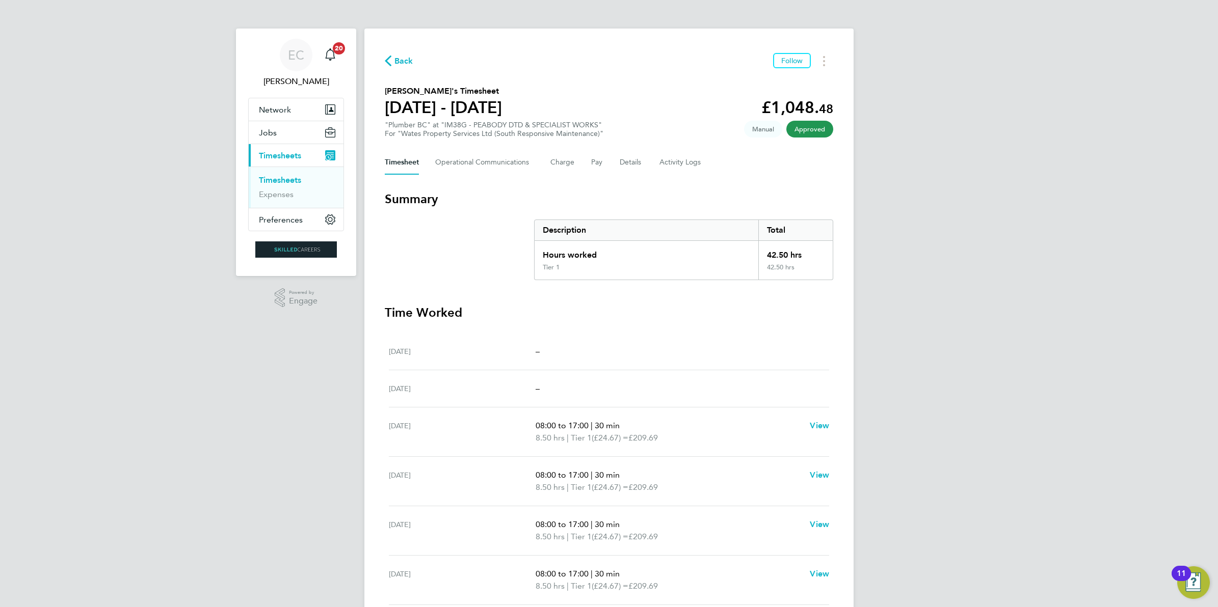
drag, startPoint x: 393, startPoint y: 58, endPoint x: 541, endPoint y: 87, distance: 150.6
click at [393, 58] on span "Back" at bounding box center [399, 61] width 29 height 10
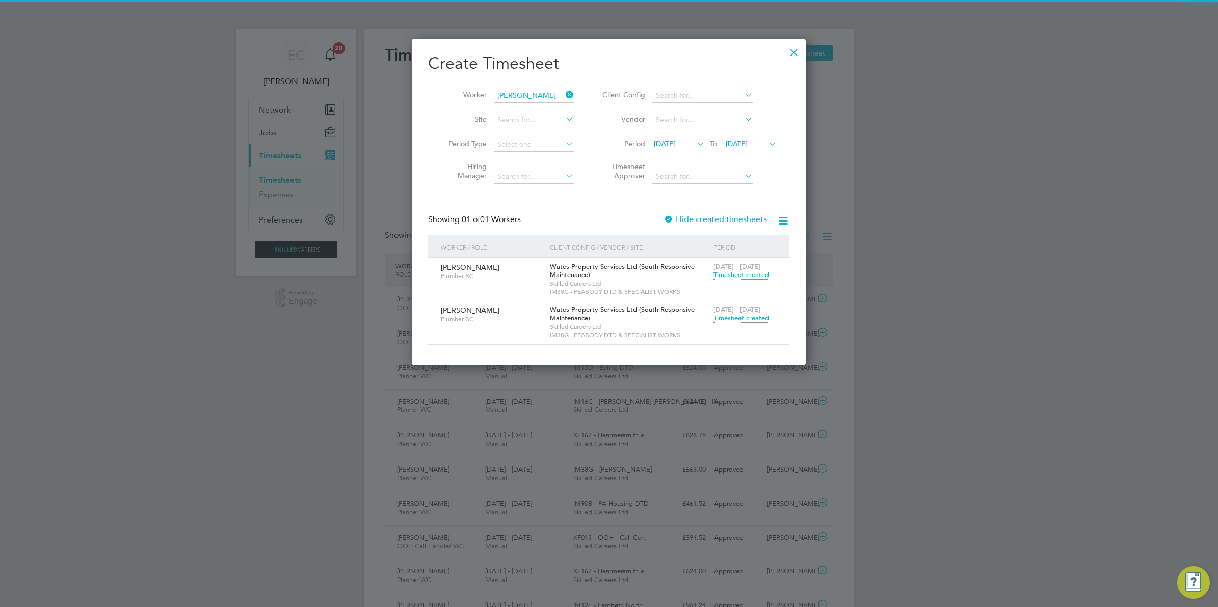
click at [564, 91] on icon at bounding box center [564, 95] width 0 height 14
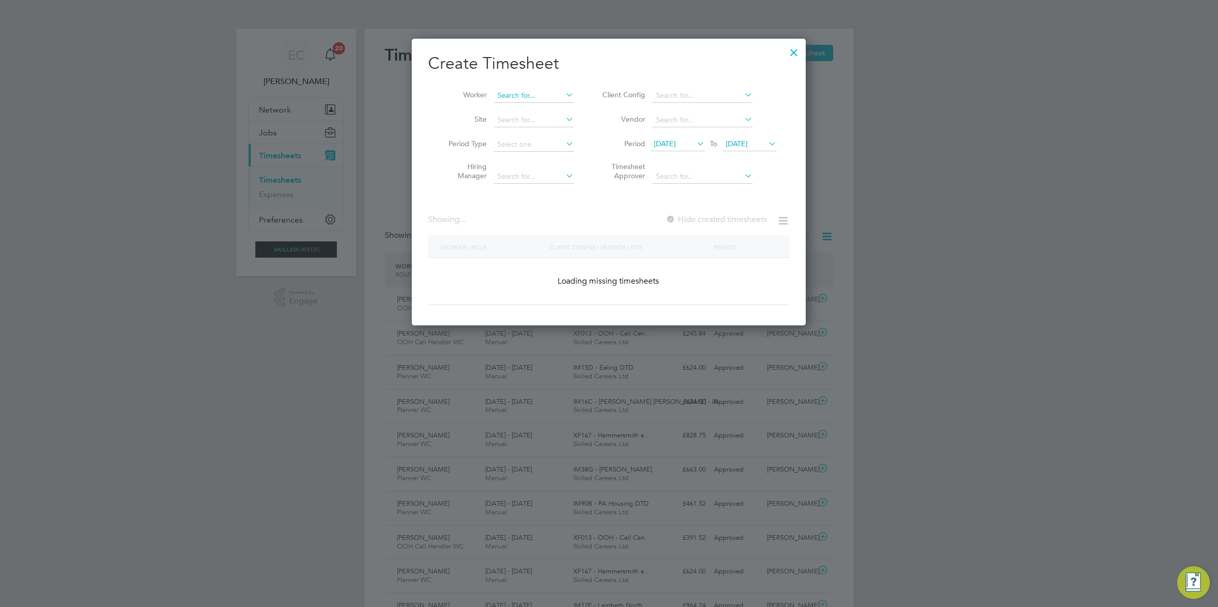
click at [553, 97] on input at bounding box center [534, 96] width 80 height 14
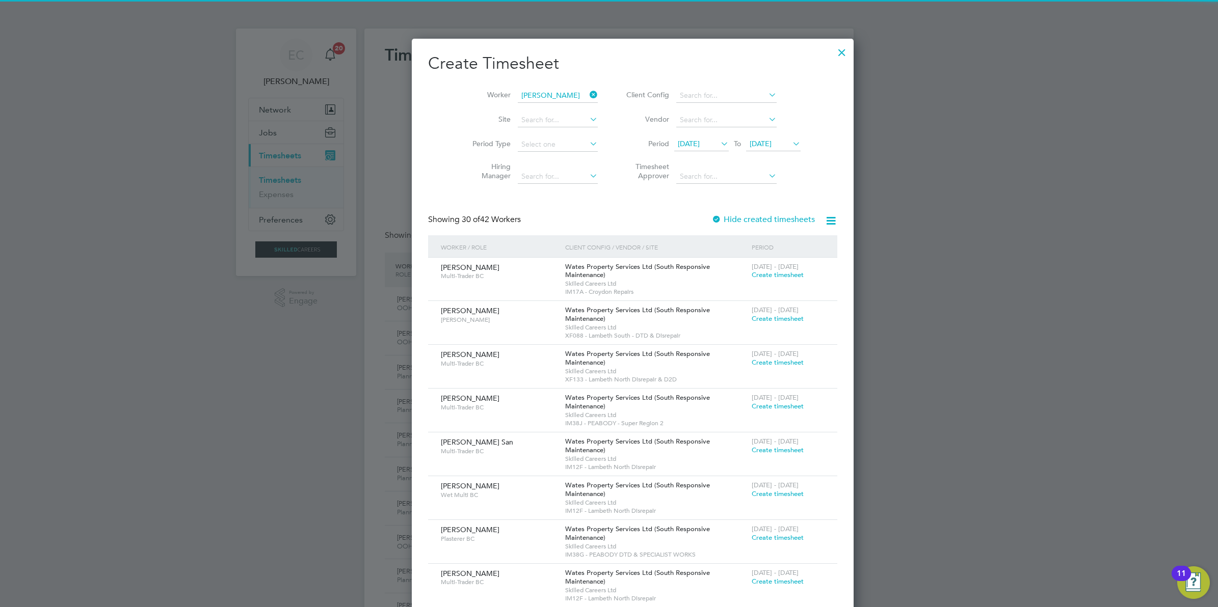
click at [558, 111] on b "Mitch" at bounding box center [587, 109] width 59 height 9
type input "Michael Mitchell"
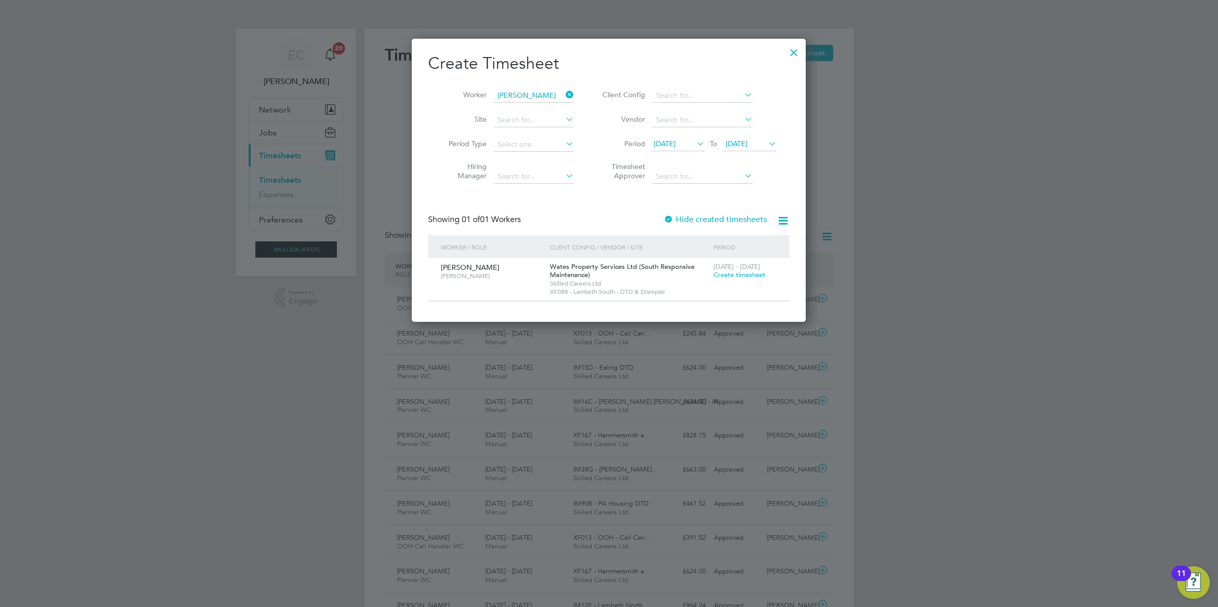
click at [691, 220] on label "Hide created timesheets" at bounding box center [714, 220] width 103 height 10
click at [564, 97] on icon at bounding box center [564, 95] width 0 height 14
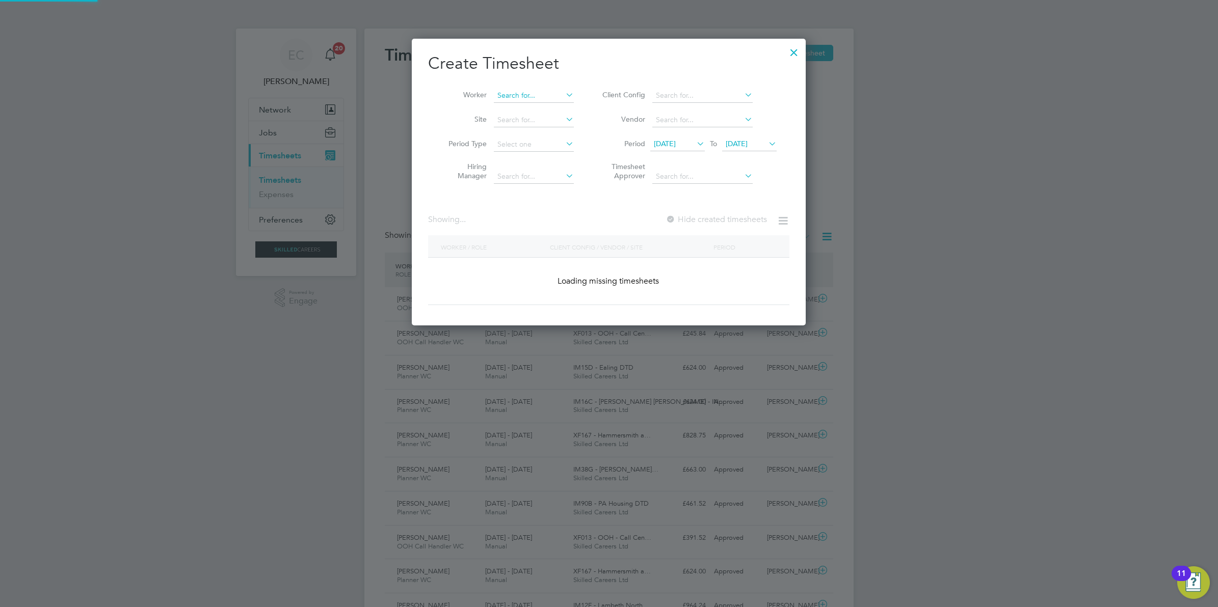
click at [543, 95] on input at bounding box center [534, 96] width 80 height 14
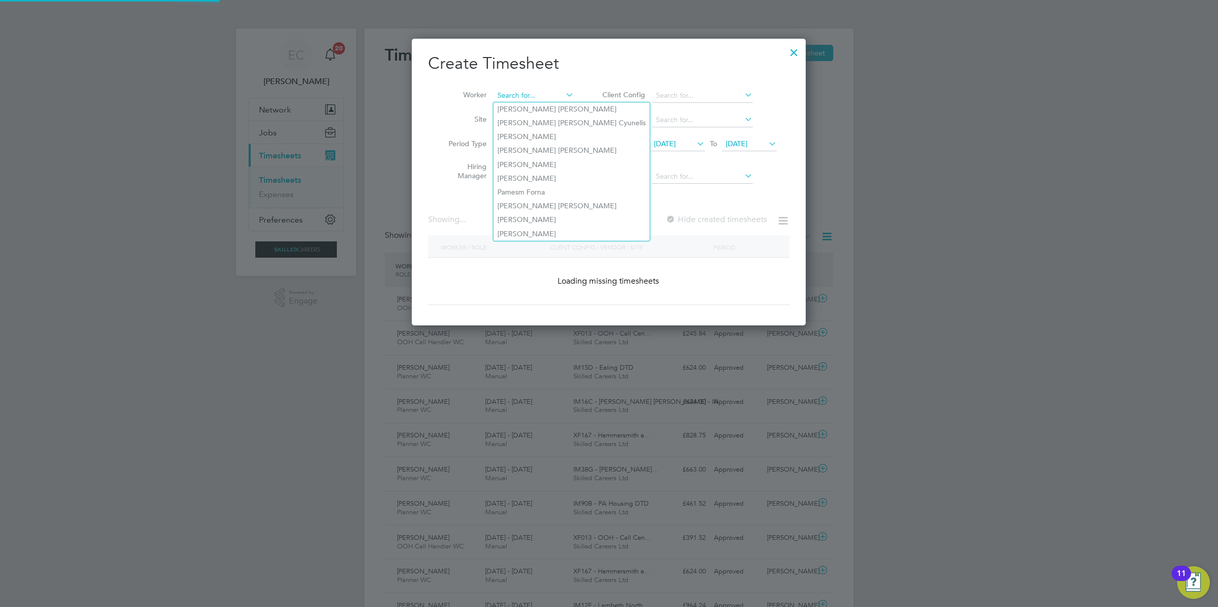
scroll to position [1744, 394]
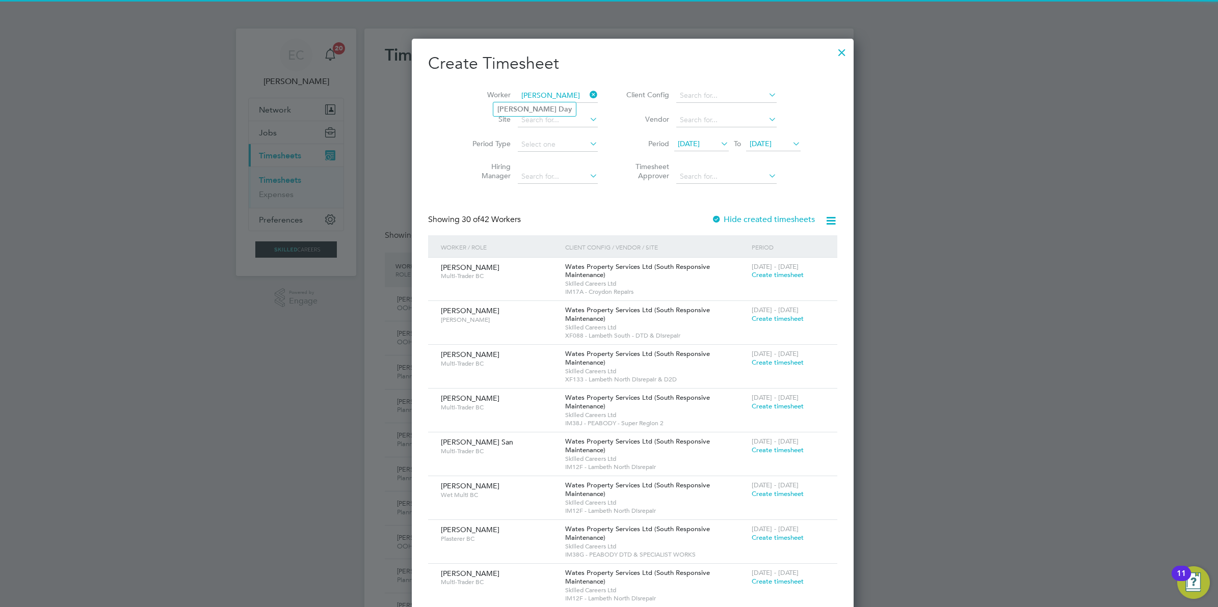
drag, startPoint x: 540, startPoint y: 107, endPoint x: 623, endPoint y: 151, distance: 94.1
click at [540, 108] on li "Nigel Day" at bounding box center [534, 109] width 83 height 14
type input "Nigel Day"
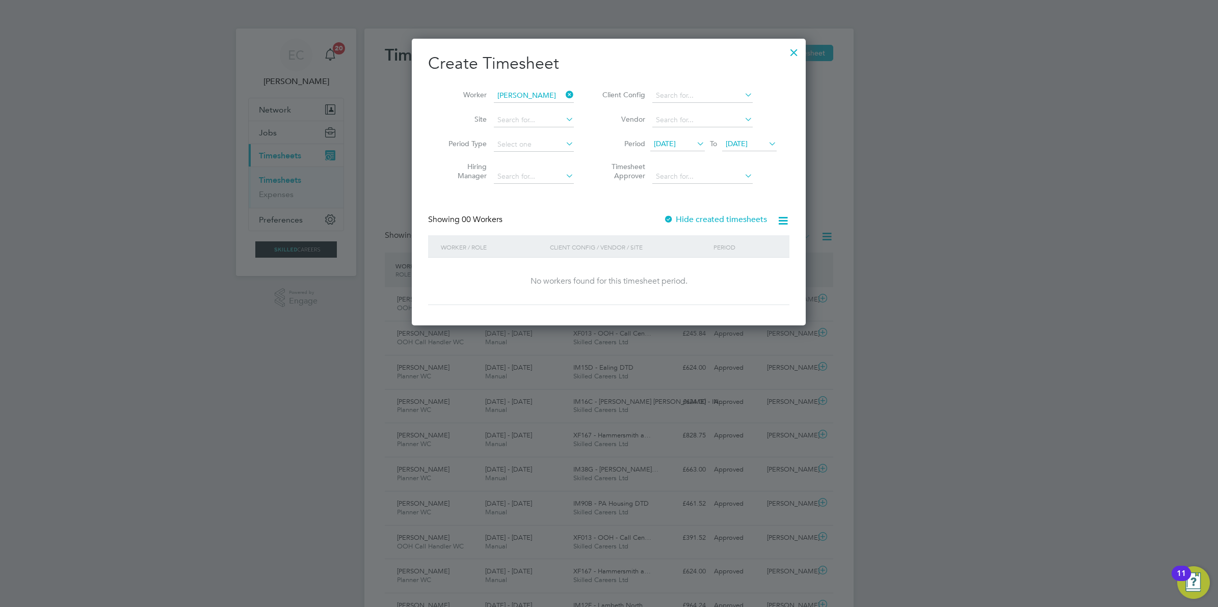
scroll to position [286, 394]
click at [669, 140] on span "16 Sep 2025" at bounding box center [665, 143] width 22 height 9
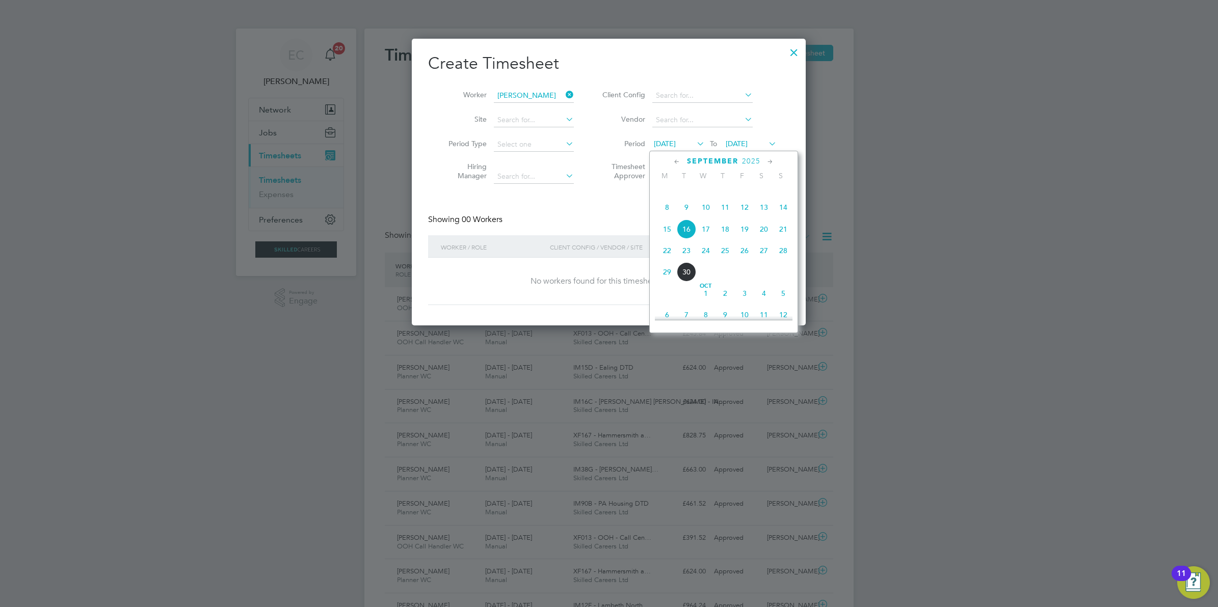
click at [678, 161] on icon at bounding box center [677, 161] width 10 height 11
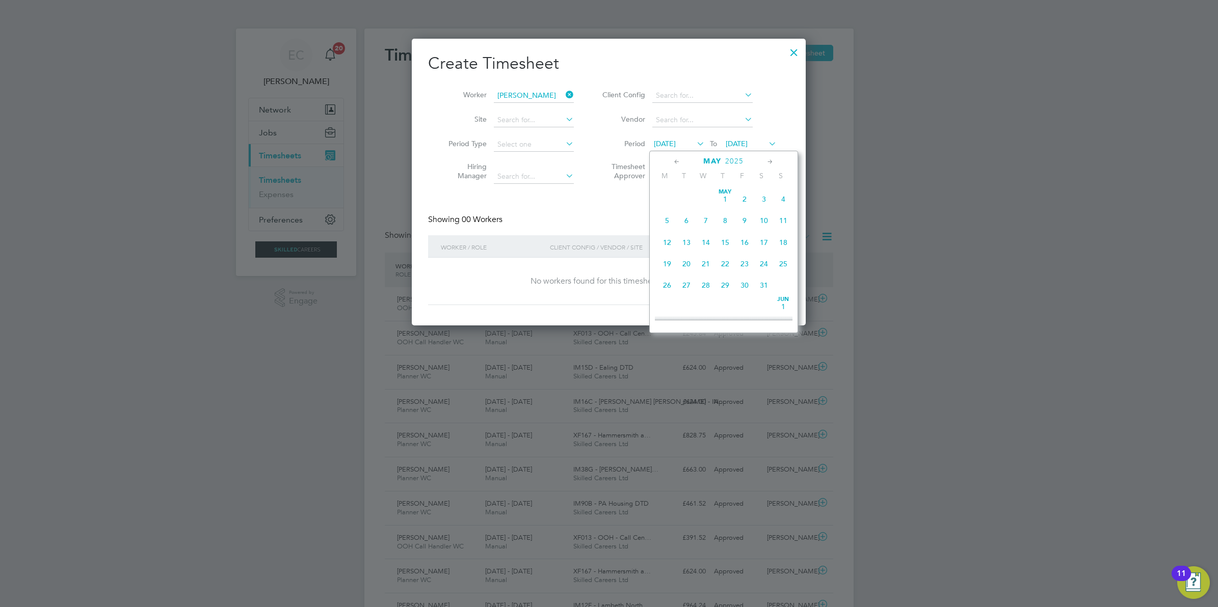
click at [678, 161] on icon at bounding box center [677, 161] width 10 height 11
click at [668, 219] on span "7" at bounding box center [666, 220] width 19 height 19
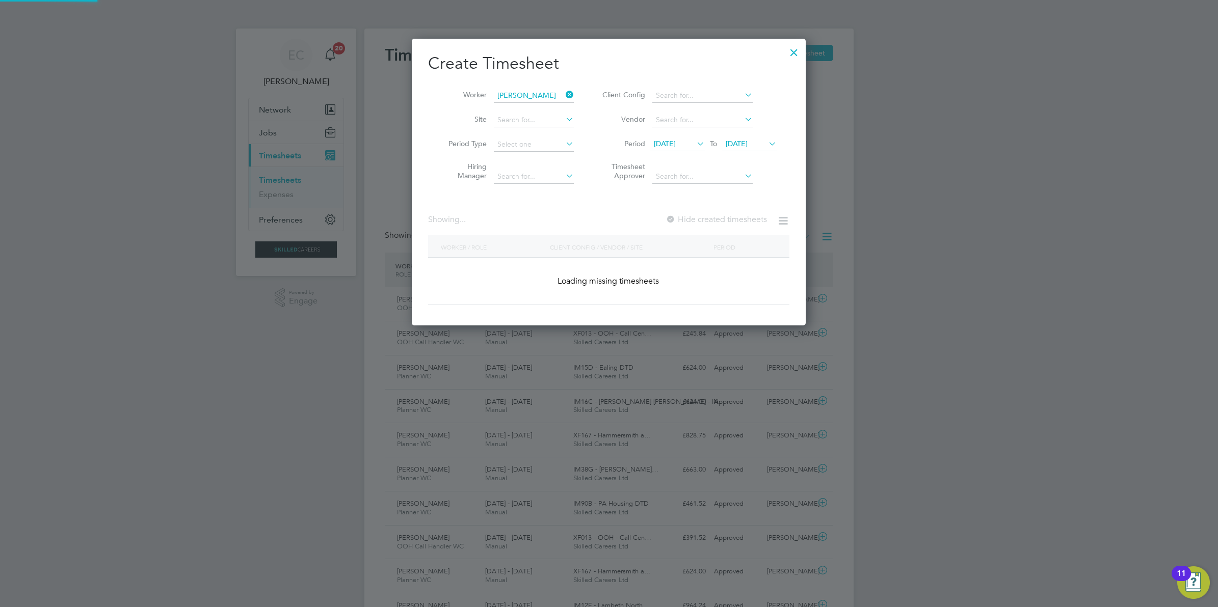
scroll to position [284, 394]
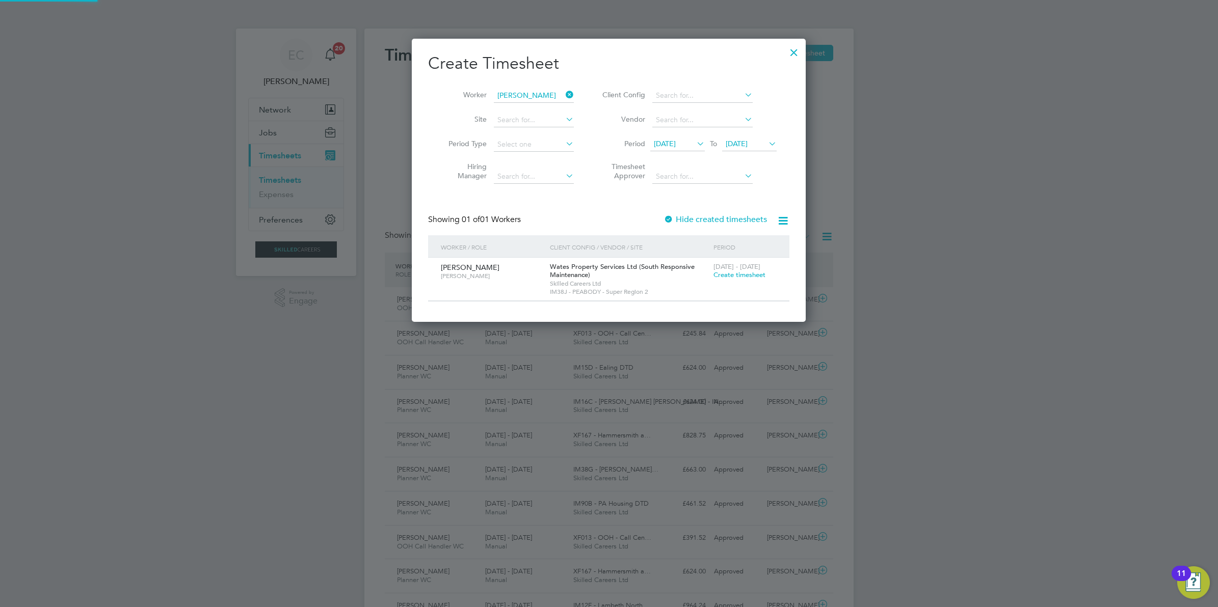
click at [718, 215] on label "Hide created timesheets" at bounding box center [714, 220] width 103 height 10
click at [721, 215] on label "Hide created timesheets" at bounding box center [714, 220] width 103 height 10
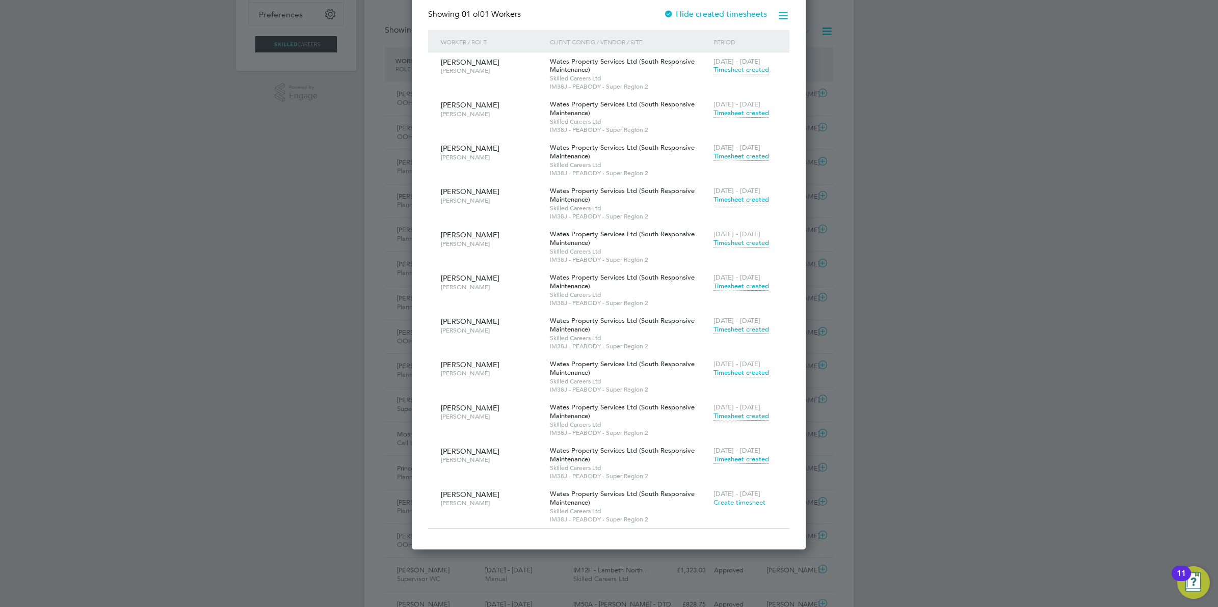
scroll to position [318, 0]
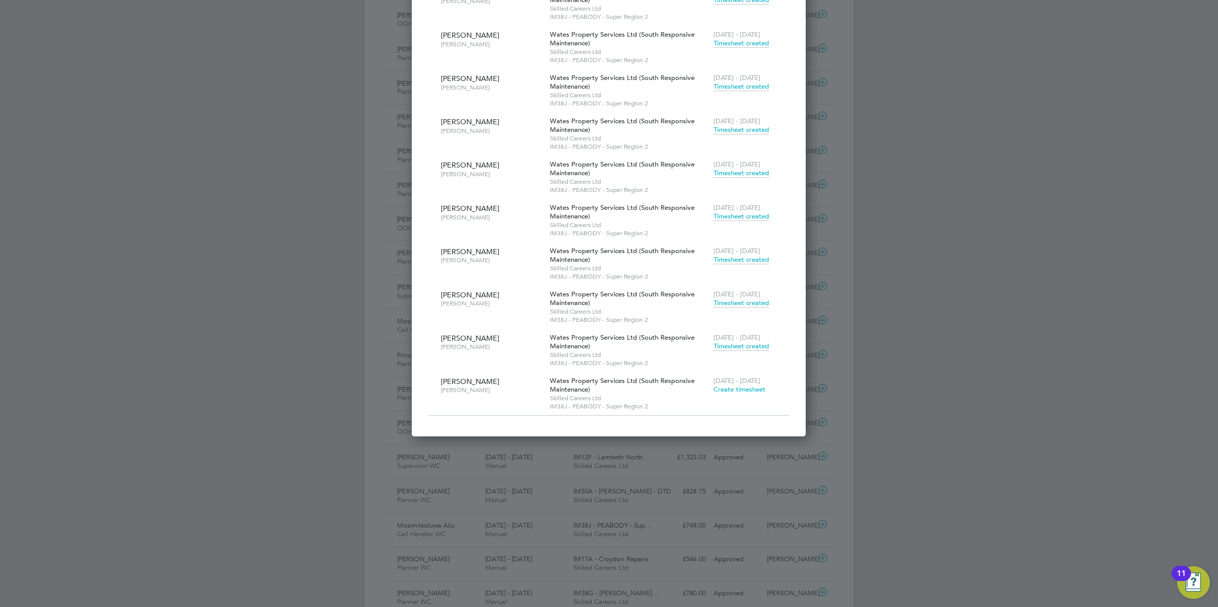
click at [741, 348] on span "Timesheet created" at bounding box center [741, 346] width 56 height 9
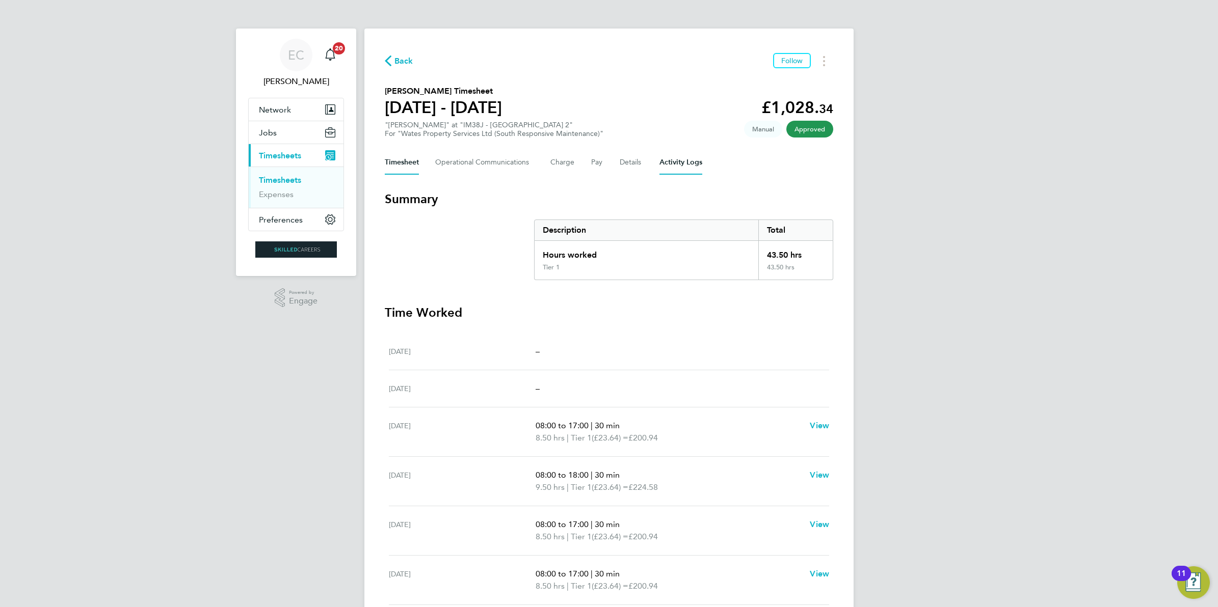
click at [665, 162] on Logs-tab "Activity Logs" at bounding box center [680, 162] width 43 height 24
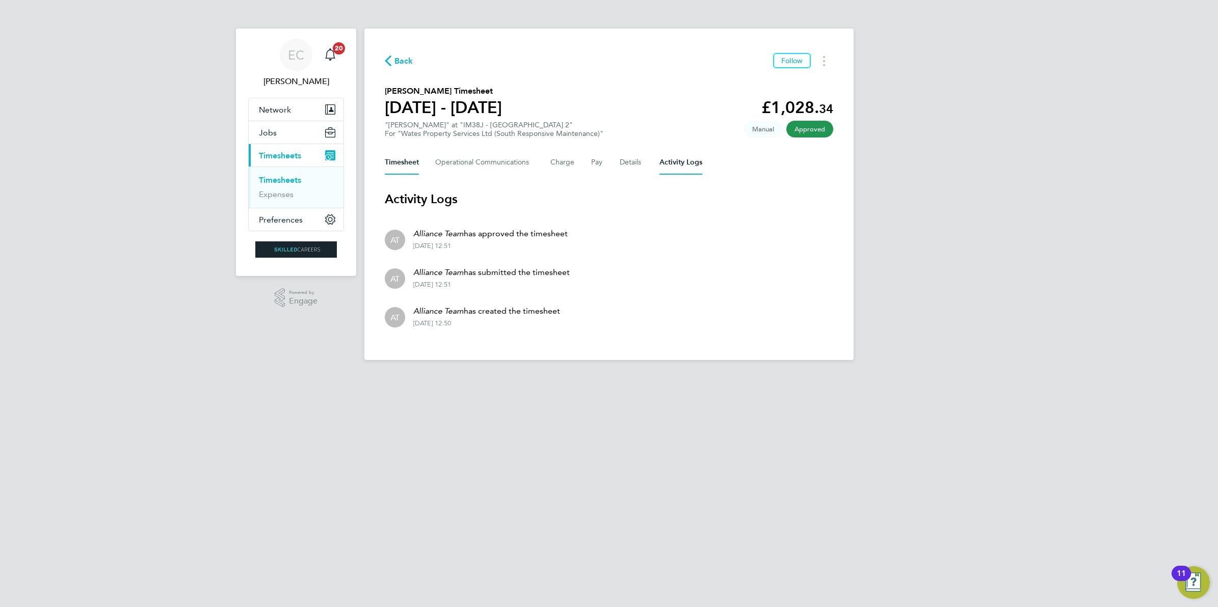
click at [402, 166] on button "Timesheet" at bounding box center [402, 162] width 34 height 24
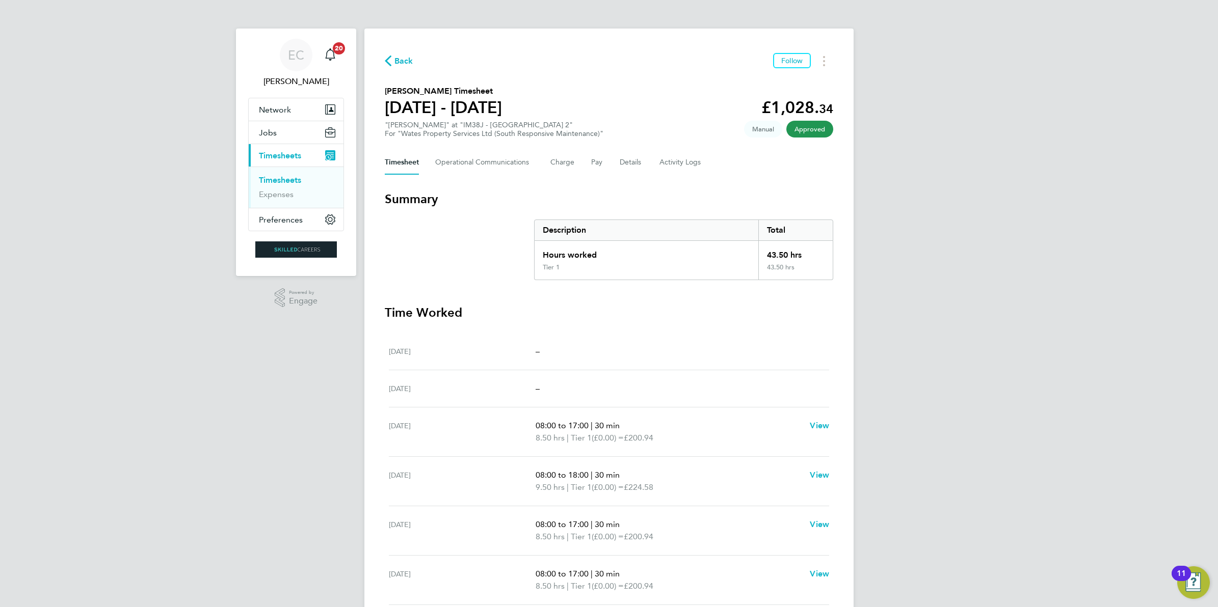
scroll to position [64, 0]
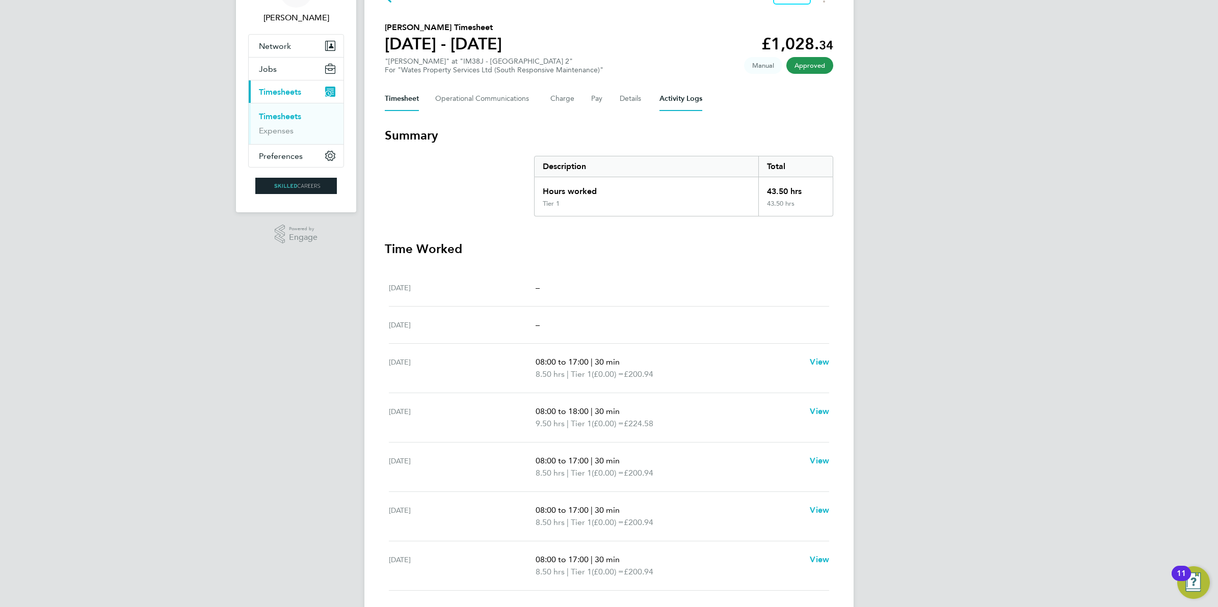
click at [672, 104] on Logs-tab "Activity Logs" at bounding box center [680, 99] width 43 height 24
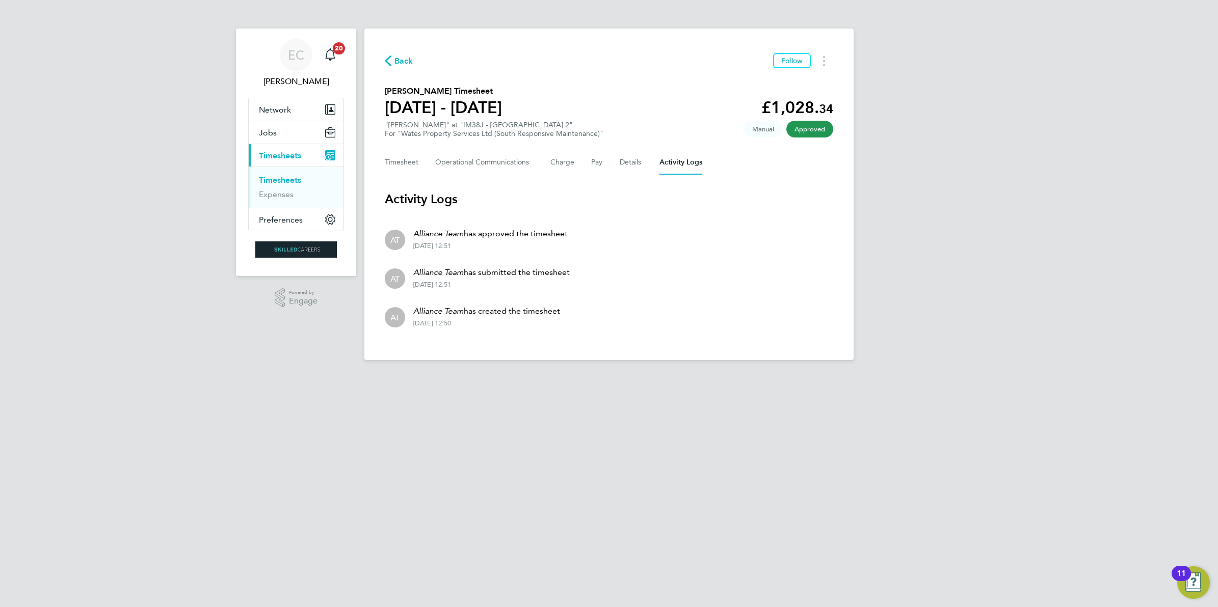
click at [406, 62] on span "Back" at bounding box center [403, 61] width 19 height 12
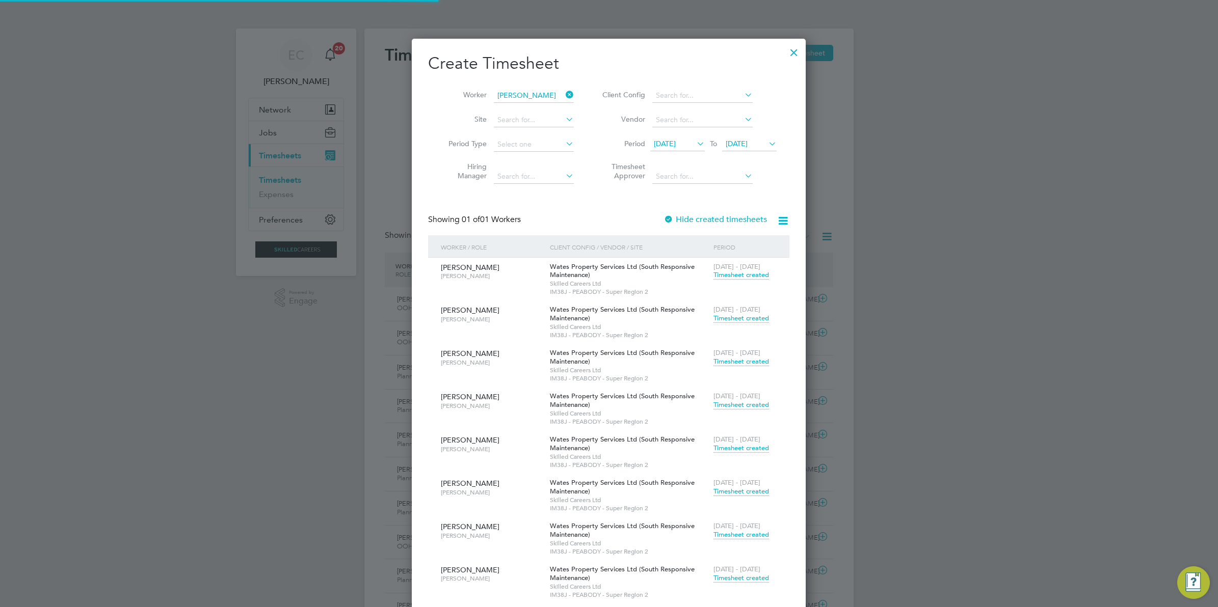
scroll to position [25, 88]
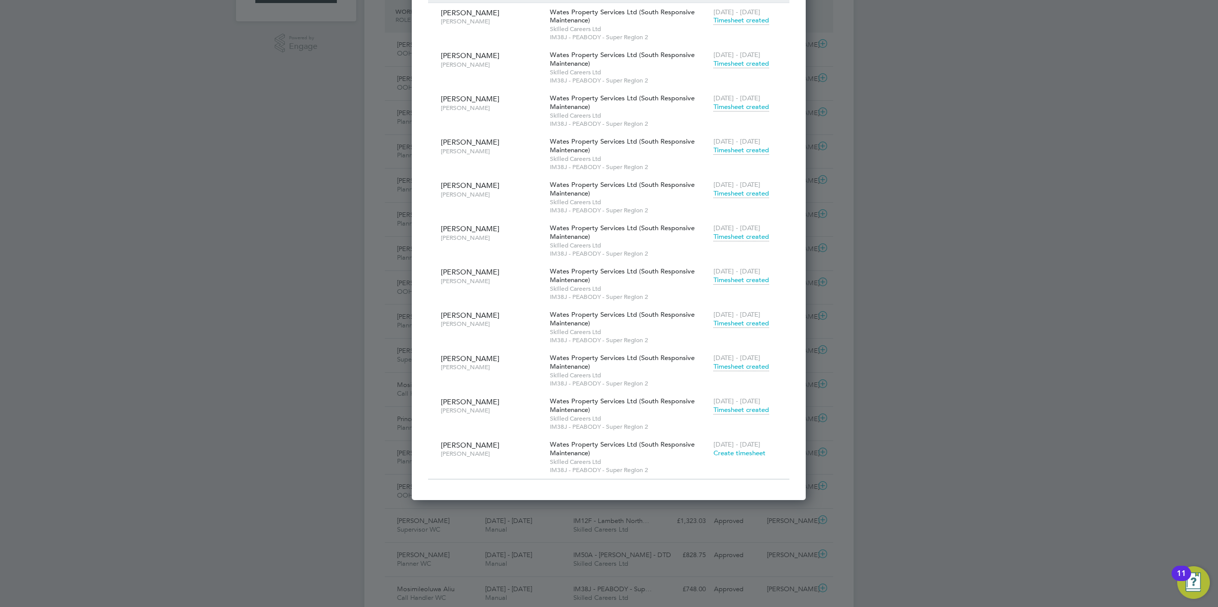
click at [732, 367] on span "Timesheet created" at bounding box center [741, 366] width 56 height 9
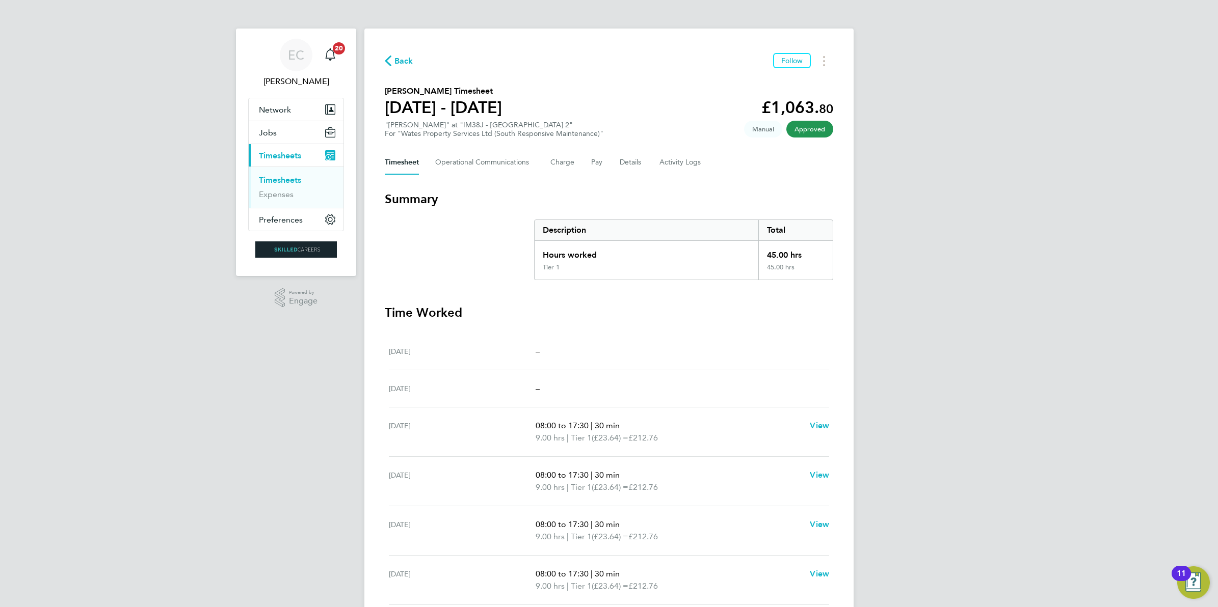
click at [396, 56] on span "Back" at bounding box center [403, 61] width 19 height 12
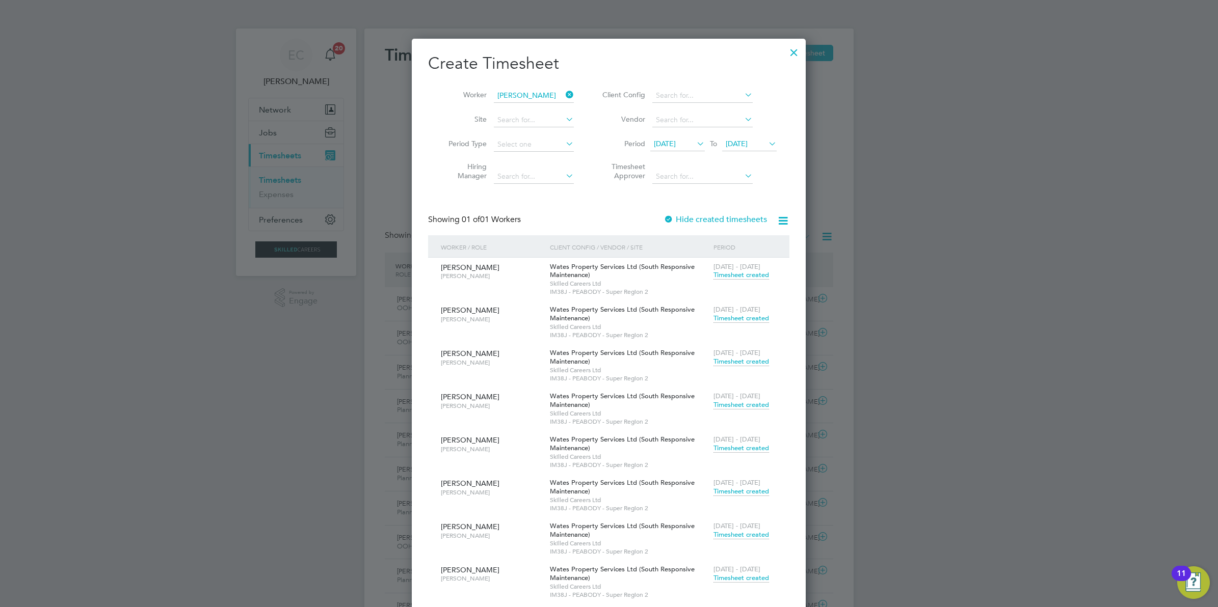
click at [564, 92] on icon at bounding box center [564, 95] width 0 height 14
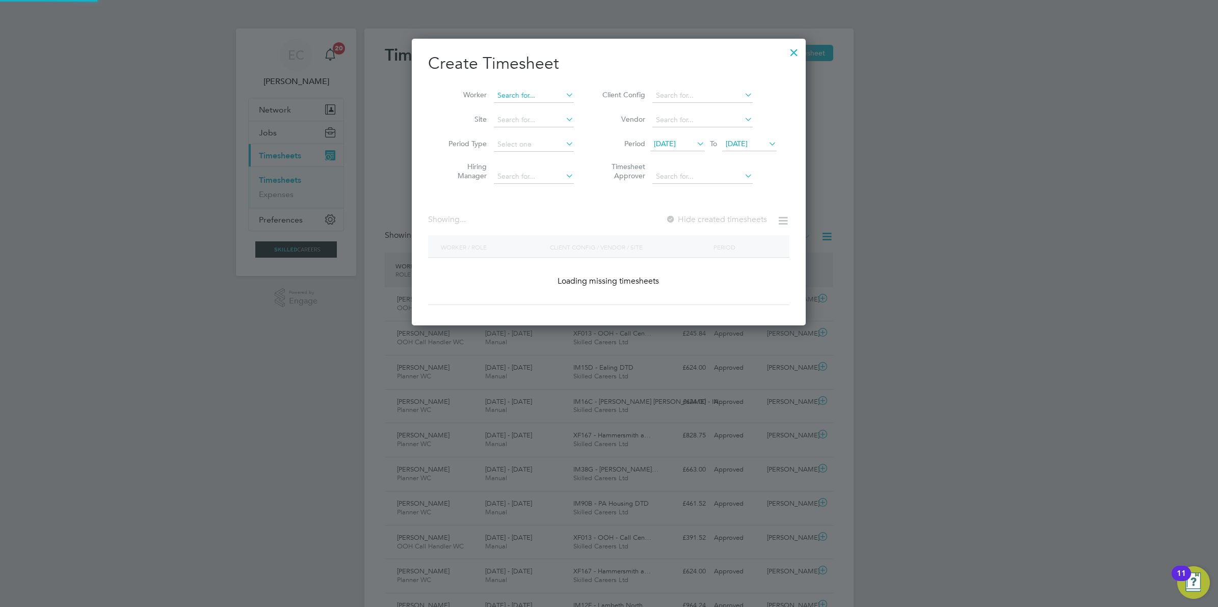
scroll to position [286, 394]
click at [538, 96] on input at bounding box center [534, 96] width 80 height 14
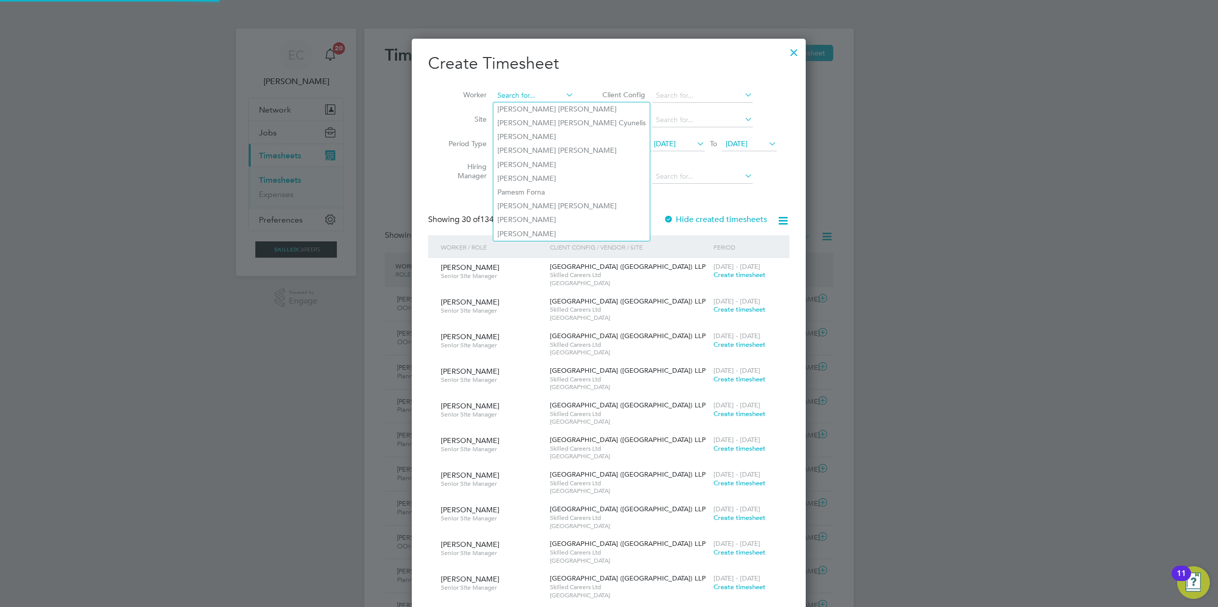
scroll to position [2698, 394]
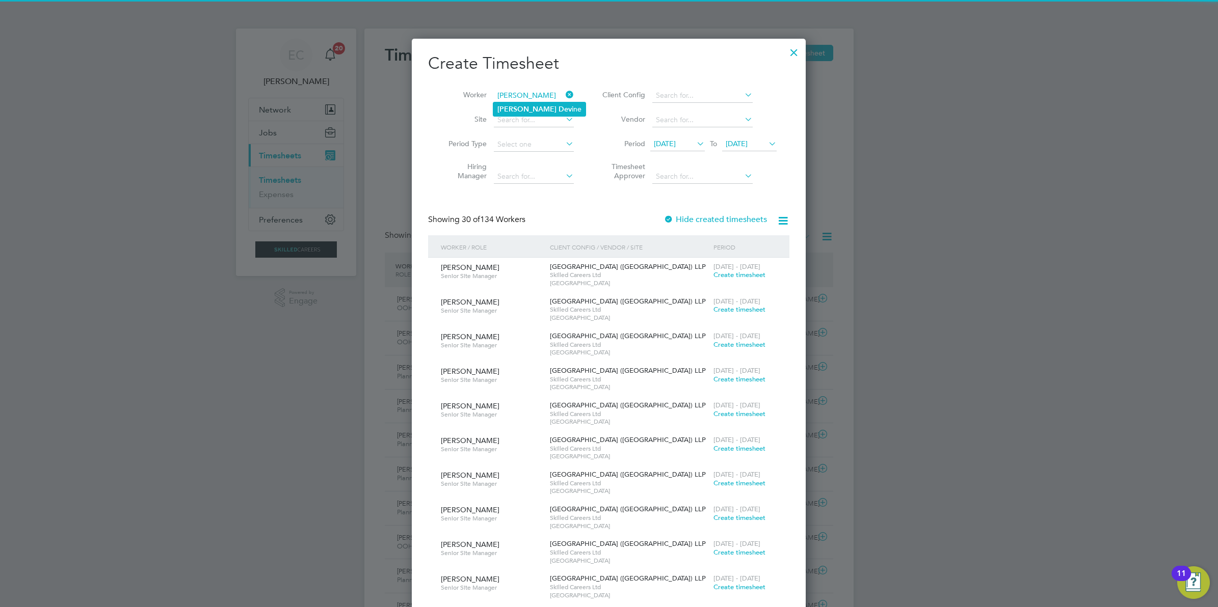
click at [538, 104] on li "John Dev ine" at bounding box center [539, 109] width 92 height 14
type input "John Devine"
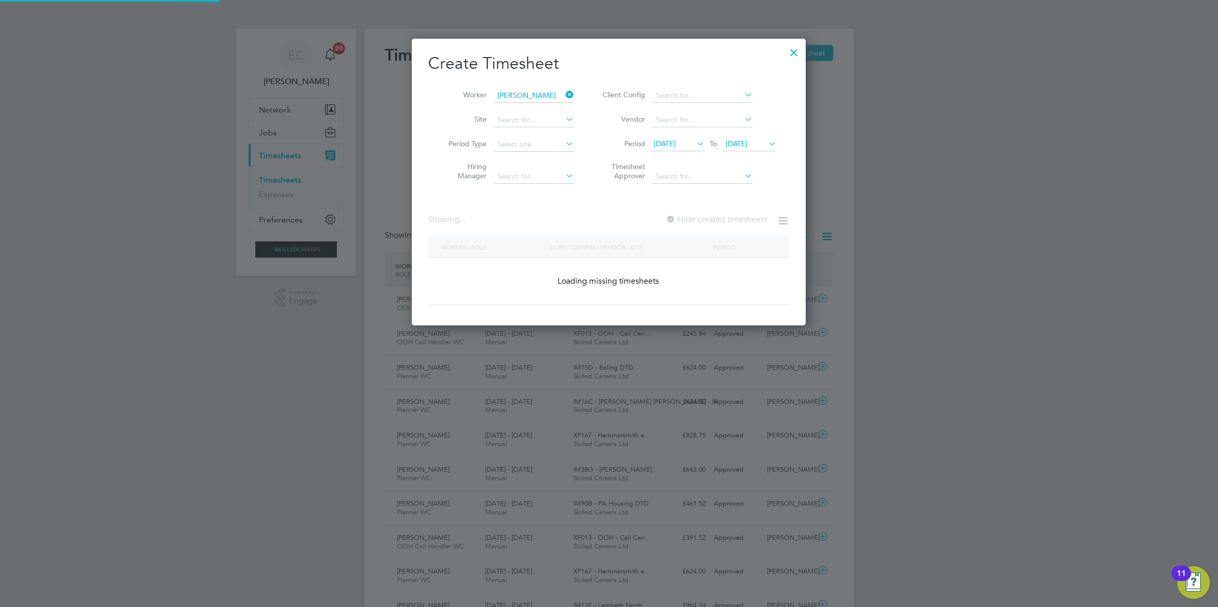
scroll to position [286, 394]
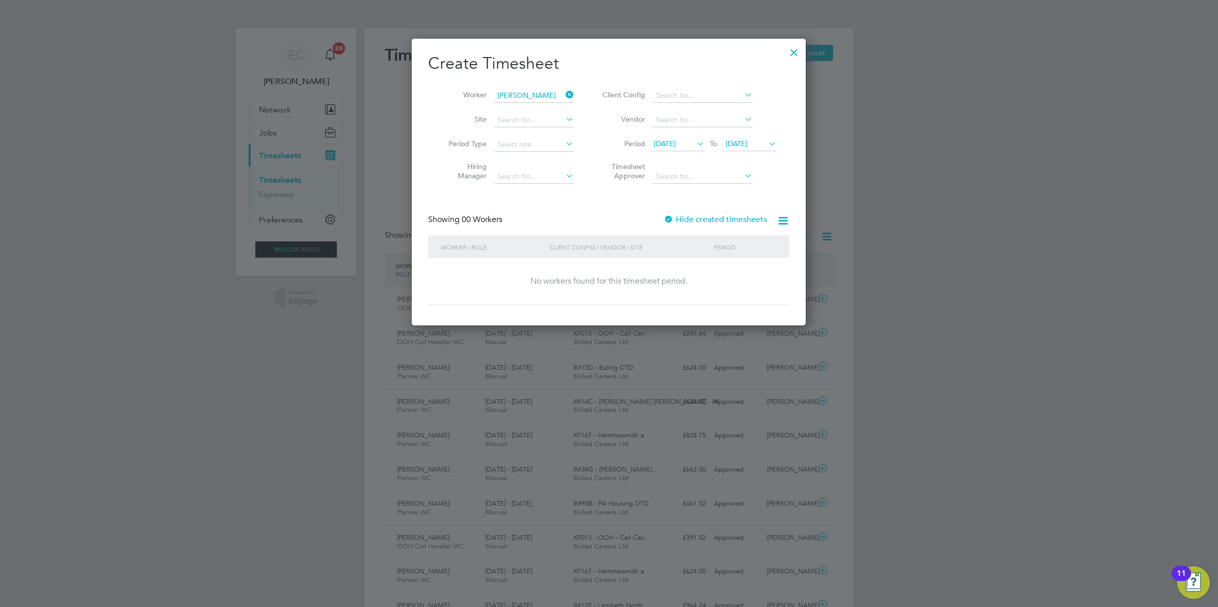
click at [699, 220] on label "Hide created timesheets" at bounding box center [714, 220] width 103 height 10
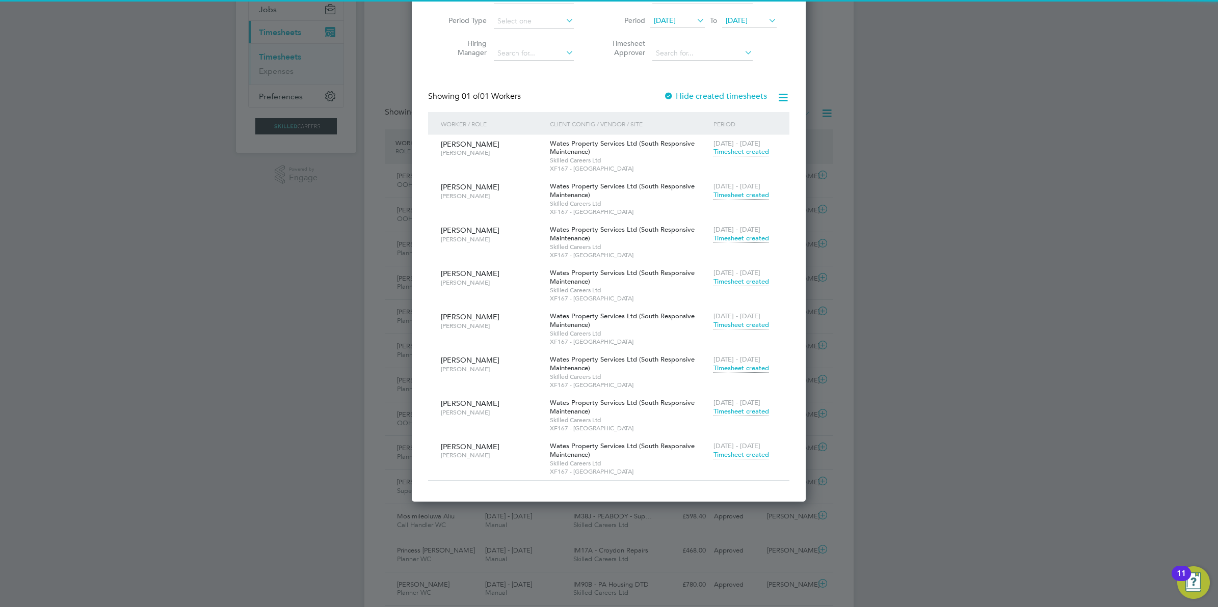
scroll to position [255, 0]
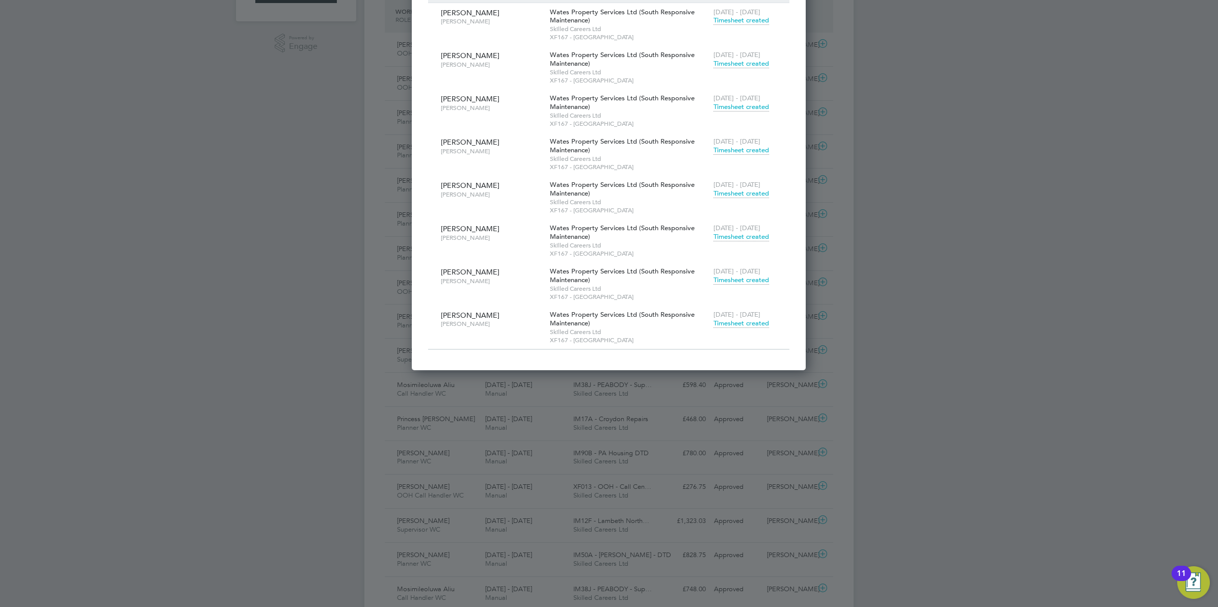
click at [739, 324] on span "Timesheet created" at bounding box center [741, 323] width 56 height 9
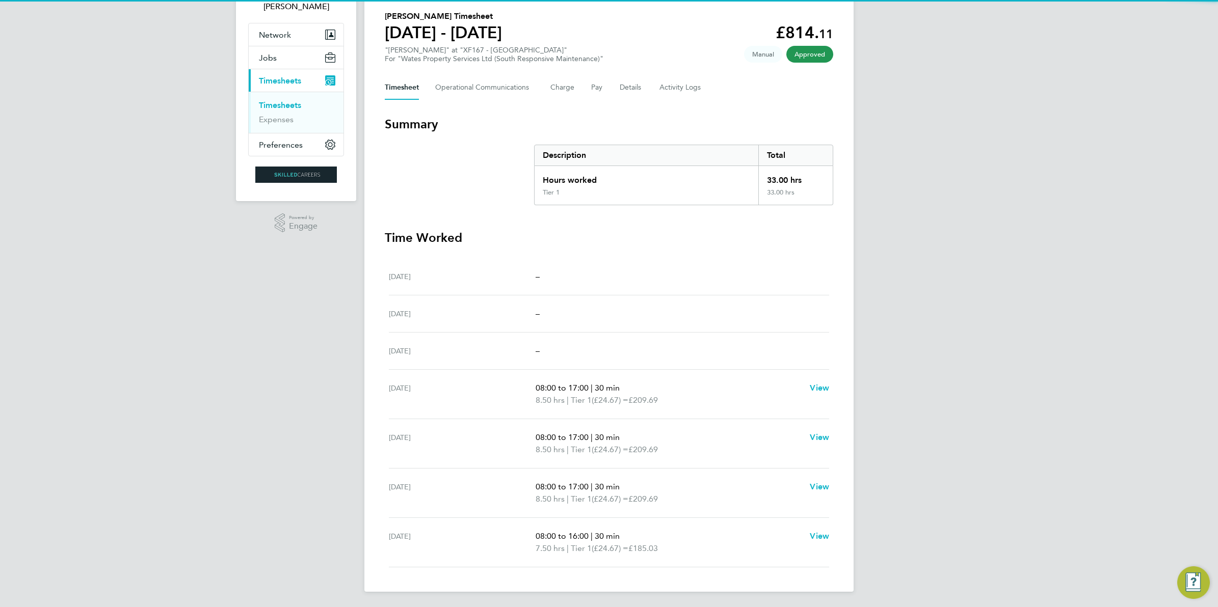
scroll to position [77, 0]
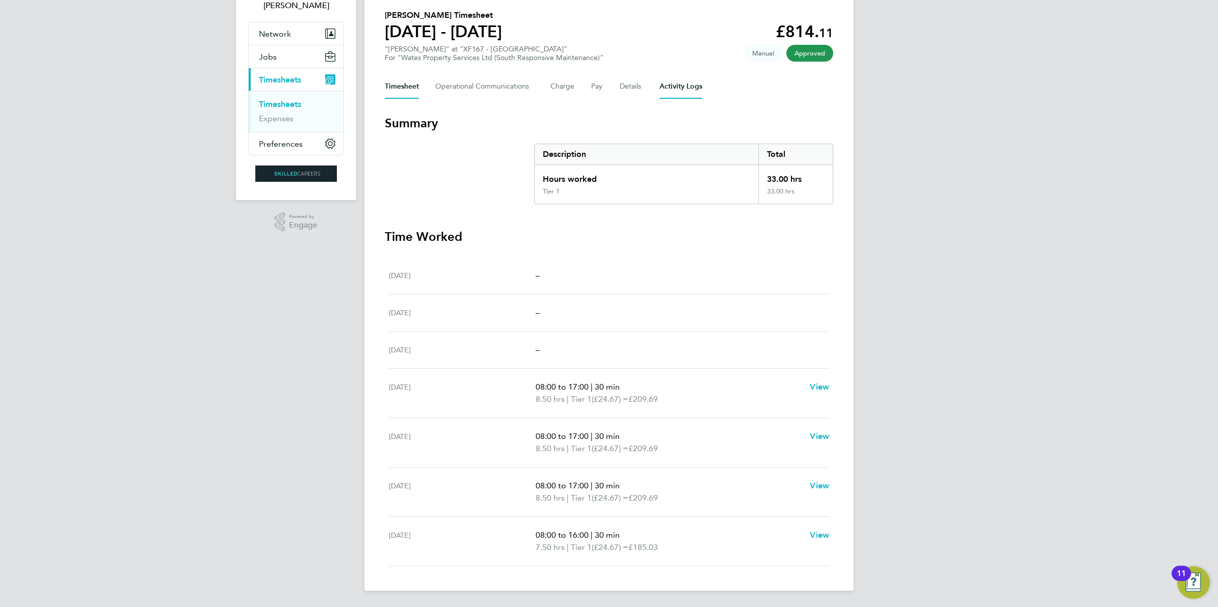
click at [659, 83] on Logs-tab "Activity Logs" at bounding box center [680, 86] width 43 height 24
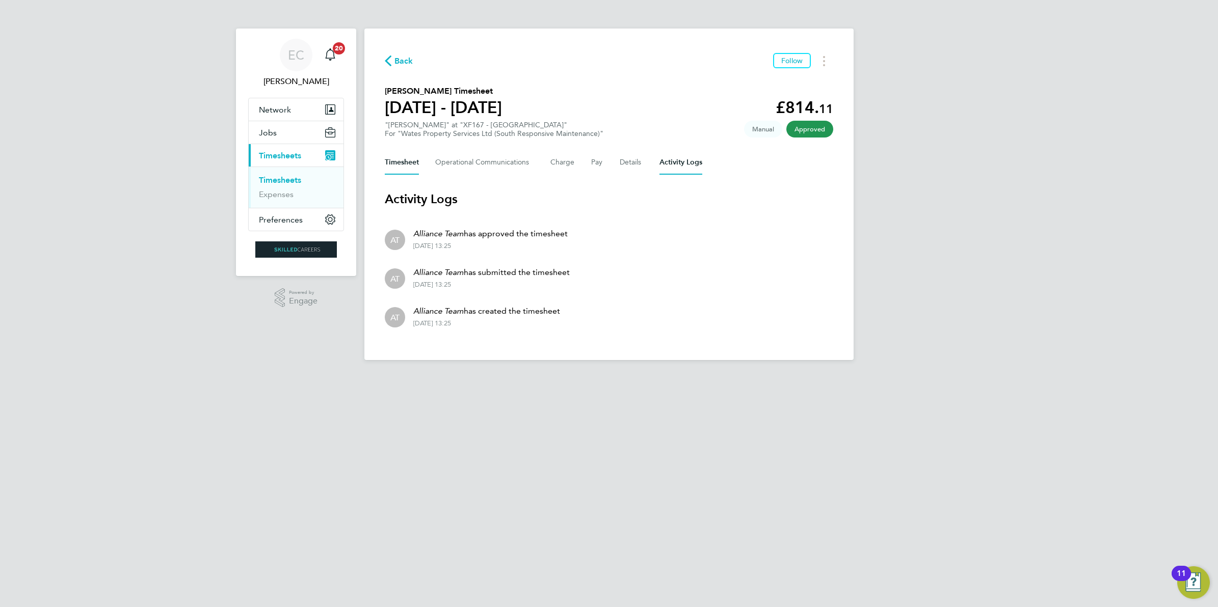
click at [408, 169] on button "Timesheet" at bounding box center [402, 162] width 34 height 24
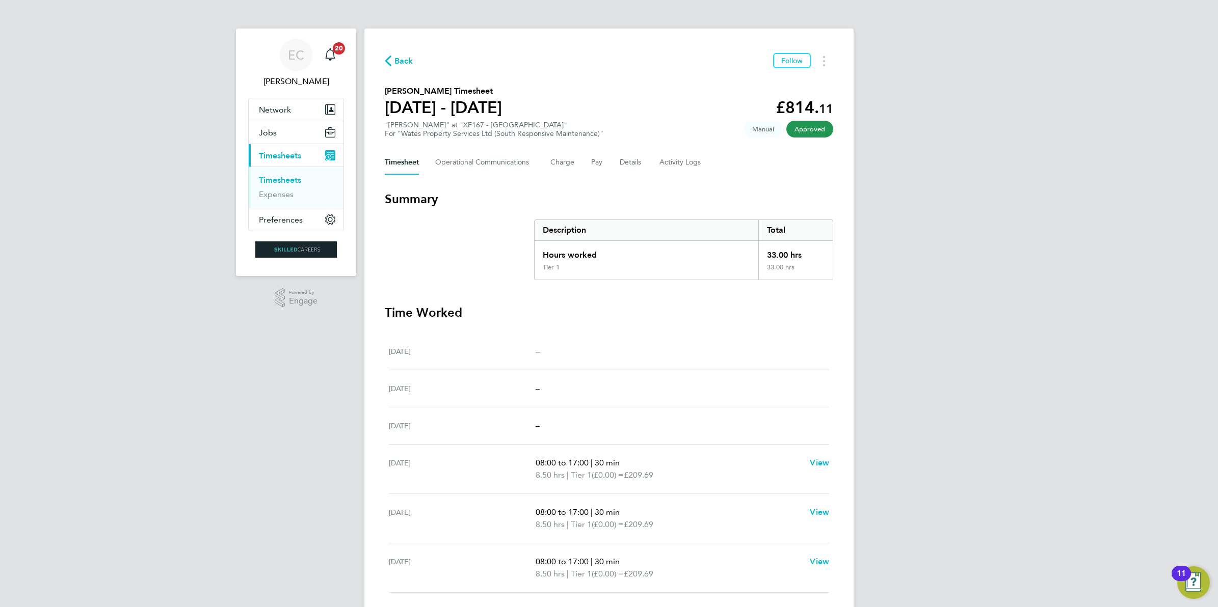
click at [409, 64] on span "Back" at bounding box center [403, 61] width 19 height 12
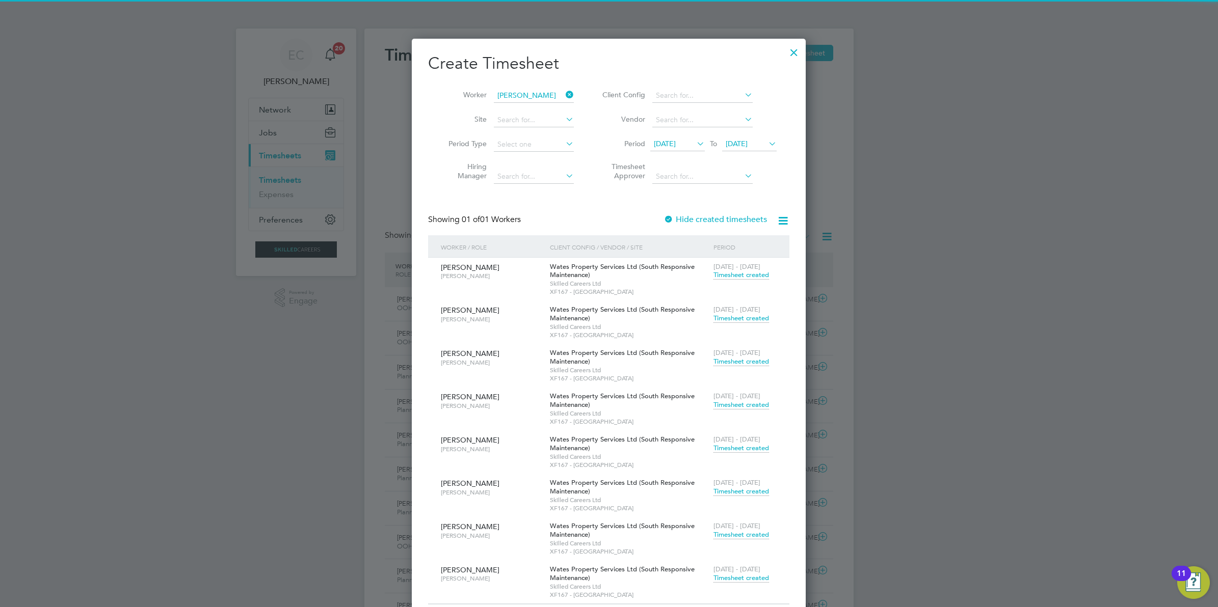
scroll to position [25, 88]
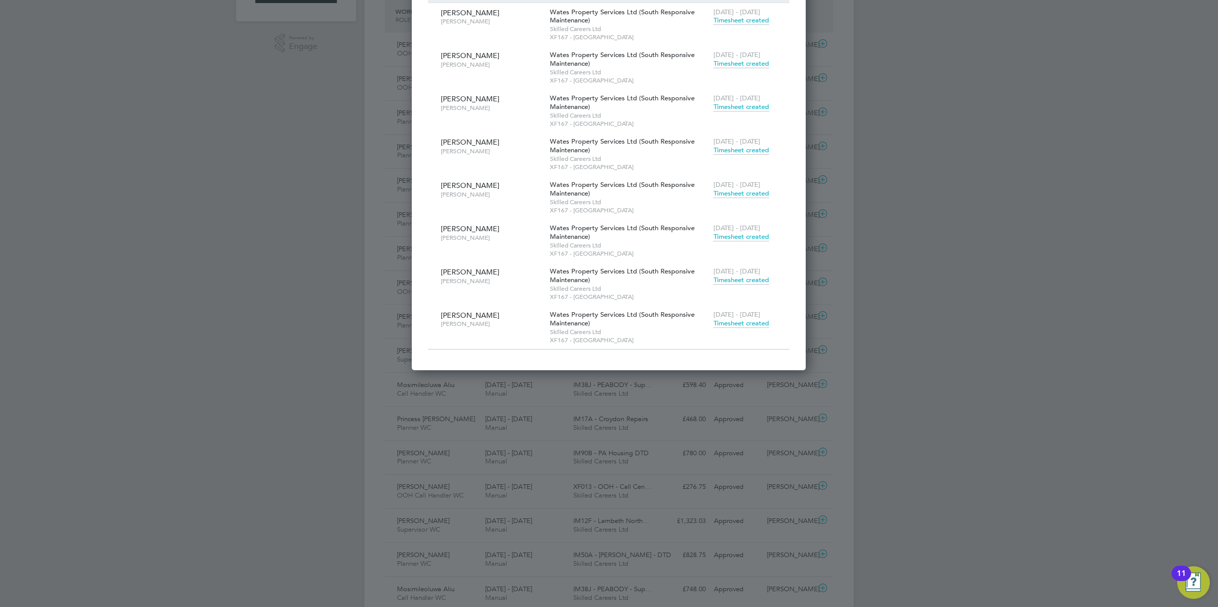
click at [755, 276] on span "Timesheet created" at bounding box center [741, 280] width 56 height 9
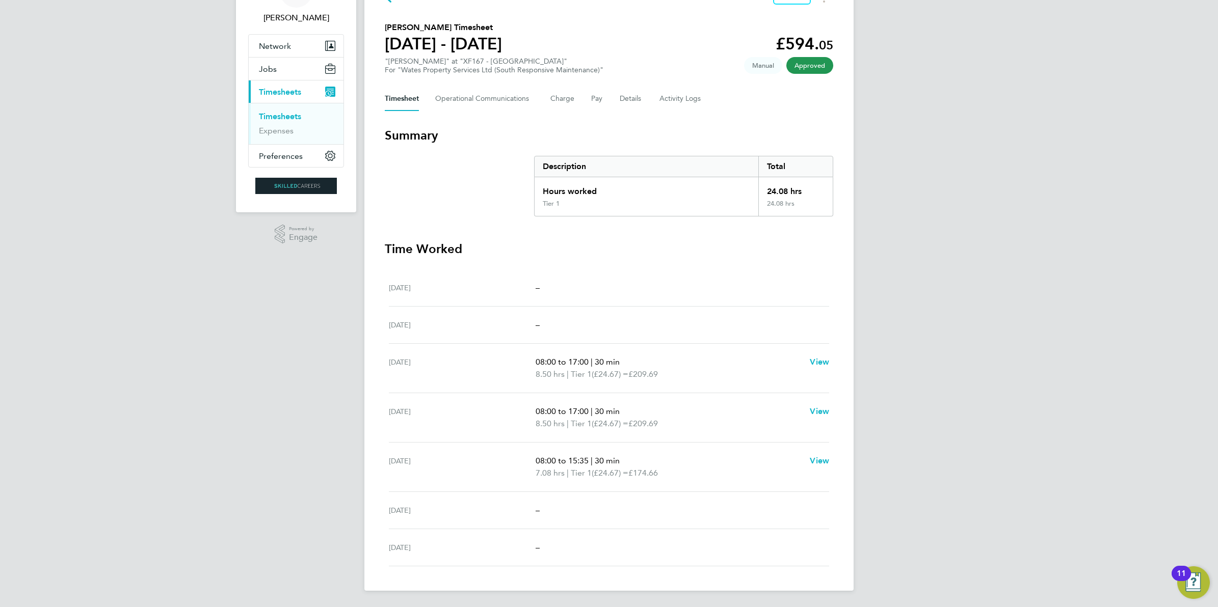
scroll to position [1, 0]
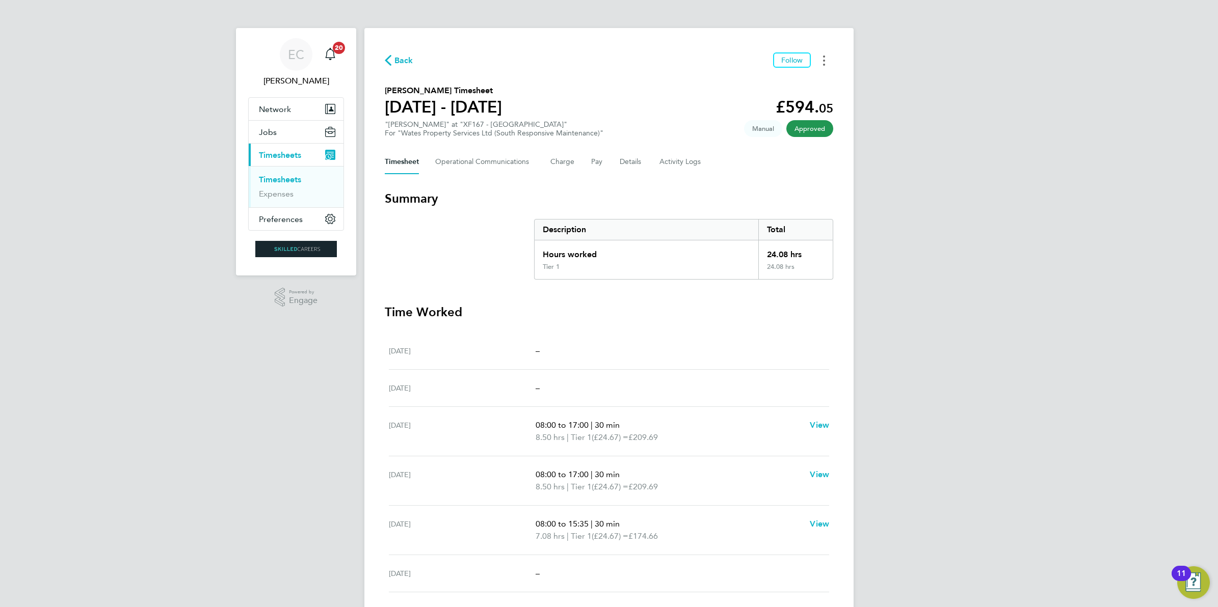
click at [810, 59] on button "Timesheets Menu" at bounding box center [824, 60] width 18 height 16
click at [780, 79] on link "Download timesheet" at bounding box center [772, 83] width 122 height 20
click at [395, 63] on span "Back" at bounding box center [403, 61] width 19 height 12
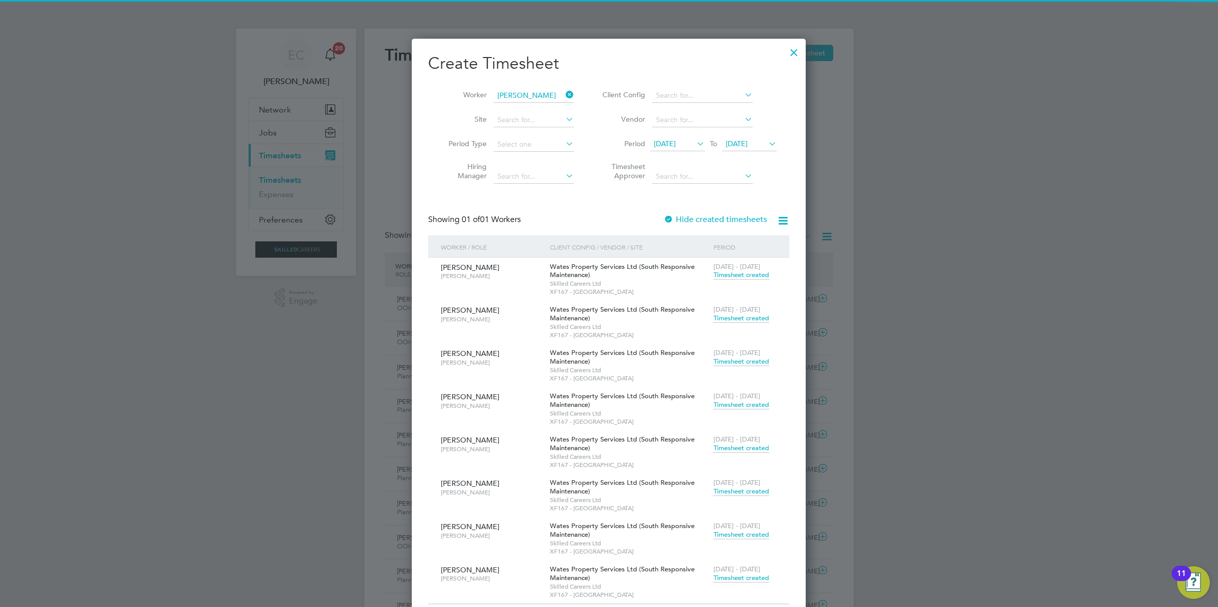
scroll to position [5, 5]
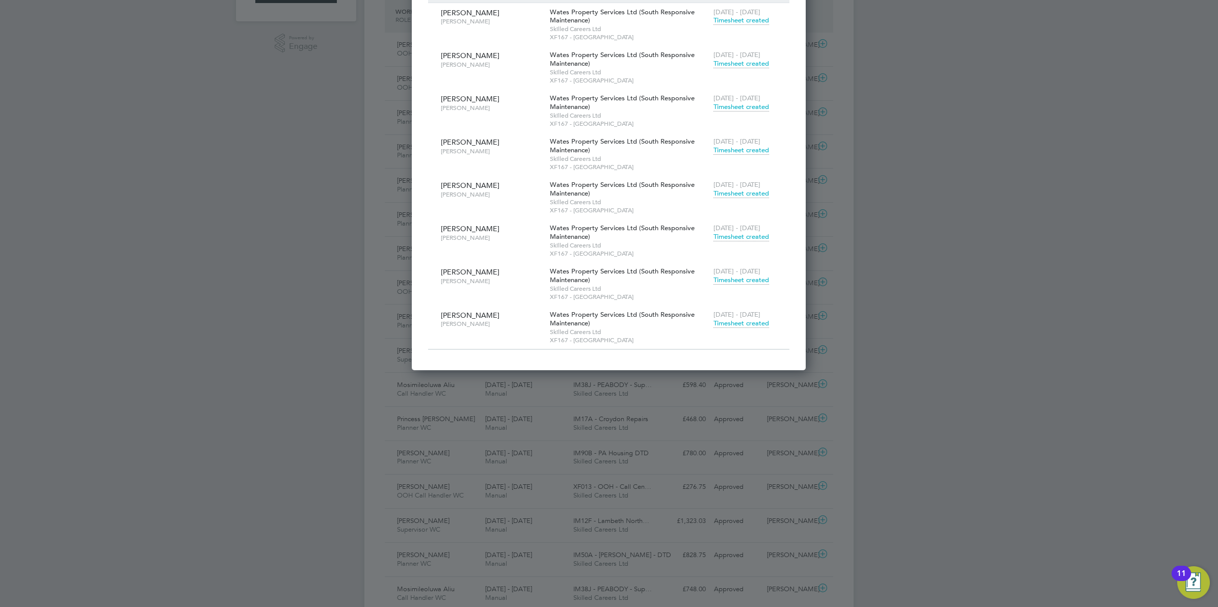
click at [740, 321] on span "Timesheet created" at bounding box center [741, 323] width 56 height 9
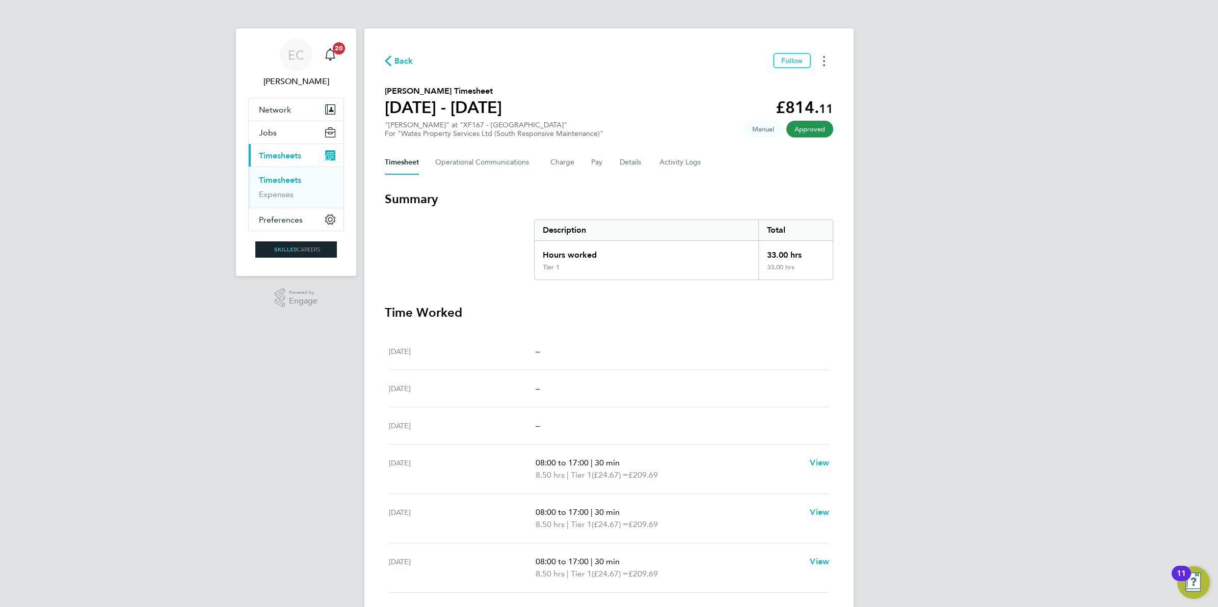
click at [810, 64] on button "Timesheets Menu" at bounding box center [824, 61] width 18 height 16
click at [742, 88] on link "Download timesheet" at bounding box center [772, 83] width 122 height 20
drag, startPoint x: 1035, startPoint y: 465, endPoint x: 1025, endPoint y: 460, distance: 11.4
click at [810, 378] on div "EC Ernie Crowe Notifications 20 Applications: Network Businesses Sites Workers …" at bounding box center [609, 341] width 1218 height 683
click at [396, 59] on span "Back" at bounding box center [403, 61] width 19 height 12
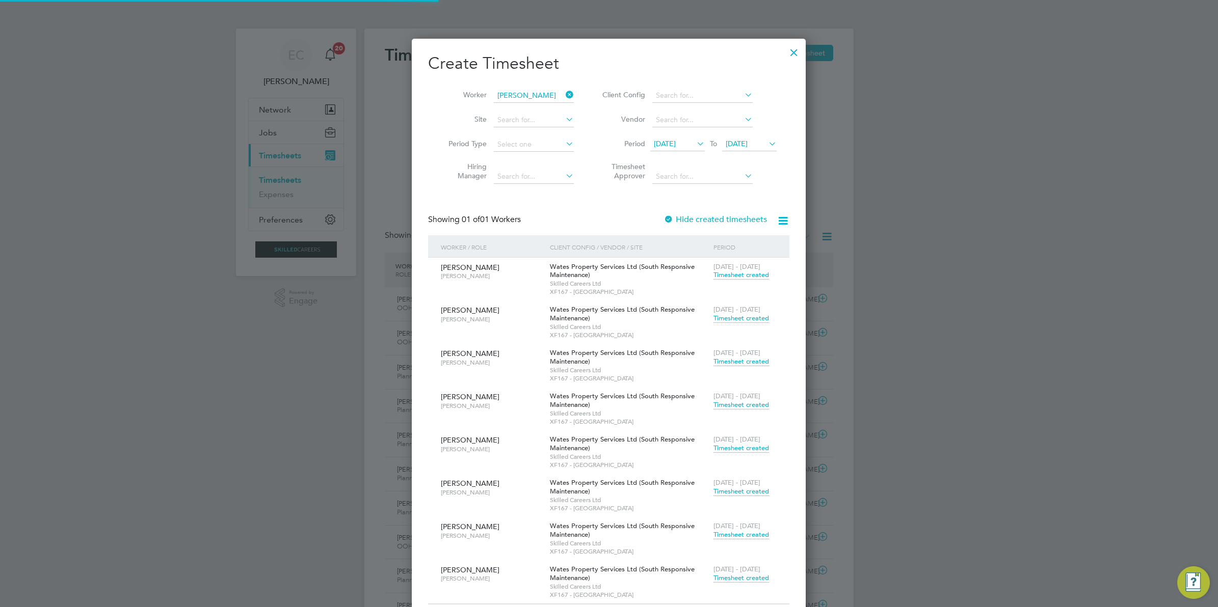
scroll to position [25, 88]
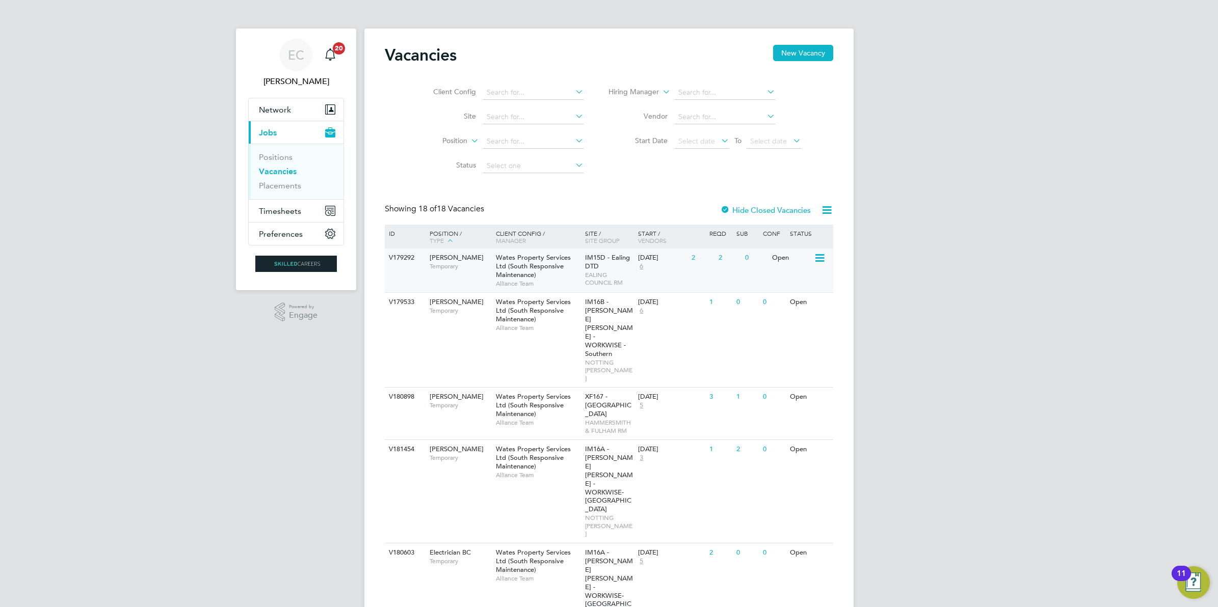
click at [607, 268] on div "IM15D - Ealing DTD EALING COUNCIL RM" at bounding box center [609, 270] width 54 height 43
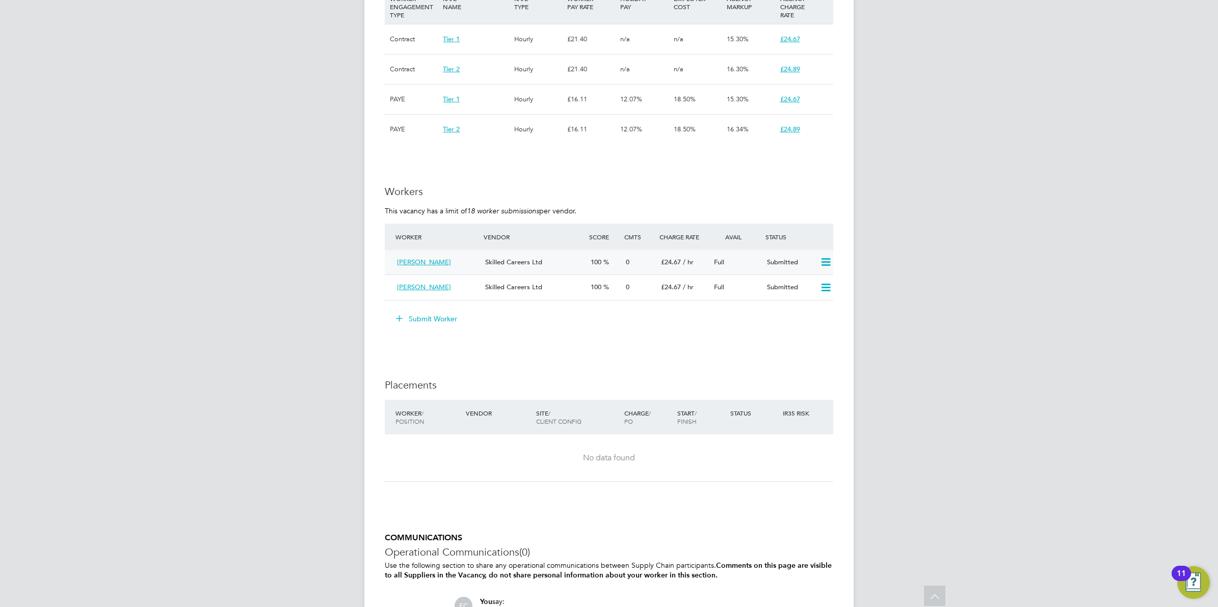
click at [827, 264] on icon at bounding box center [825, 262] width 13 height 8
click at [817, 285] on li "Remove" at bounding box center [810, 285] width 39 height 14
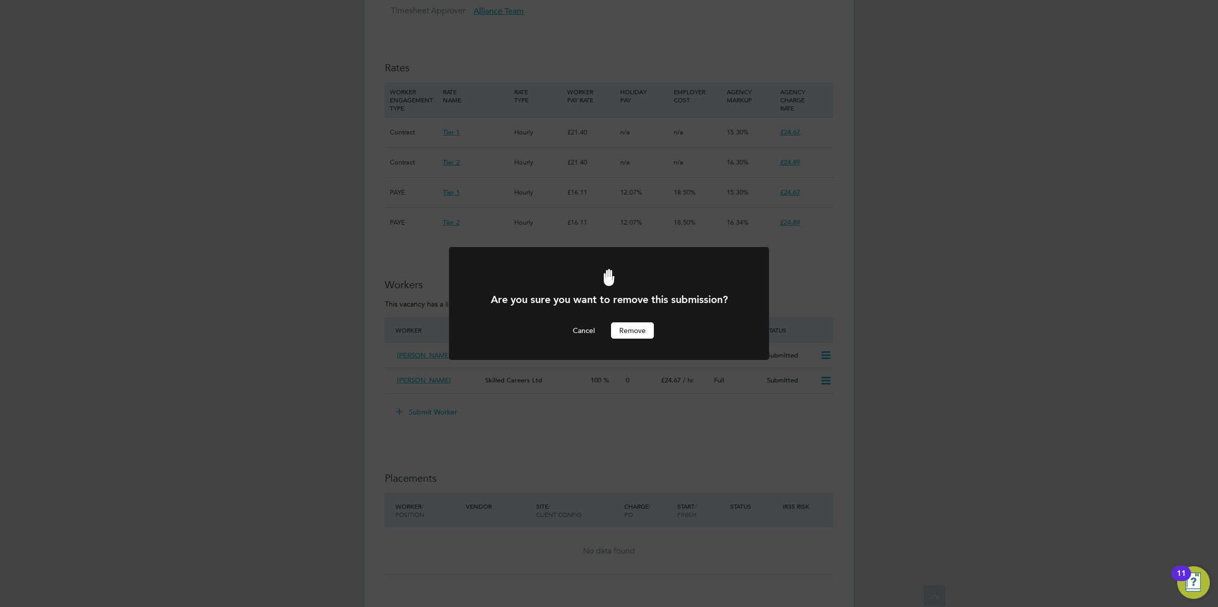
click at [635, 324] on button "Remove" at bounding box center [632, 331] width 43 height 16
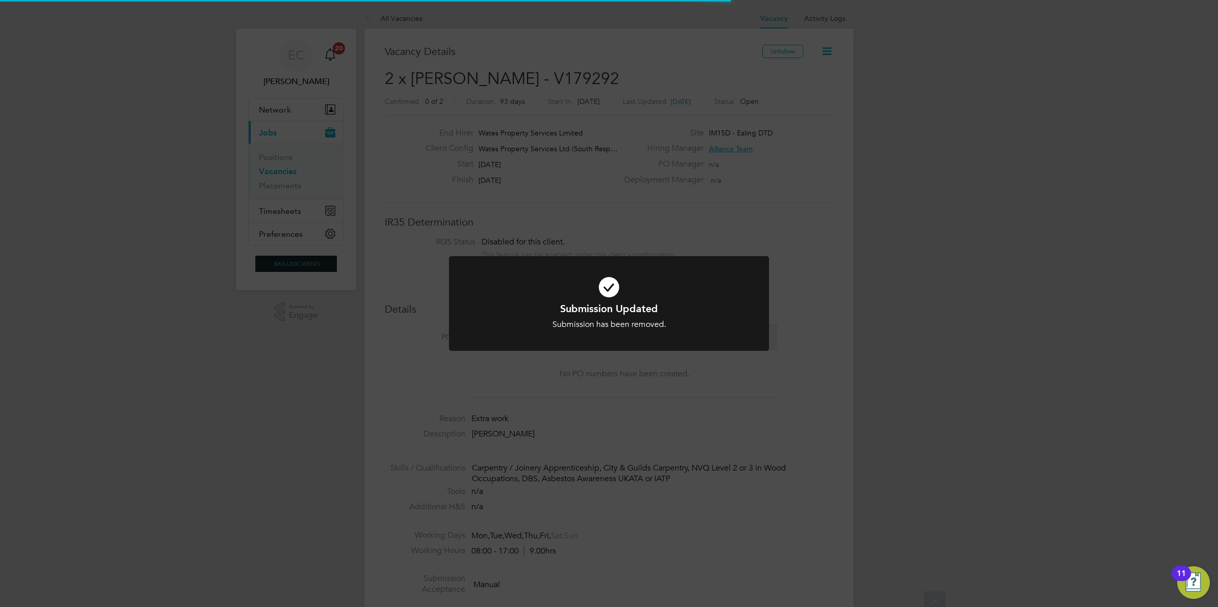
scroll to position [5, 5]
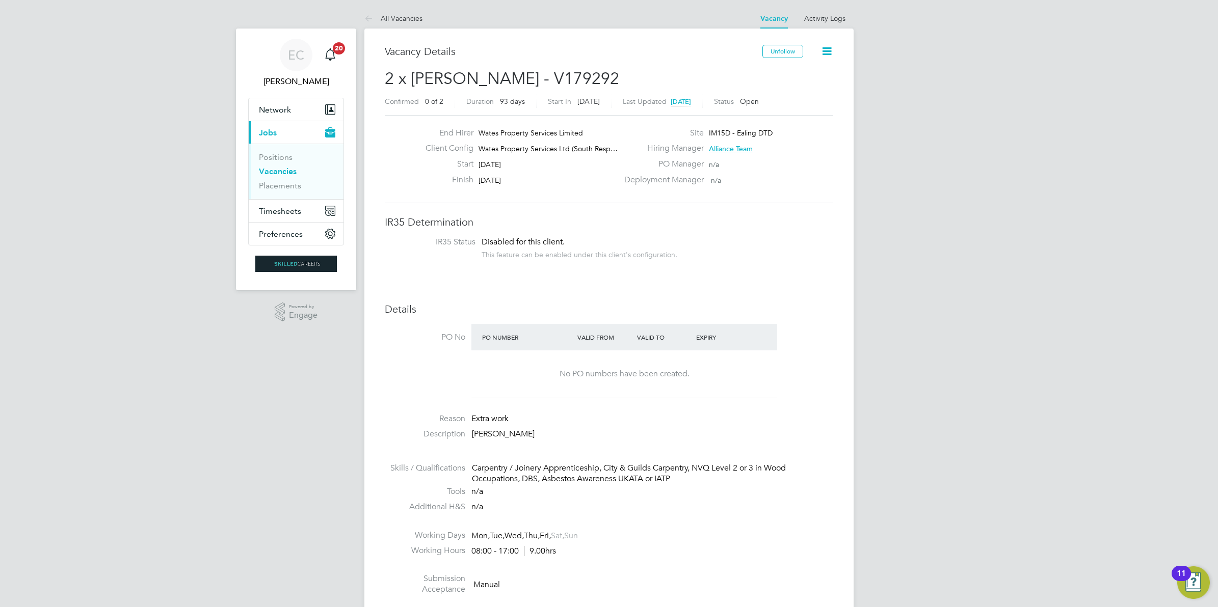
click at [290, 171] on link "Vacancies" at bounding box center [278, 172] width 38 height 10
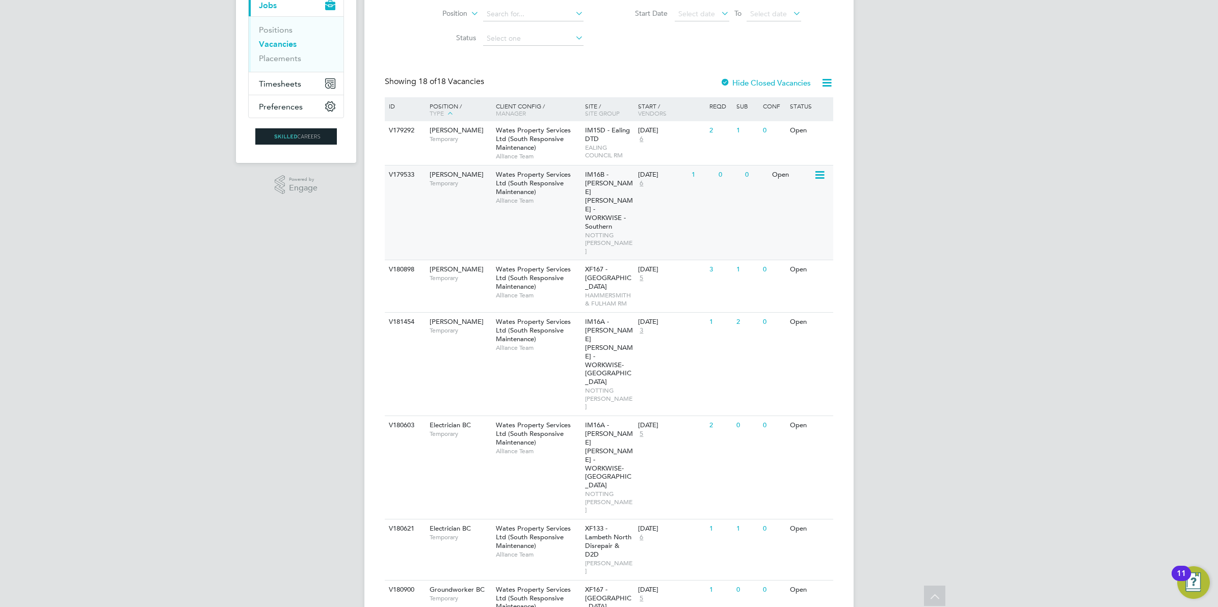
click at [683, 207] on div "V179533 Carpenter BC Temporary Wates Property Services Ltd (South Responsive Ma…" at bounding box center [609, 212] width 448 height 95
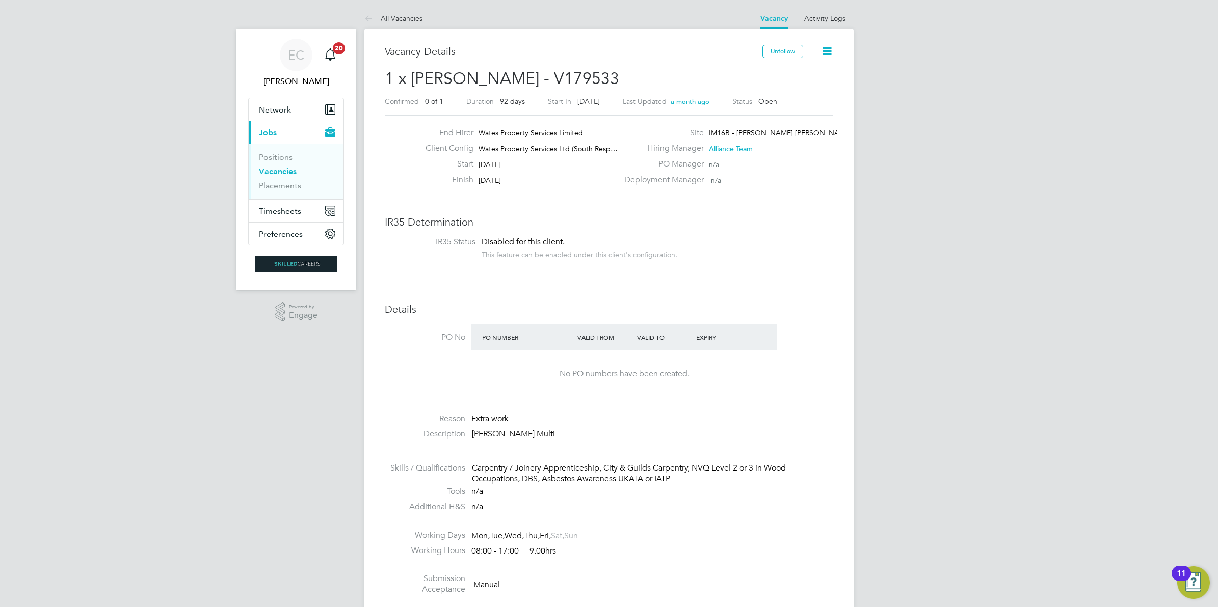
click at [295, 169] on link "Vacancies" at bounding box center [278, 172] width 38 height 10
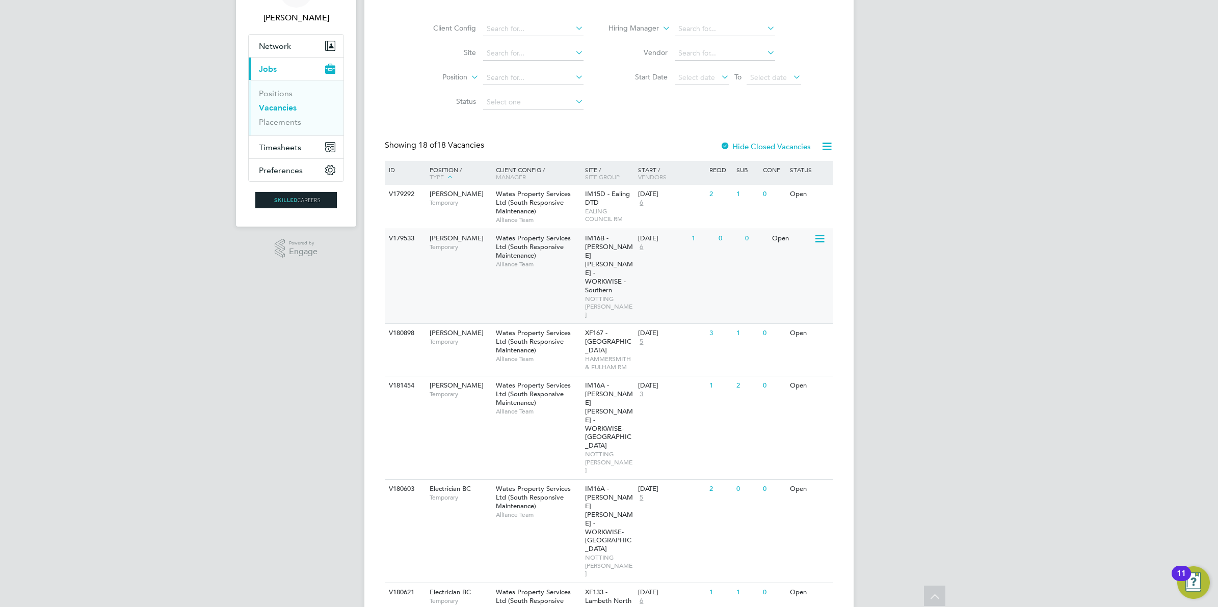
scroll to position [127, 0]
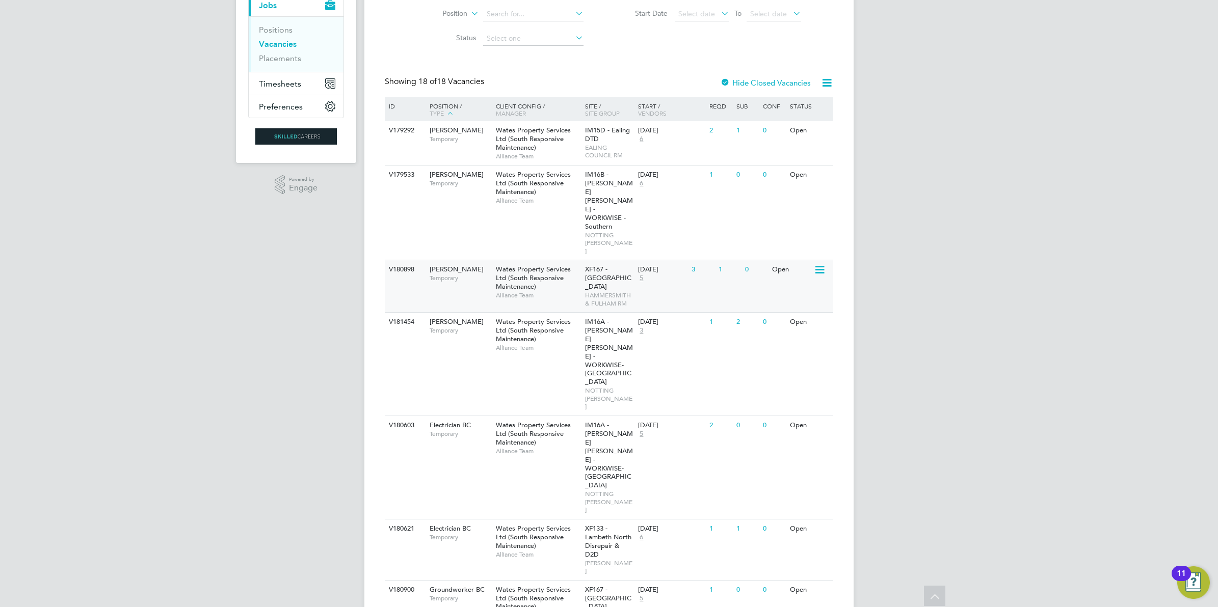
click at [681, 265] on div "V180898 Carpenter BC Temporary Wates Property Services Ltd (South Responsive Ma…" at bounding box center [609, 286] width 448 height 52
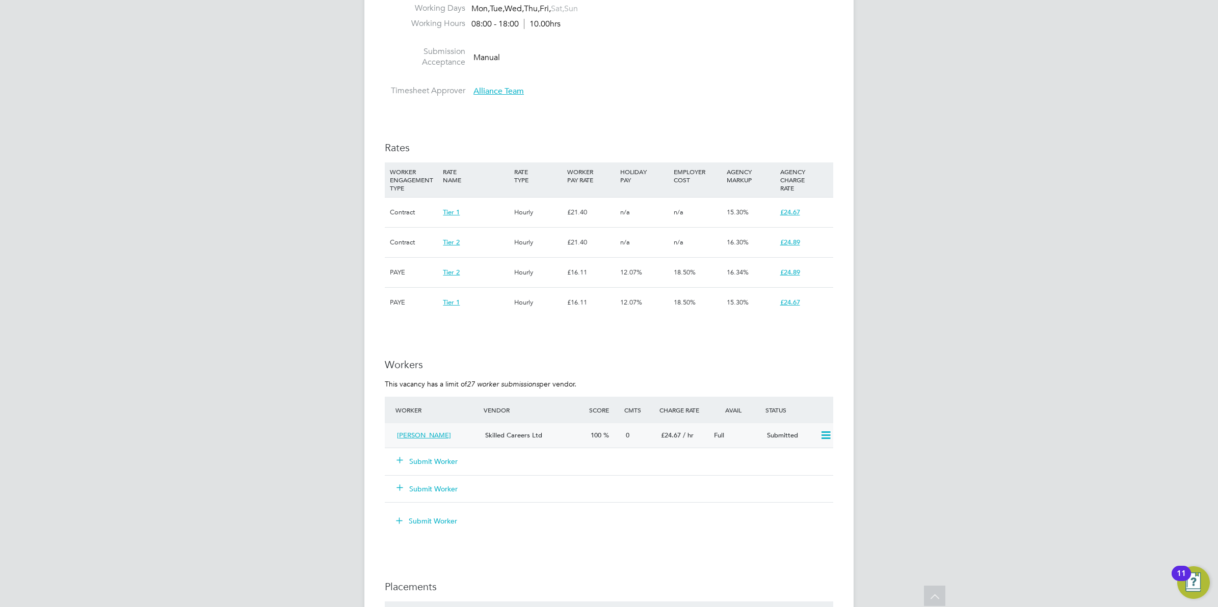
click at [823, 436] on icon at bounding box center [825, 436] width 13 height 8
click at [805, 458] on li "Remove" at bounding box center [810, 458] width 39 height 14
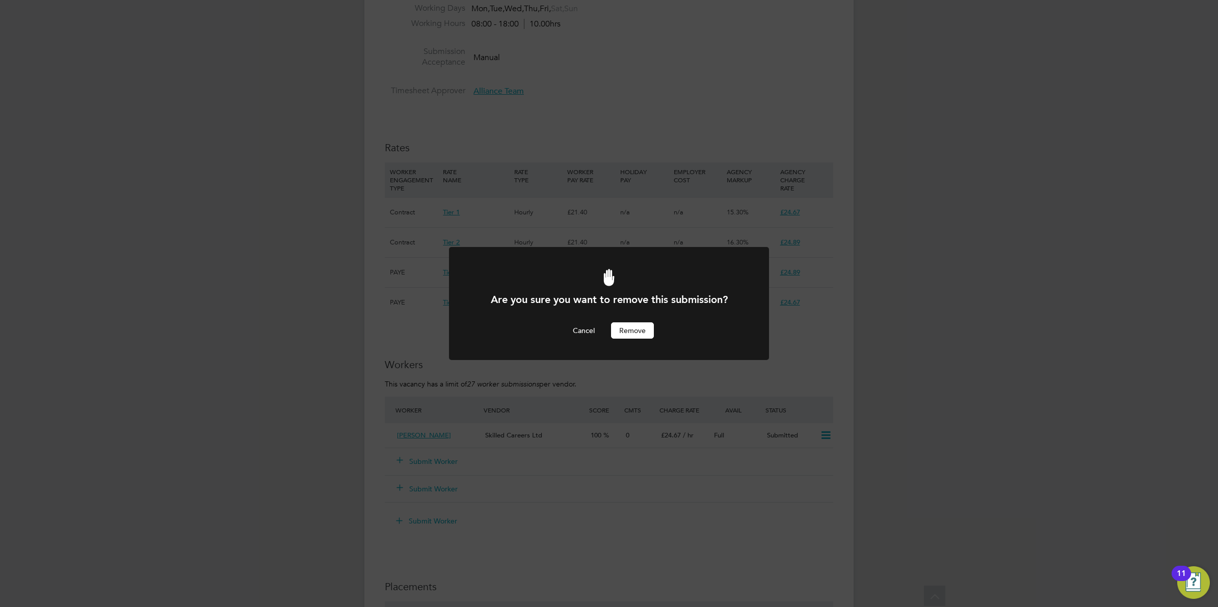
click at [641, 328] on button "Remove" at bounding box center [632, 331] width 43 height 16
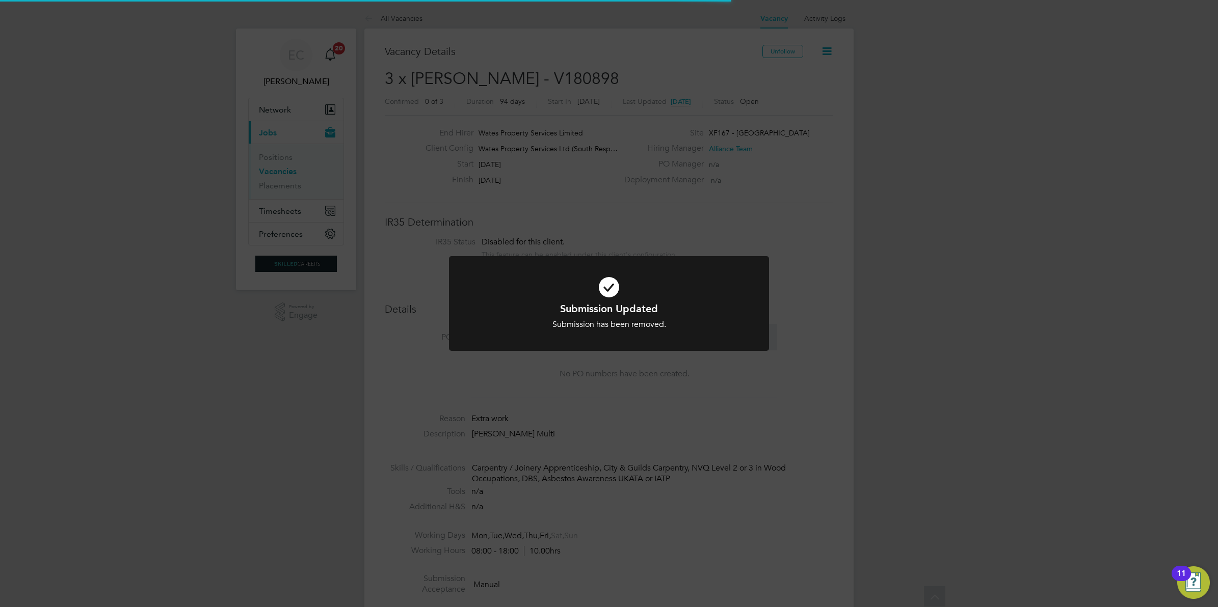
scroll to position [30, 71]
click at [876, 255] on div "Submission Updated Submission has been removed. Cancel Okay" at bounding box center [609, 303] width 1218 height 607
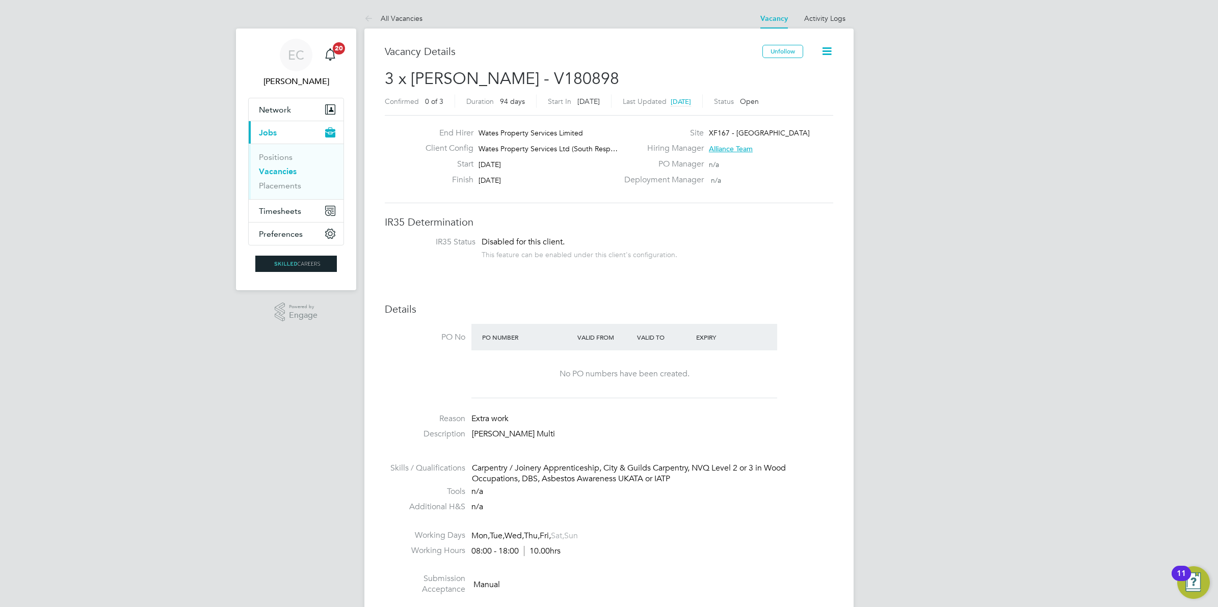
click at [288, 175] on link "Vacancies" at bounding box center [278, 172] width 38 height 10
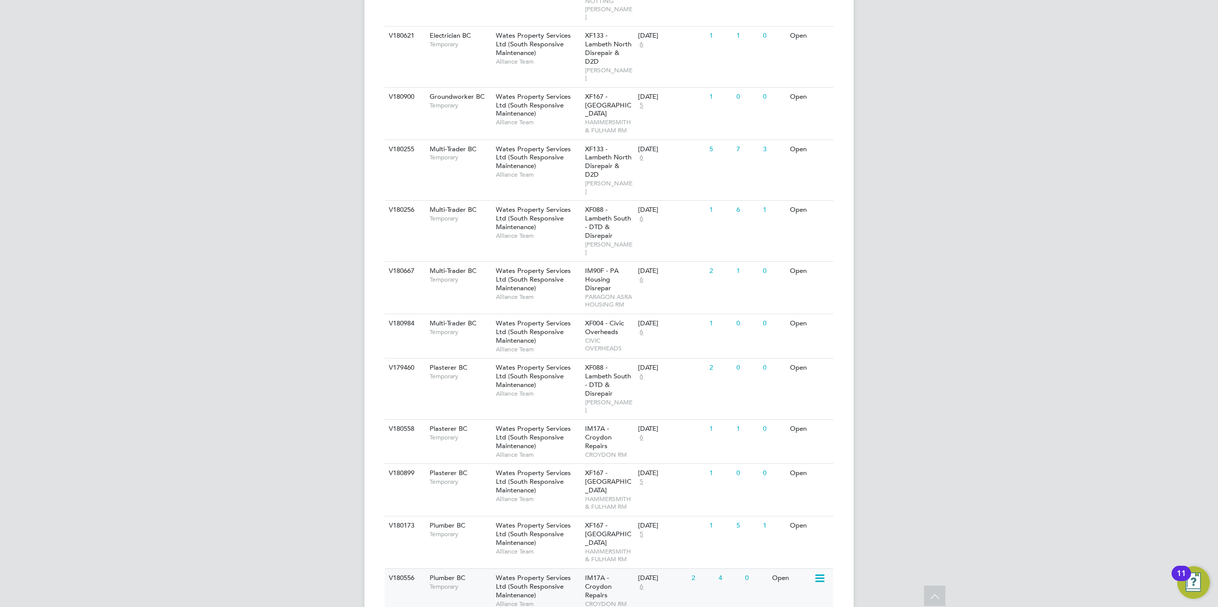
click at [618, 569] on div "IM17A - Croydon Repairs CROYDON RM" at bounding box center [609, 591] width 54 height 44
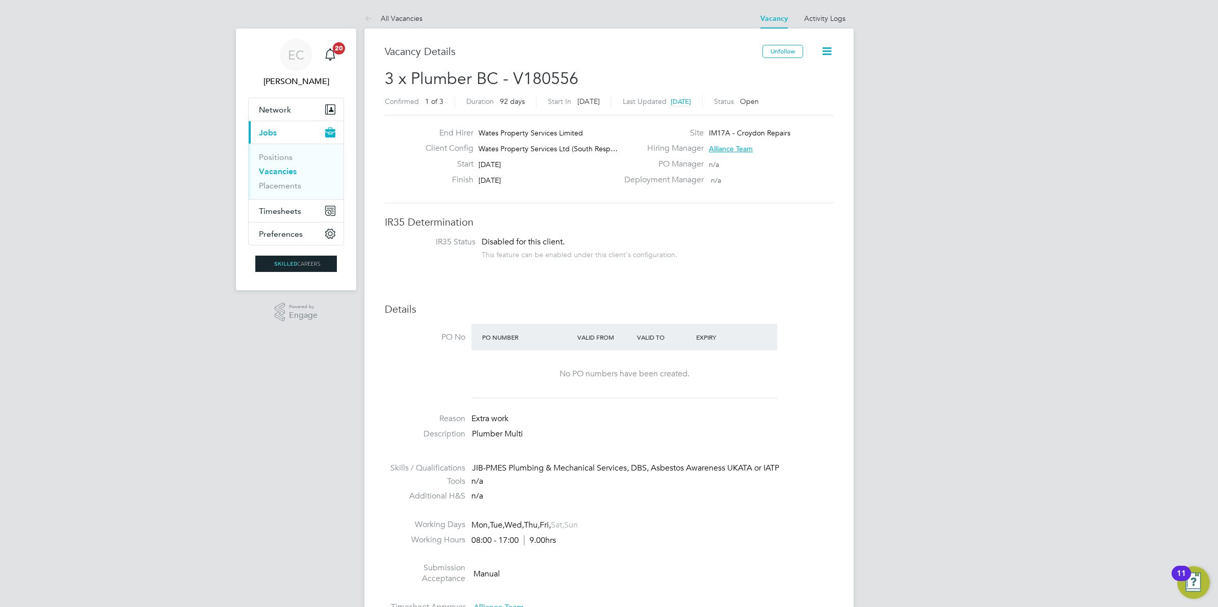
click at [274, 169] on link "Vacancies" at bounding box center [278, 172] width 38 height 10
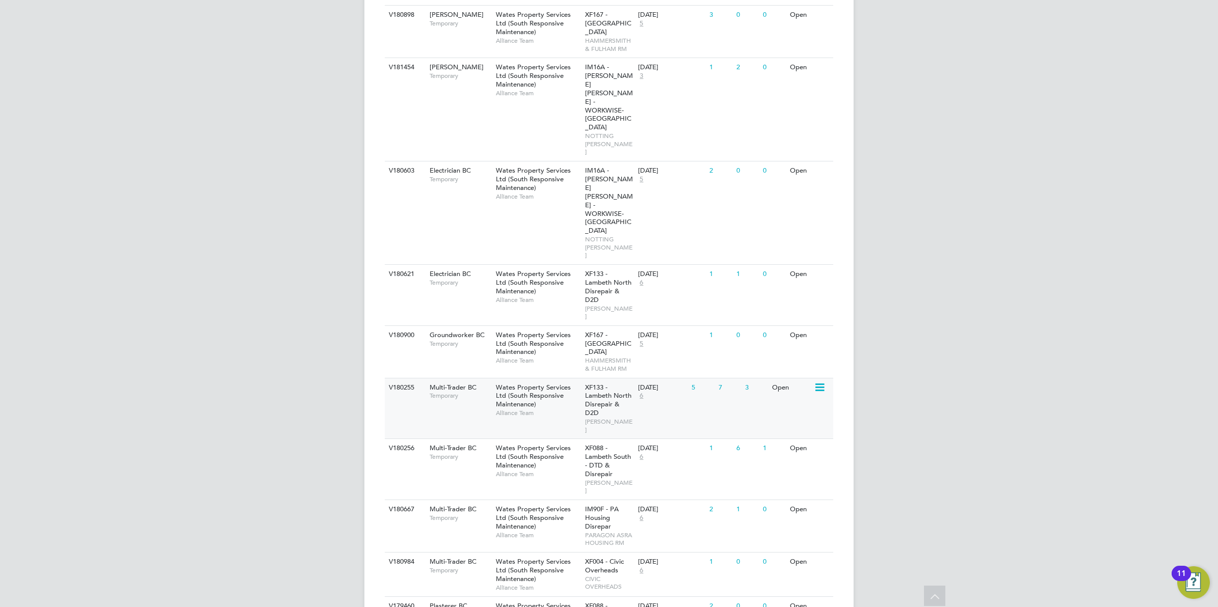
click at [566, 409] on span "Alliance Team" at bounding box center [538, 413] width 84 height 8
click at [681, 439] on div "V180256 Multi-Trader BC Temporary Wates Property Services Ltd (South Responsive…" at bounding box center [609, 469] width 448 height 61
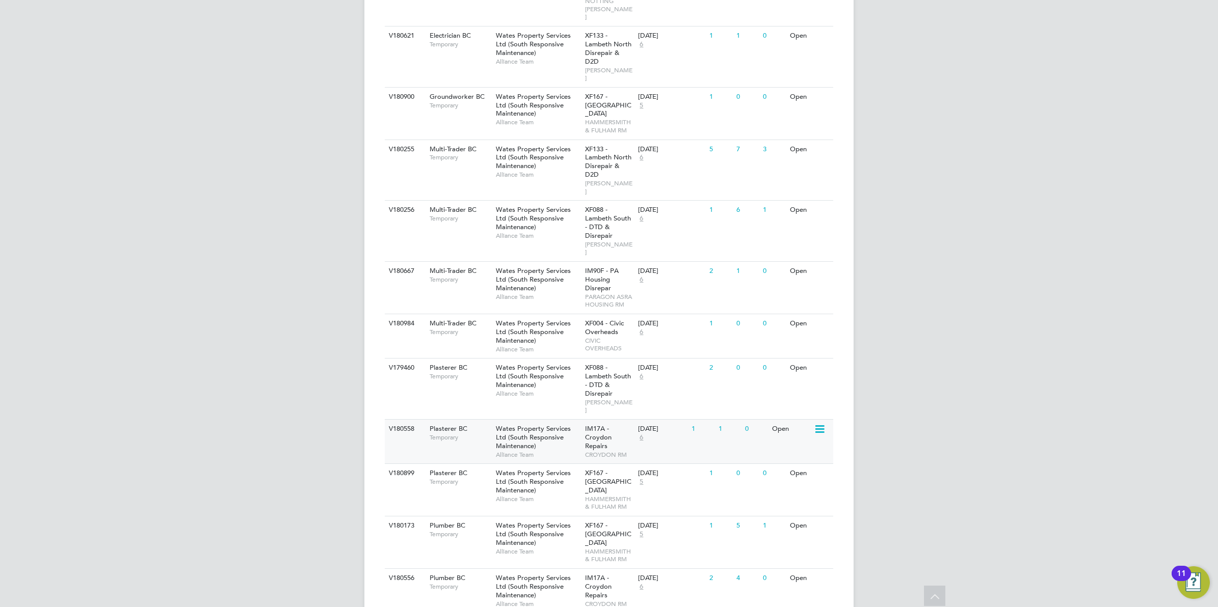
click at [699, 419] on div "V180558 Plasterer BC Temporary Wates Property Services Ltd (South Responsive Ma…" at bounding box center [609, 441] width 448 height 44
click at [702, 516] on div "V180173 Plumber BC Temporary Wates Property Services Ltd (South Responsive Main…" at bounding box center [609, 542] width 448 height 52
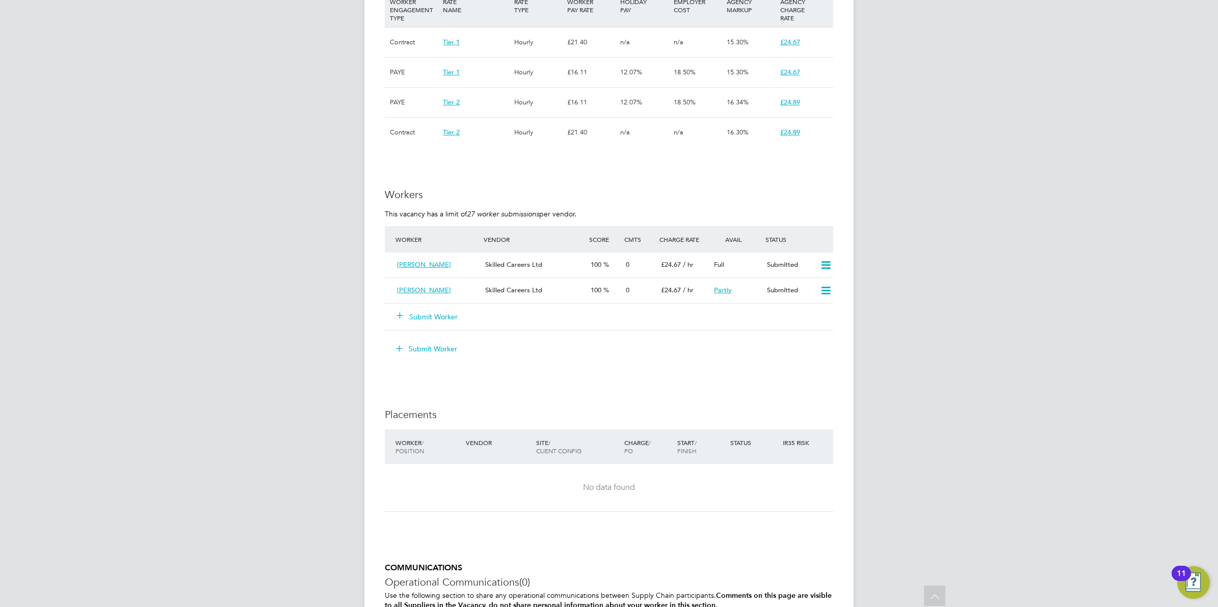
scroll to position [851, 0]
